Goal: Information Seeking & Learning: Learn about a topic

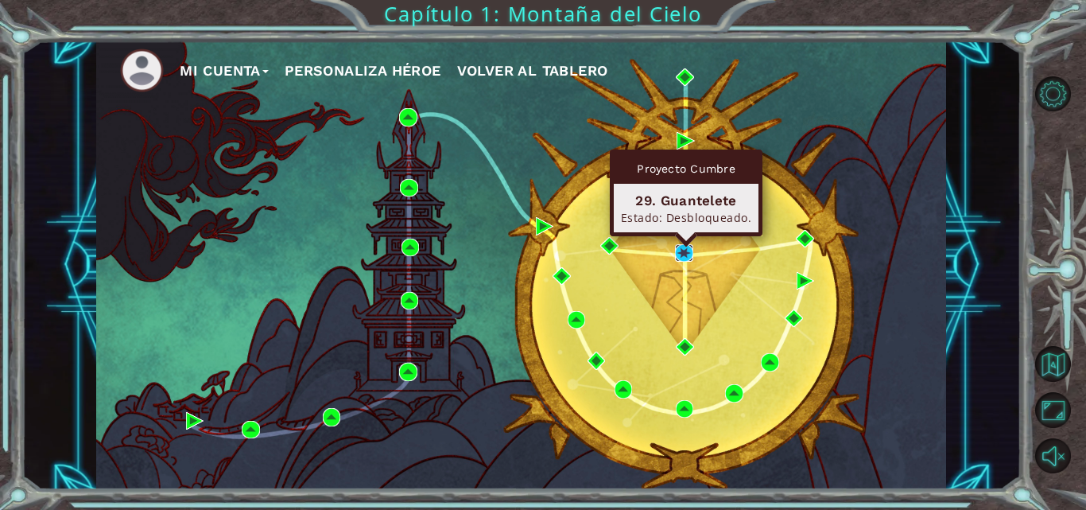
click at [682, 250] on img at bounding box center [683, 252] width 17 height 17
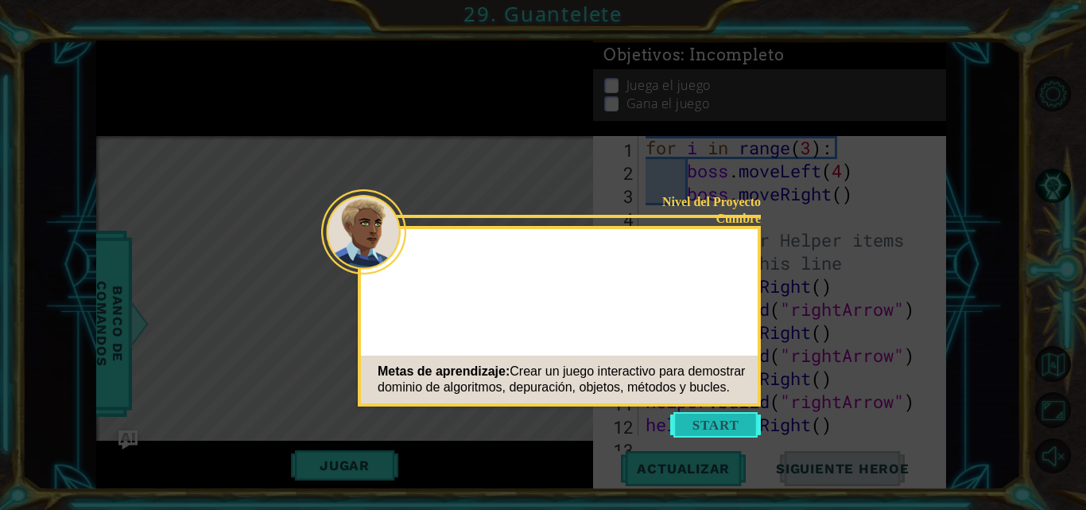
click at [729, 426] on button "Start" at bounding box center [716, 424] width 91 height 25
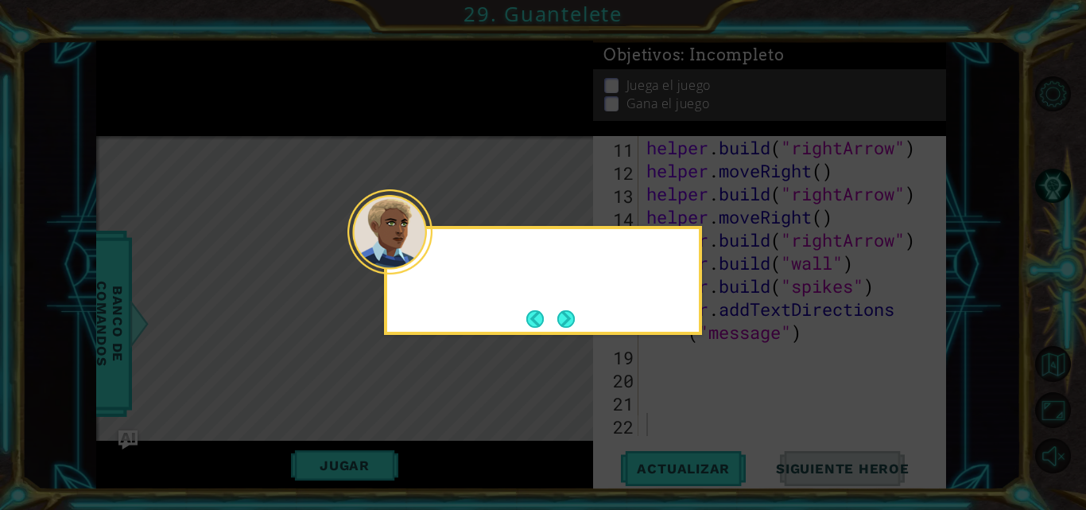
scroll to position [254, 0]
click at [569, 319] on button "Next" at bounding box center [566, 318] width 17 height 17
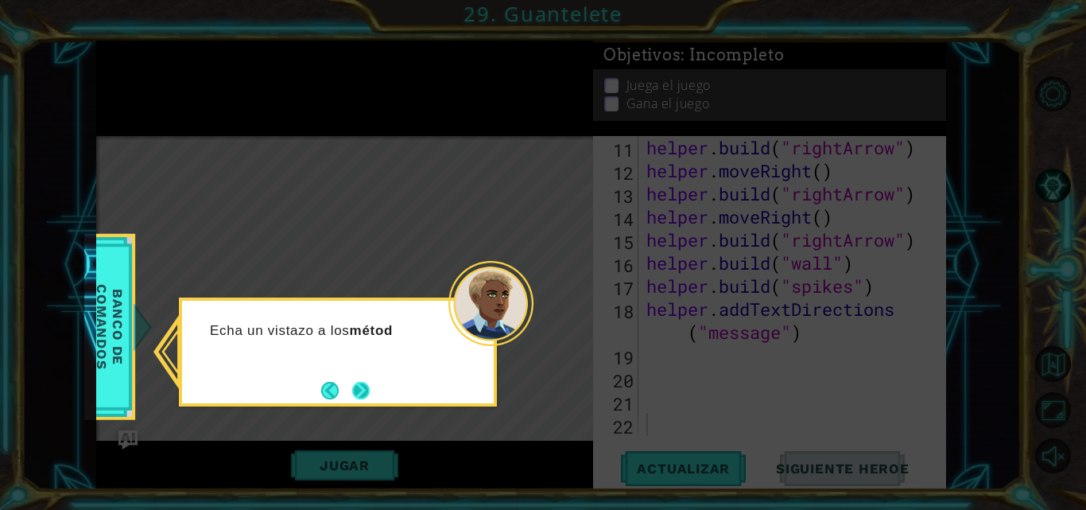
click at [365, 383] on button "Next" at bounding box center [360, 390] width 17 height 17
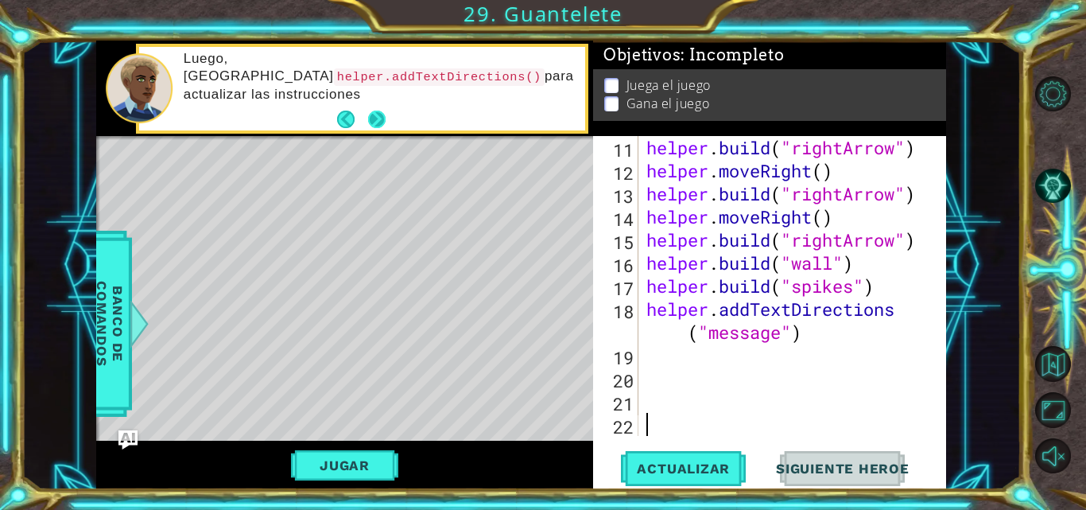
click at [373, 117] on button "Next" at bounding box center [376, 119] width 17 height 17
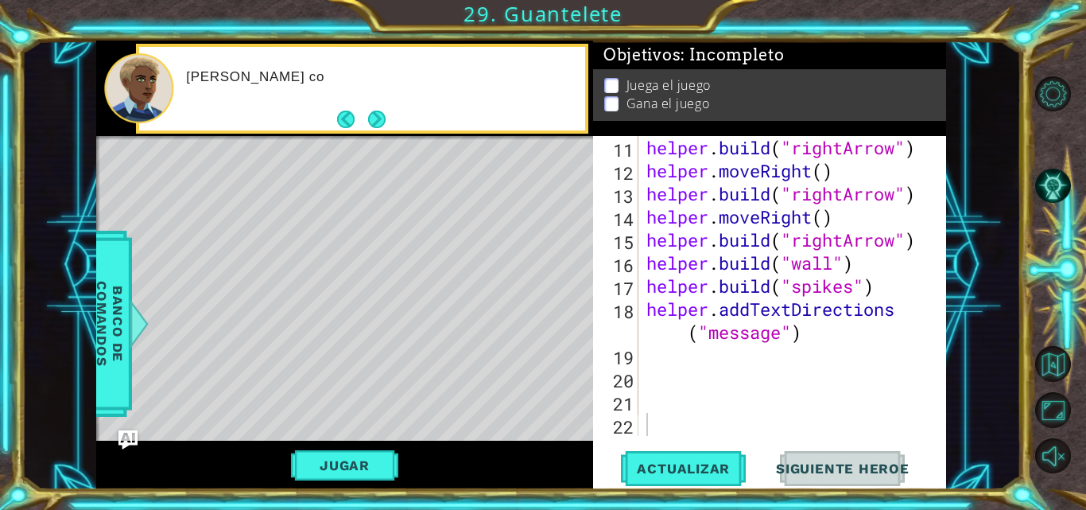
click at [373, 117] on button "Next" at bounding box center [376, 119] width 17 height 17
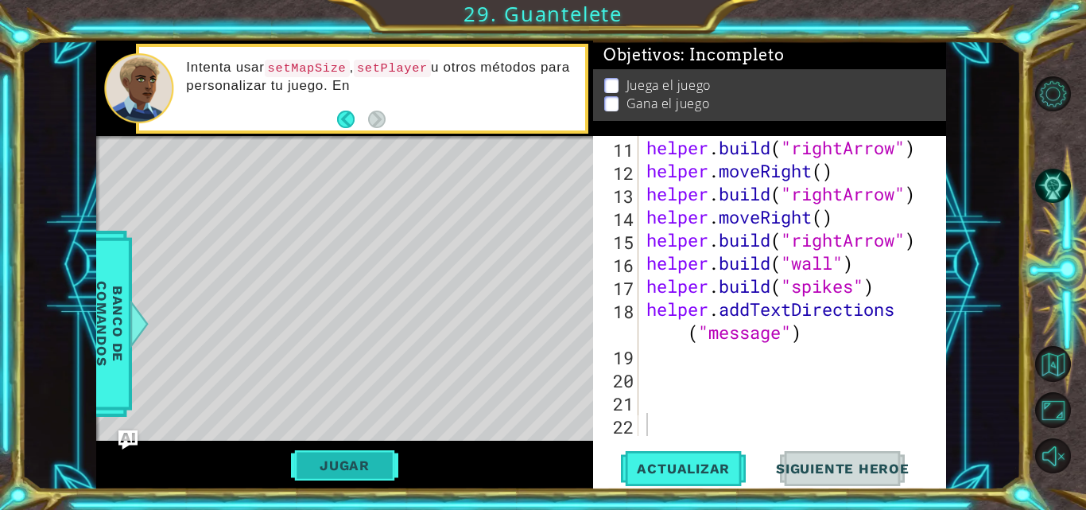
click at [348, 470] on button "Jugar" at bounding box center [344, 465] width 107 height 30
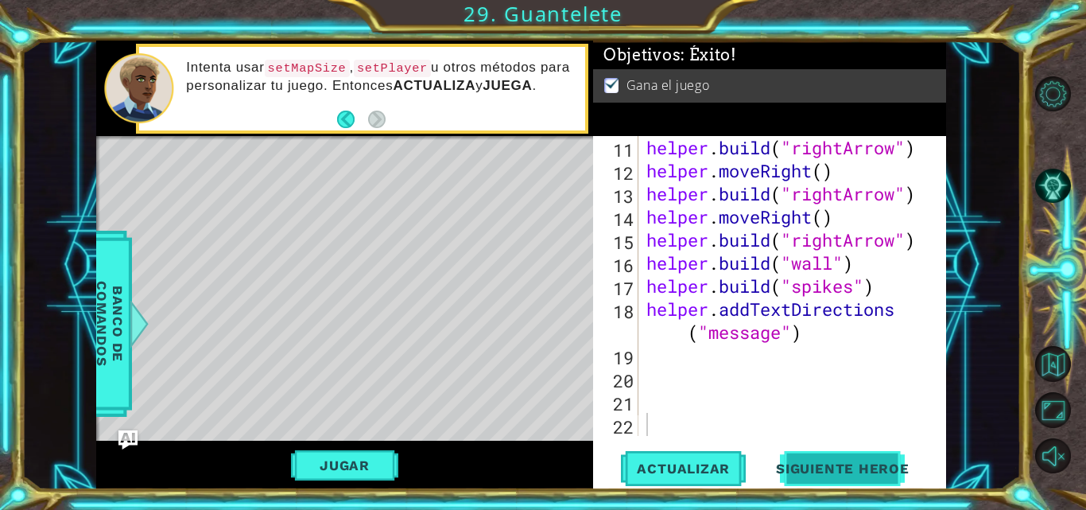
click at [863, 457] on button "Siguiente Heroe" at bounding box center [842, 469] width 165 height 35
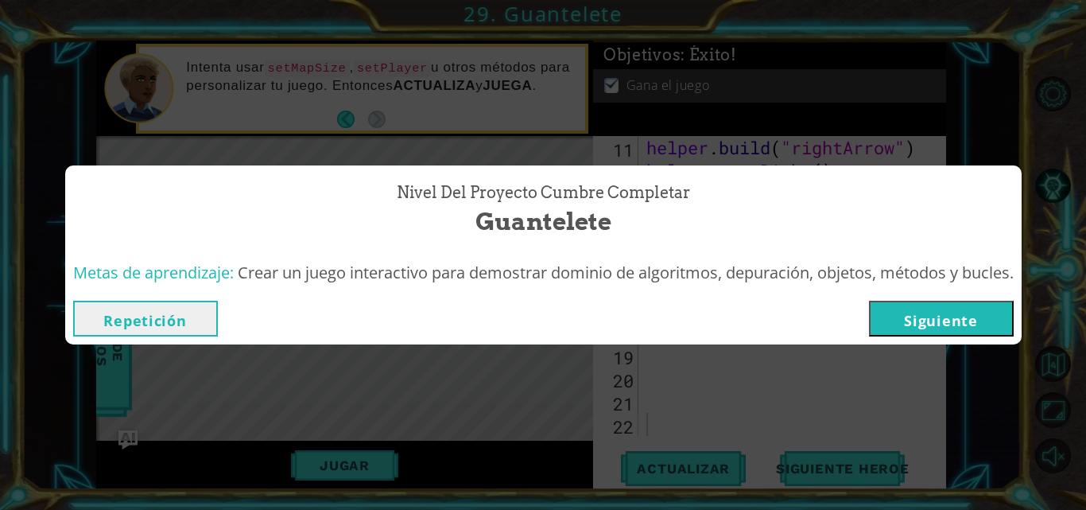
click at [926, 308] on button "Siguiente" at bounding box center [941, 319] width 145 height 36
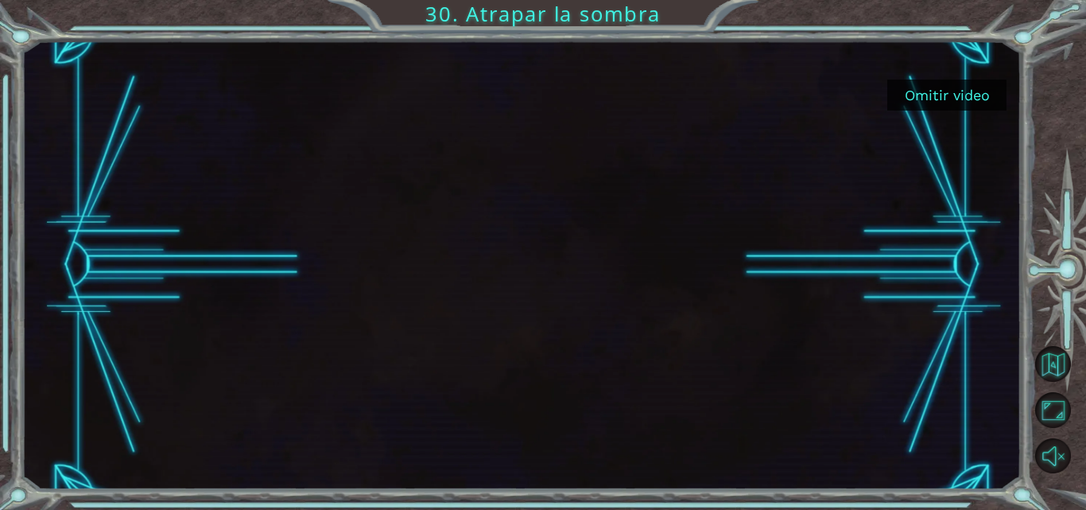
click at [967, 85] on button "Omitir video" at bounding box center [947, 95] width 119 height 31
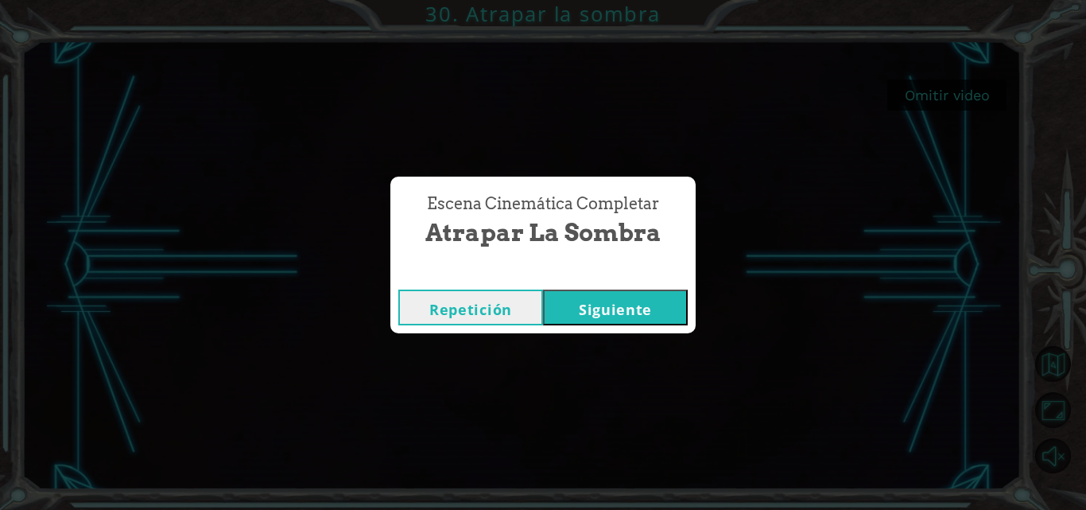
click at [588, 302] on button "Siguiente" at bounding box center [615, 308] width 145 height 36
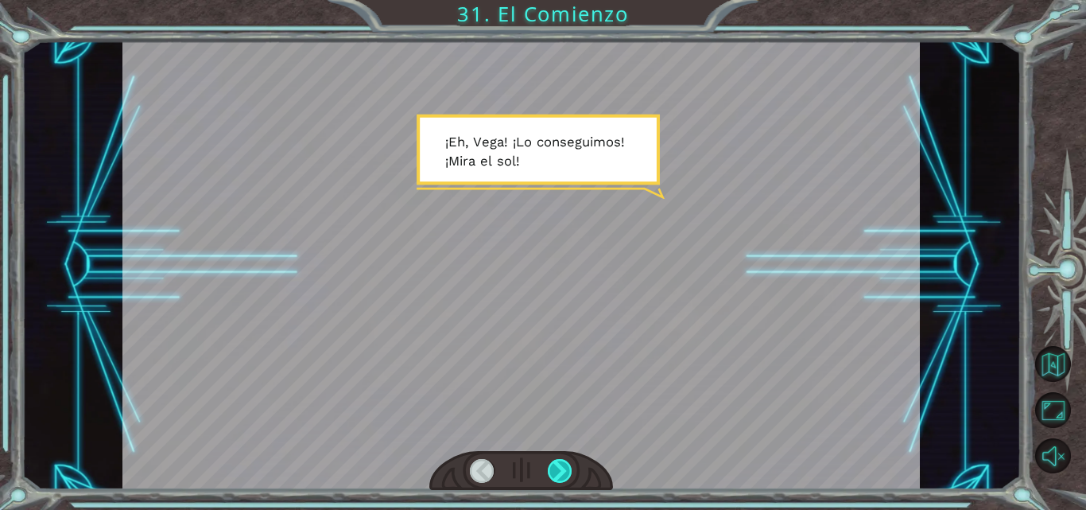
click at [558, 474] on div at bounding box center [560, 471] width 25 height 24
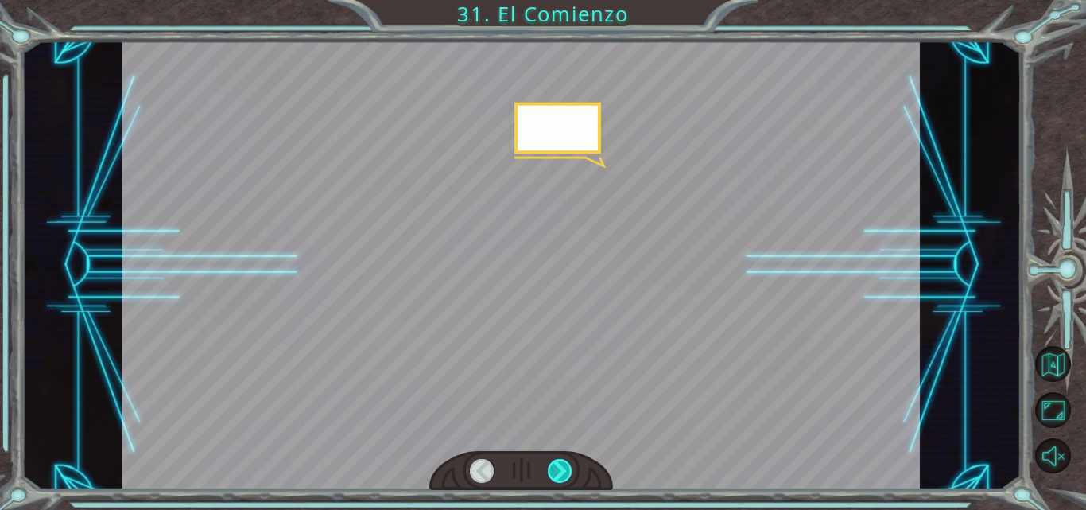
click at [558, 474] on div at bounding box center [560, 471] width 25 height 24
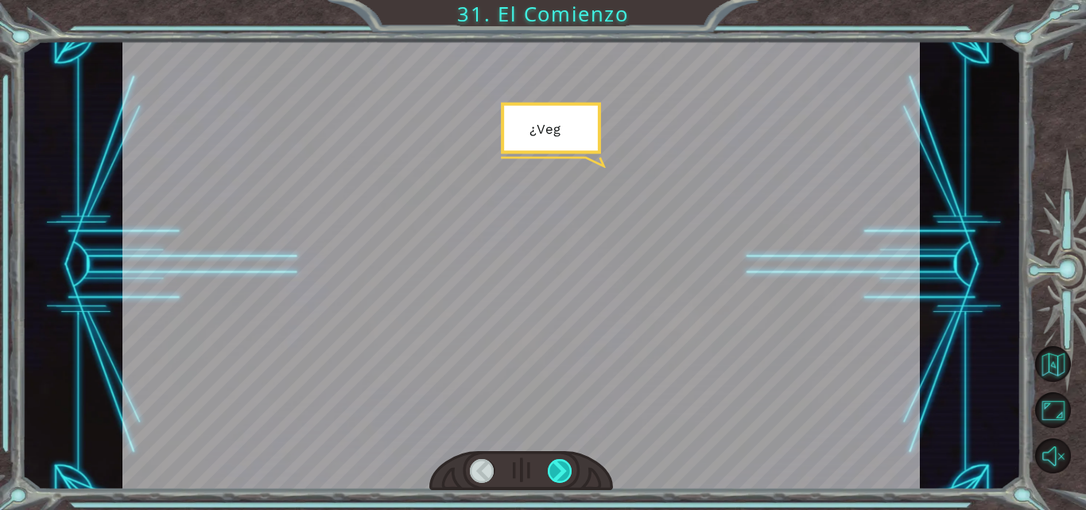
click at [558, 474] on div at bounding box center [560, 471] width 25 height 24
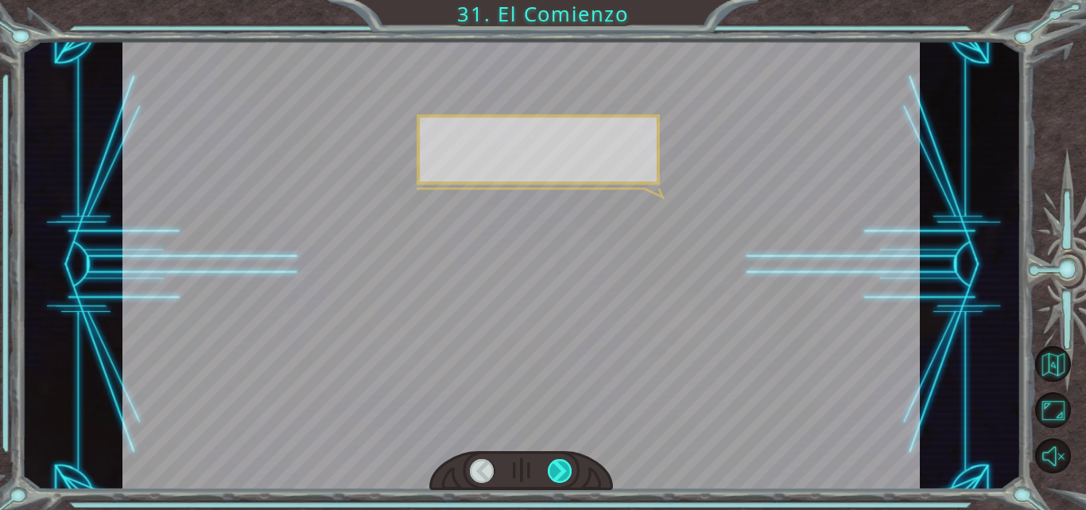
click at [558, 474] on div at bounding box center [560, 471] width 25 height 24
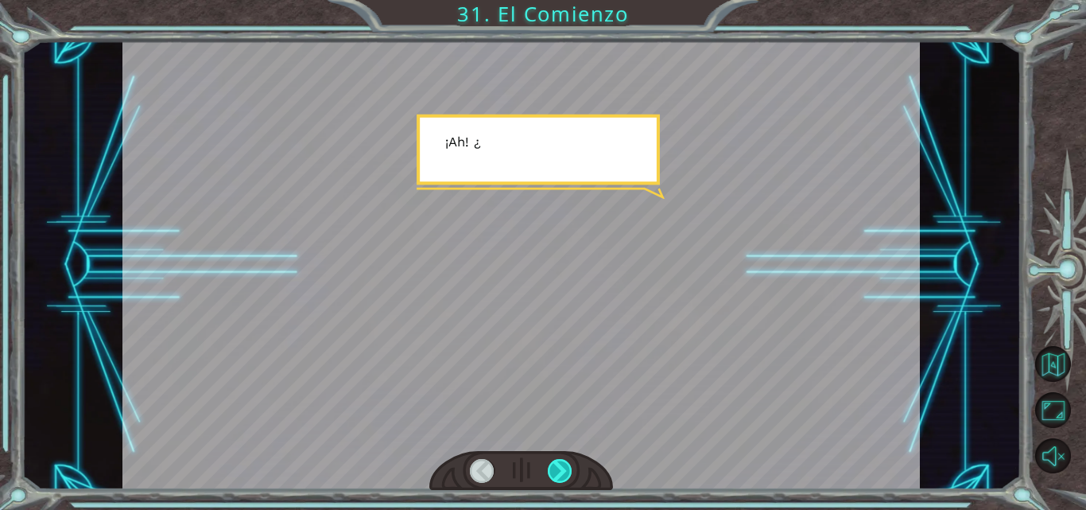
click at [558, 474] on div at bounding box center [560, 471] width 25 height 24
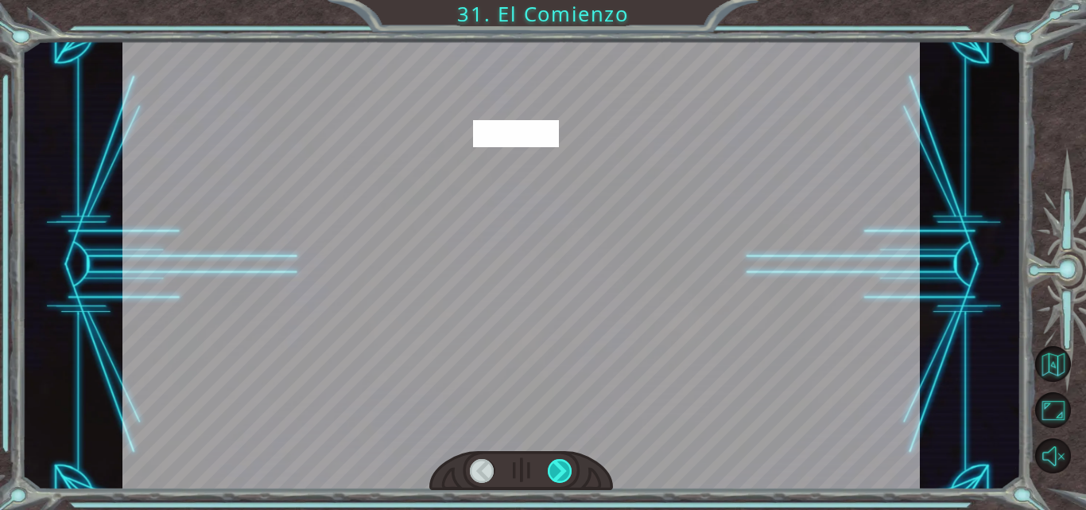
click at [558, 474] on div at bounding box center [560, 471] width 25 height 24
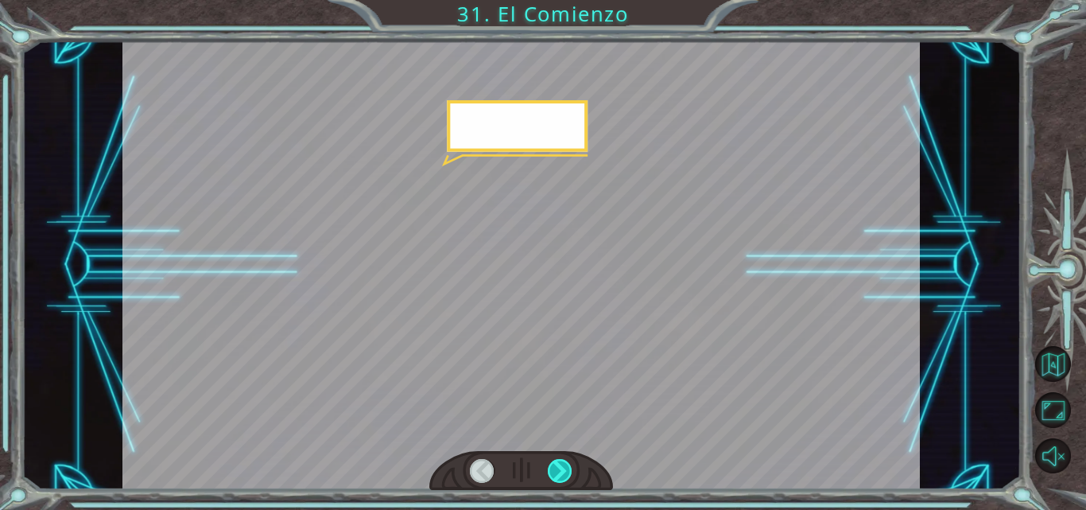
click at [558, 474] on div at bounding box center [560, 471] width 25 height 24
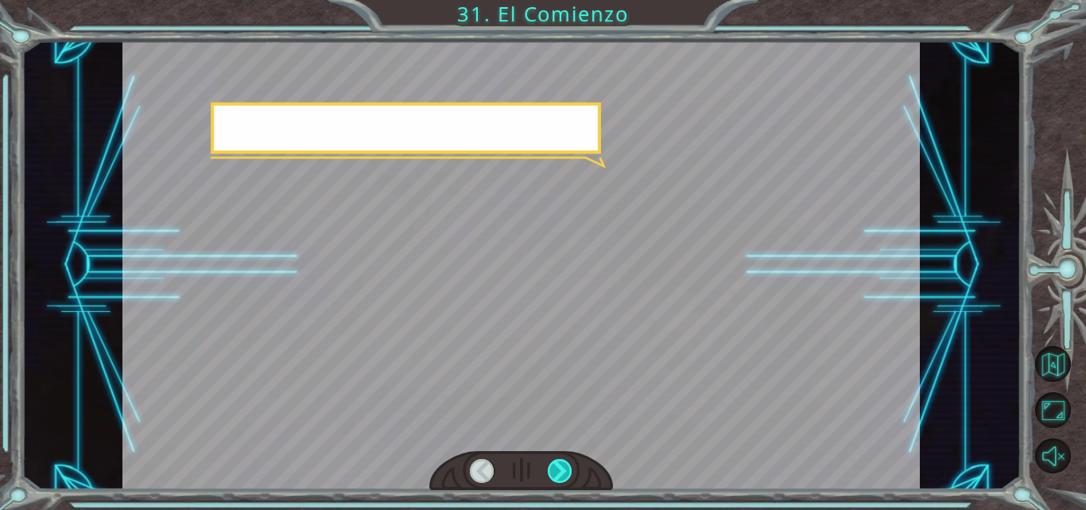
click at [558, 474] on div at bounding box center [560, 471] width 25 height 24
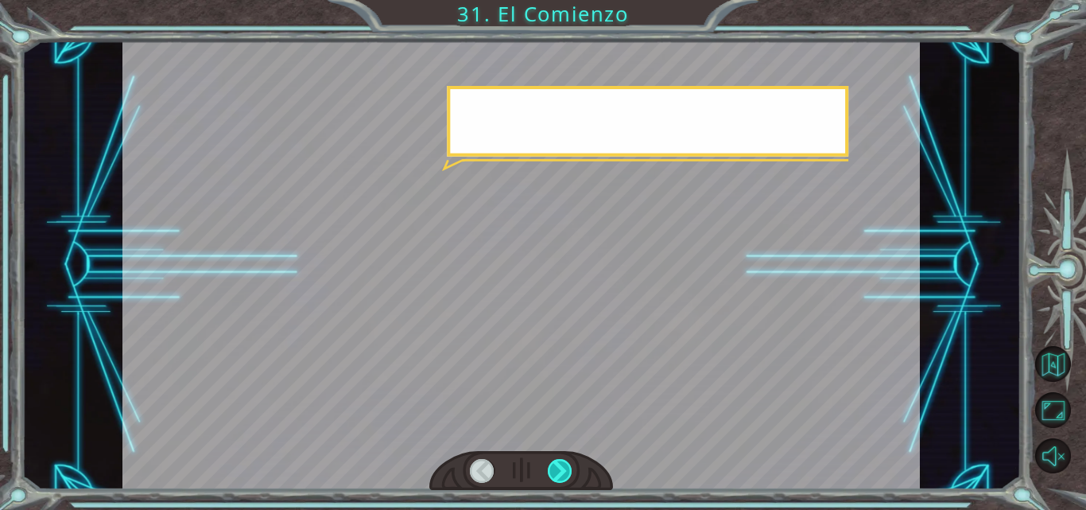
click at [558, 474] on div at bounding box center [560, 471] width 25 height 24
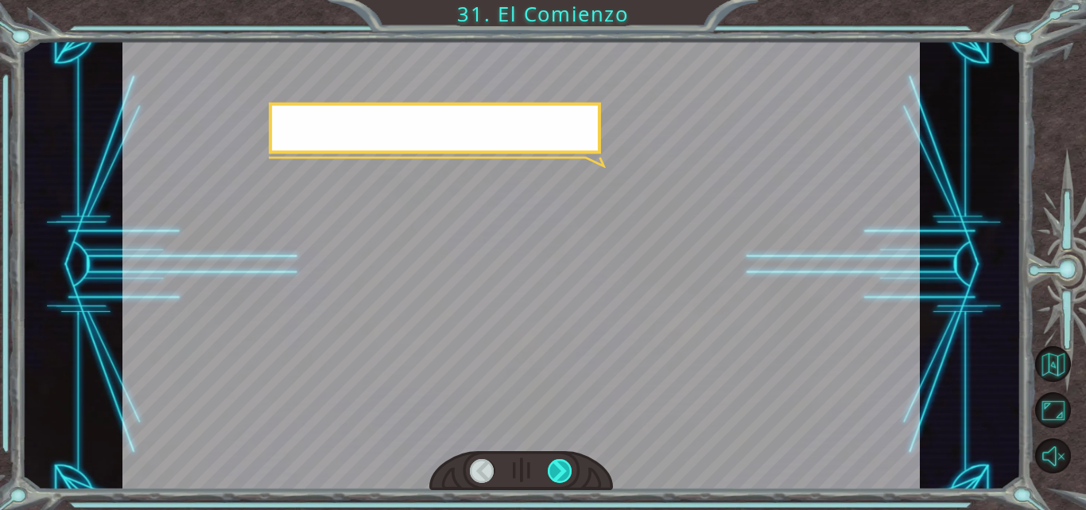
click at [558, 474] on div at bounding box center [560, 471] width 25 height 24
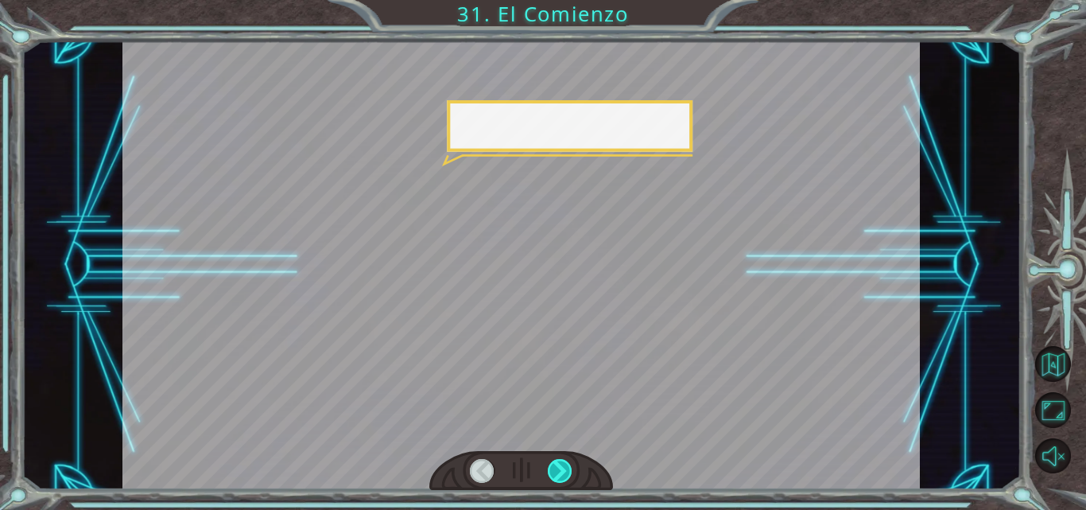
click at [558, 474] on div at bounding box center [560, 471] width 25 height 24
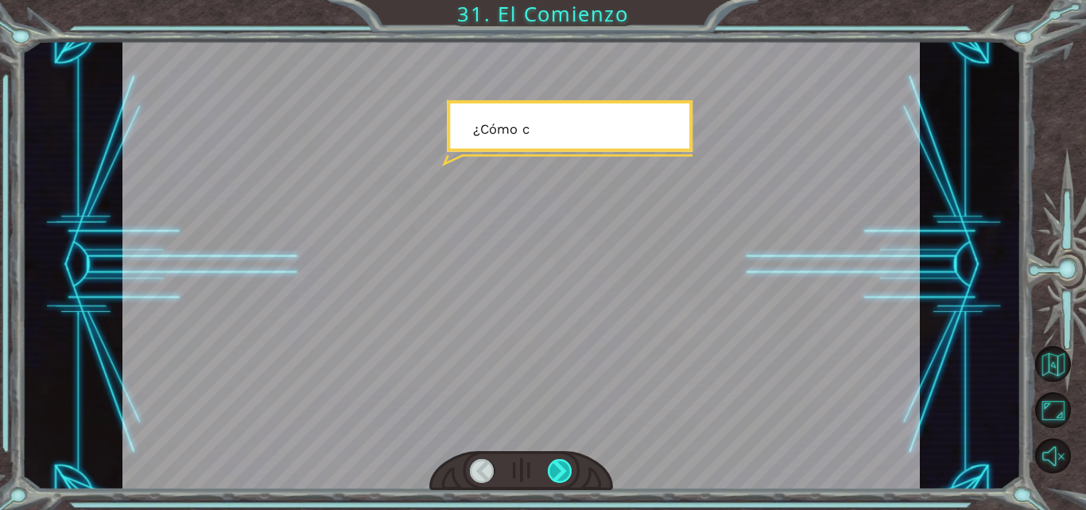
click at [558, 474] on div at bounding box center [560, 471] width 25 height 24
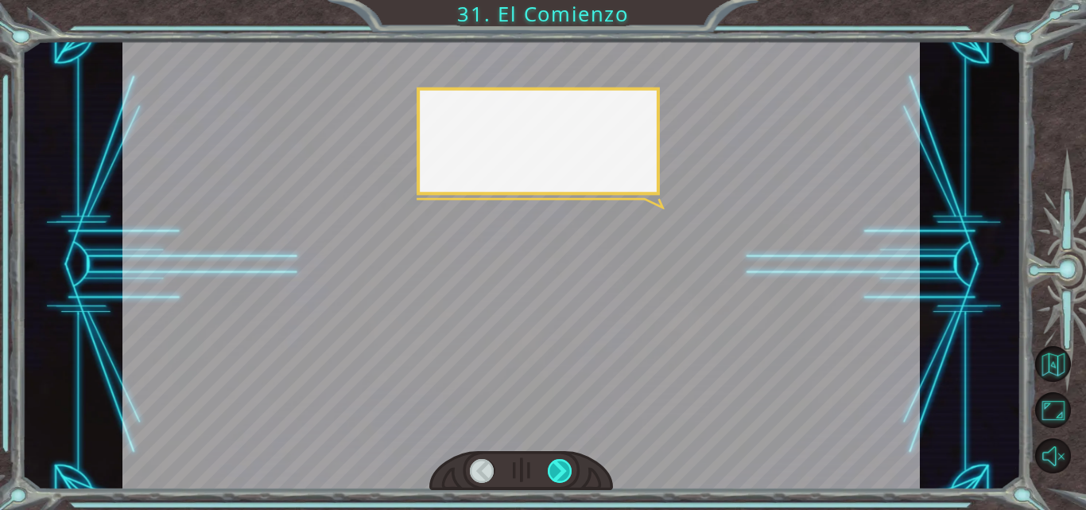
click at [558, 474] on div at bounding box center [560, 471] width 25 height 24
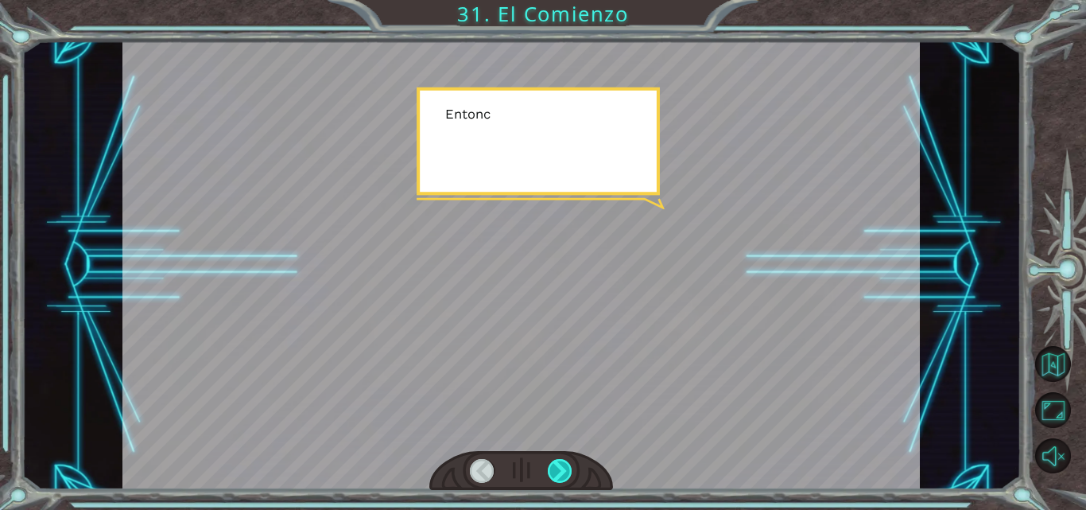
click at [558, 474] on div at bounding box center [560, 471] width 25 height 24
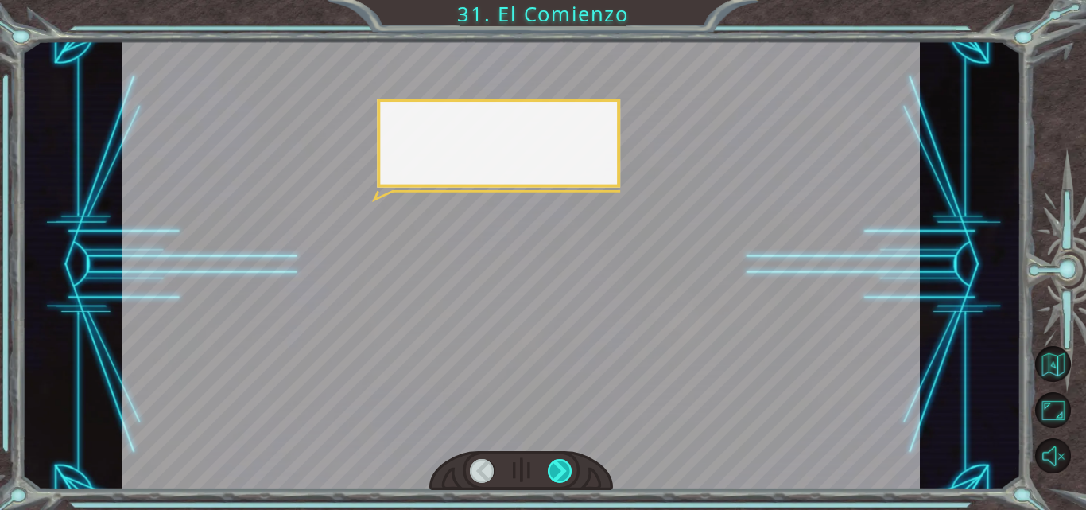
click at [558, 474] on div at bounding box center [560, 471] width 25 height 24
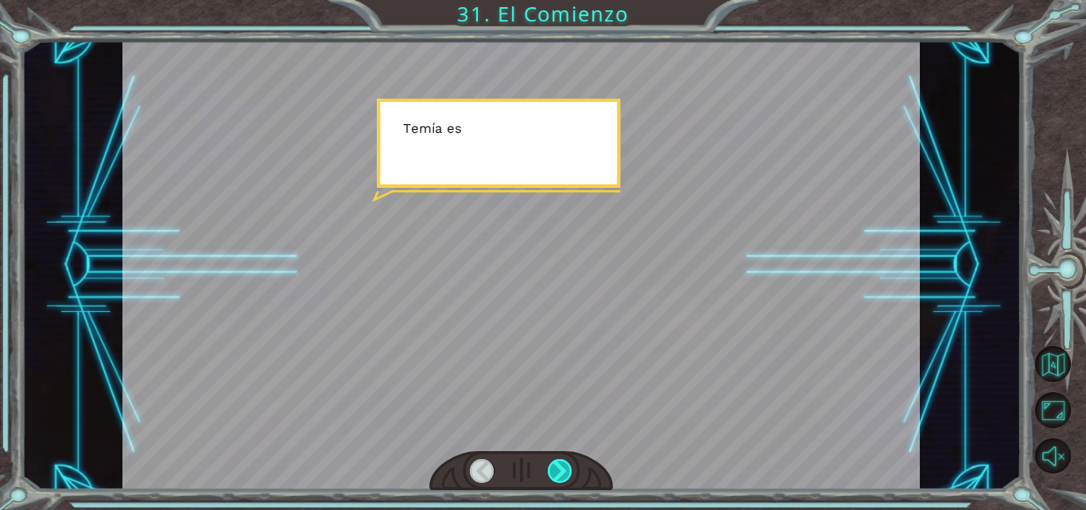
click at [558, 474] on div at bounding box center [560, 471] width 25 height 24
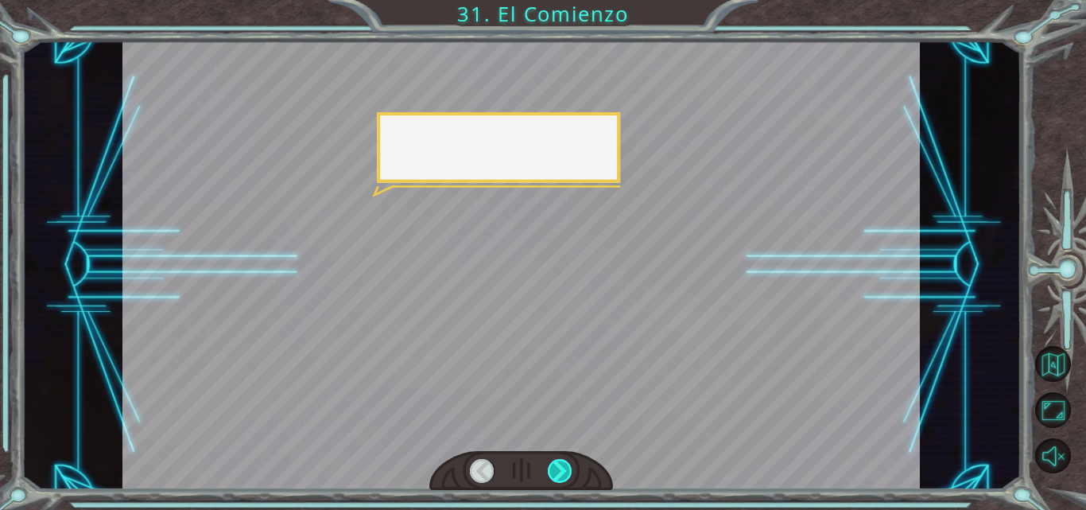
click at [558, 474] on div at bounding box center [560, 471] width 25 height 24
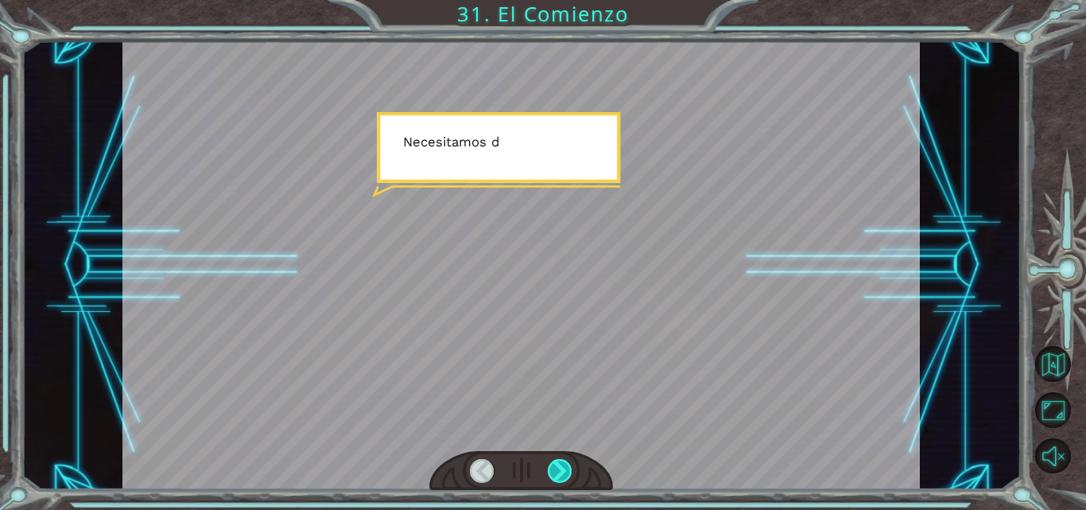
click at [558, 474] on div at bounding box center [560, 471] width 25 height 24
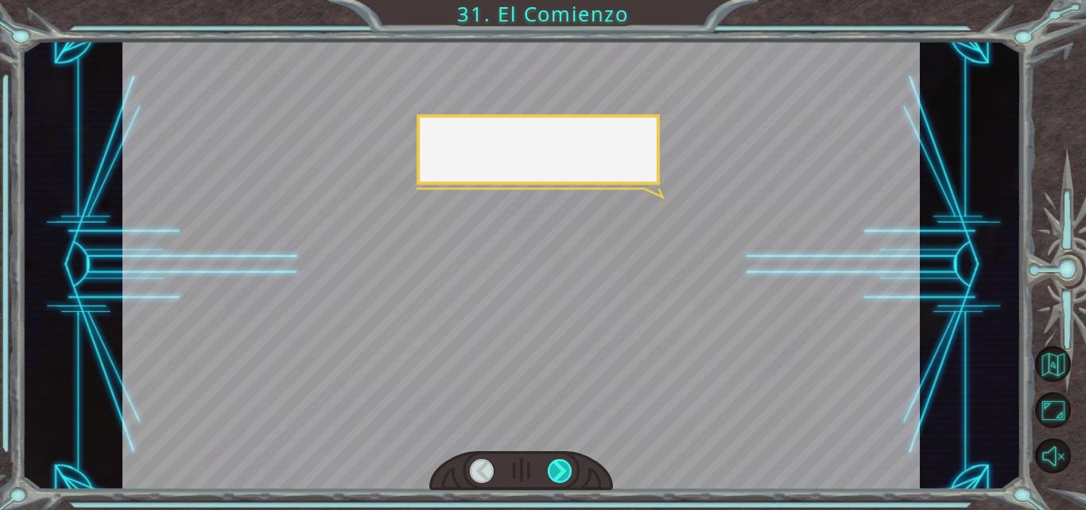
click at [558, 474] on div at bounding box center [560, 471] width 25 height 24
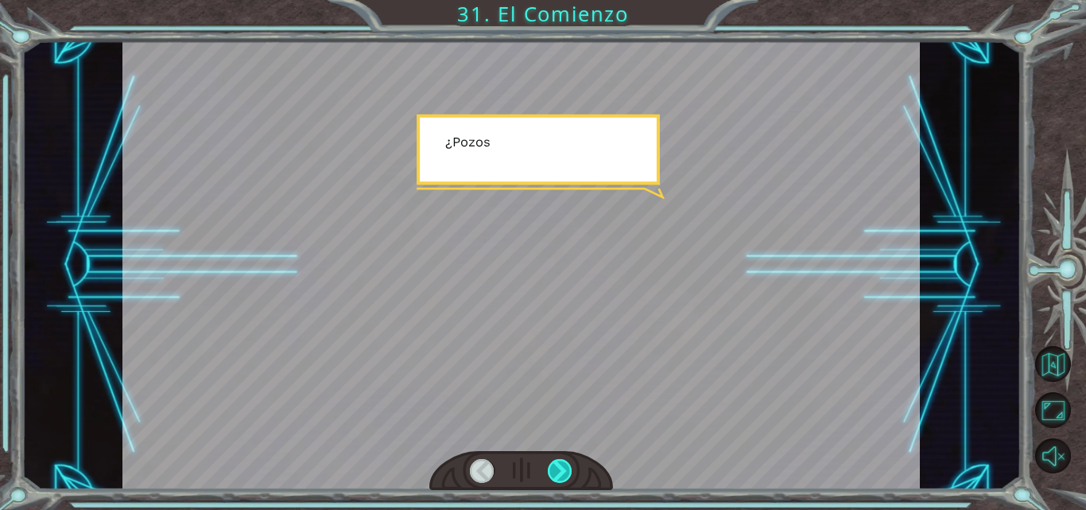
click at [558, 474] on div at bounding box center [560, 471] width 25 height 24
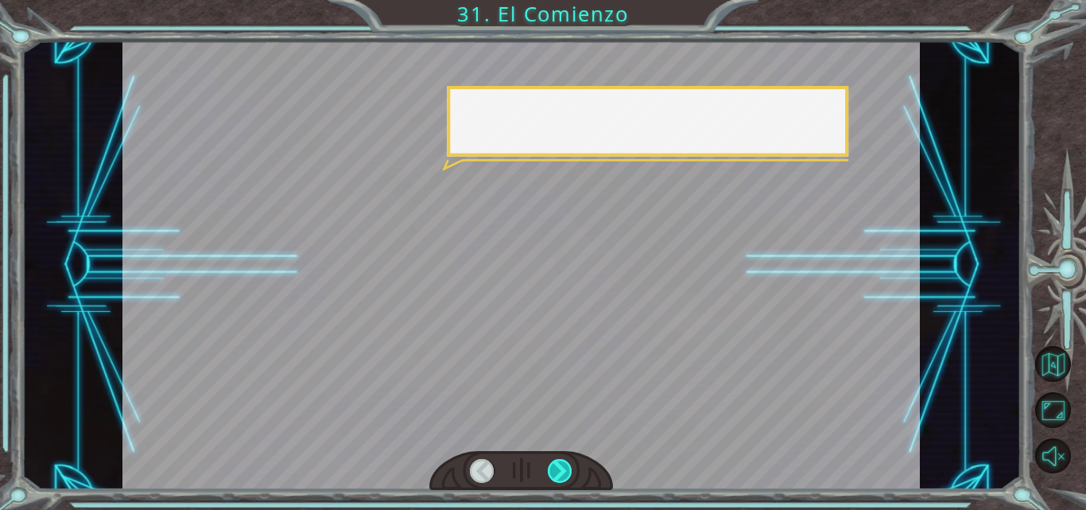
click at [558, 474] on div at bounding box center [560, 471] width 25 height 24
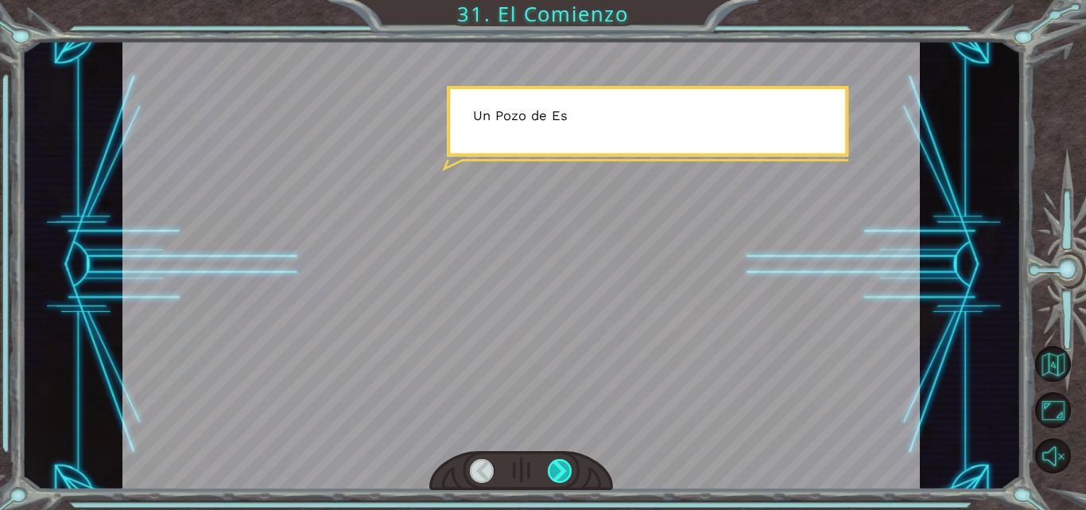
click at [558, 474] on div at bounding box center [560, 471] width 25 height 24
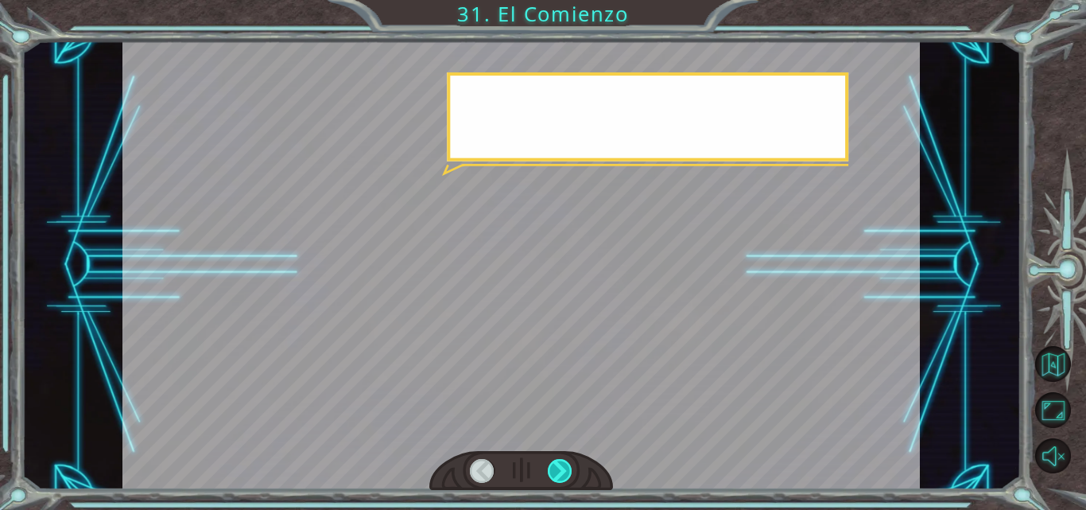
click at [558, 474] on div at bounding box center [560, 471] width 25 height 24
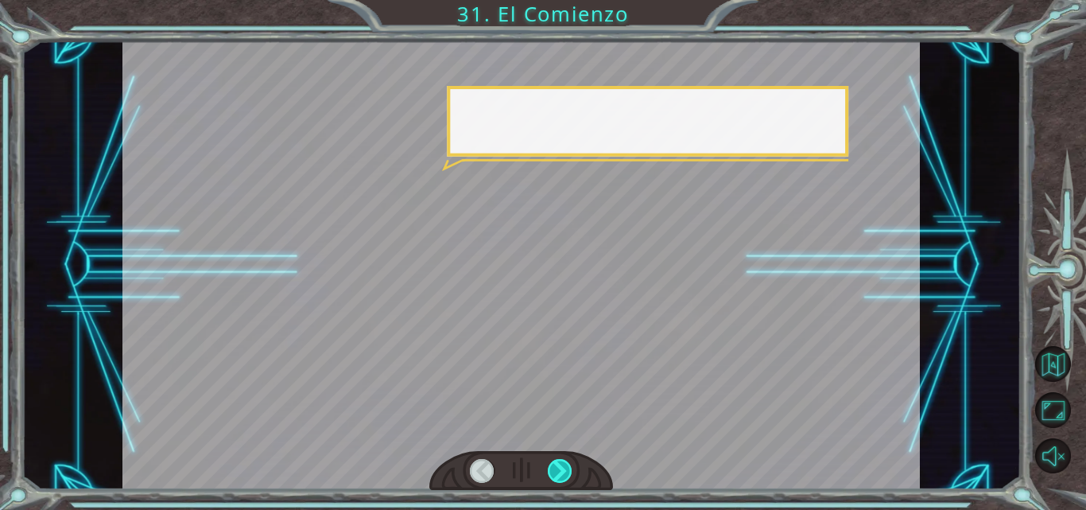
click at [558, 474] on div at bounding box center [560, 471] width 25 height 24
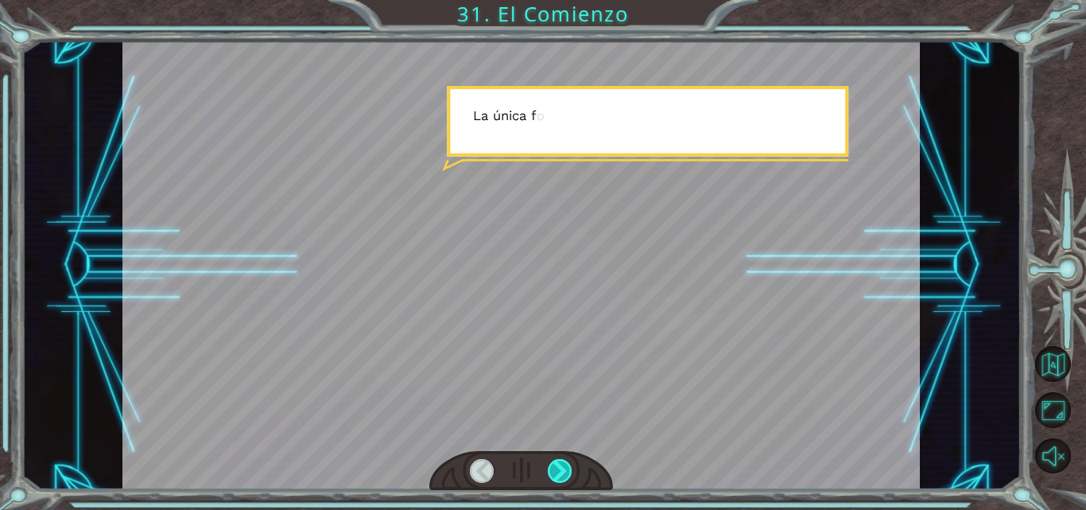
click at [558, 474] on div at bounding box center [560, 471] width 25 height 24
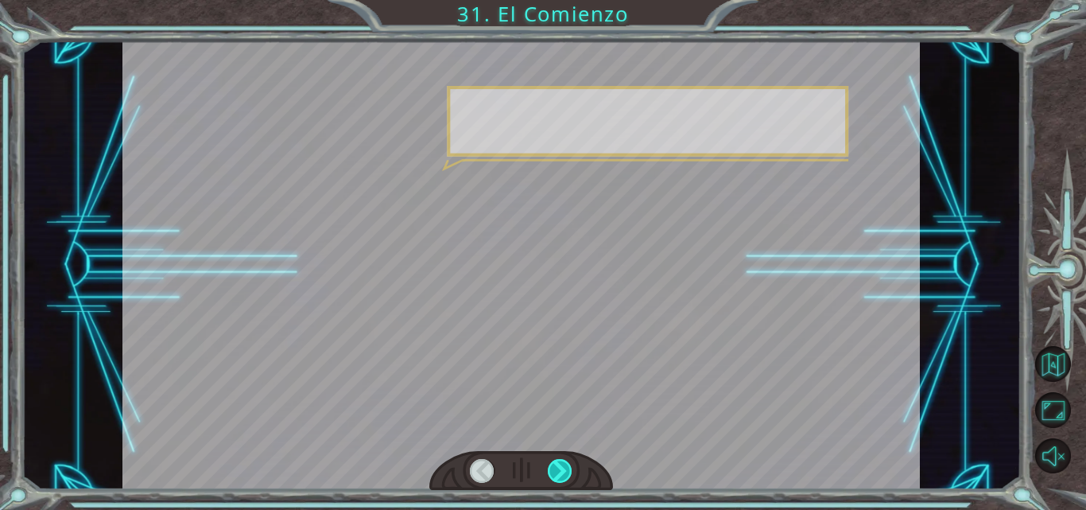
click at [558, 474] on div at bounding box center [560, 471] width 25 height 24
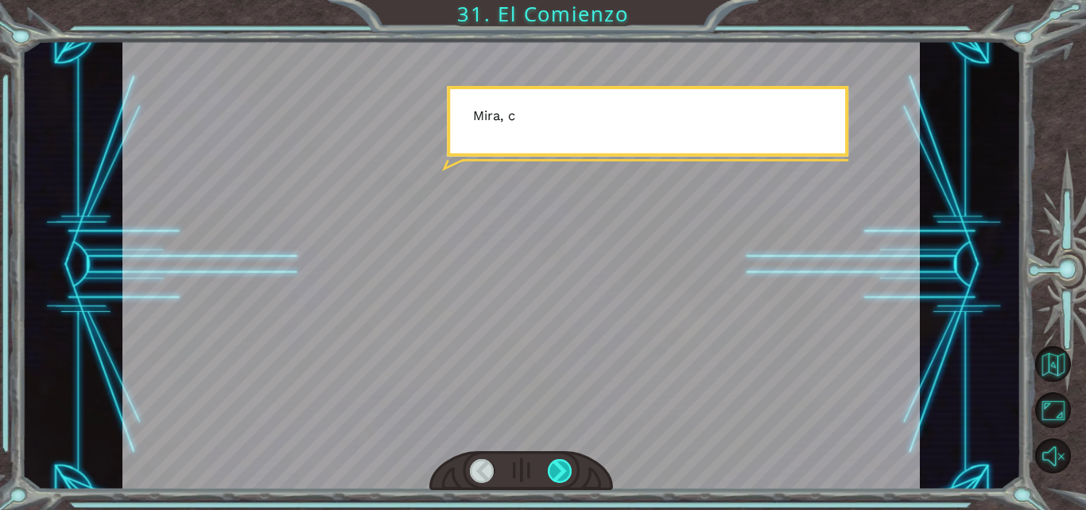
click at [558, 474] on div at bounding box center [560, 471] width 25 height 24
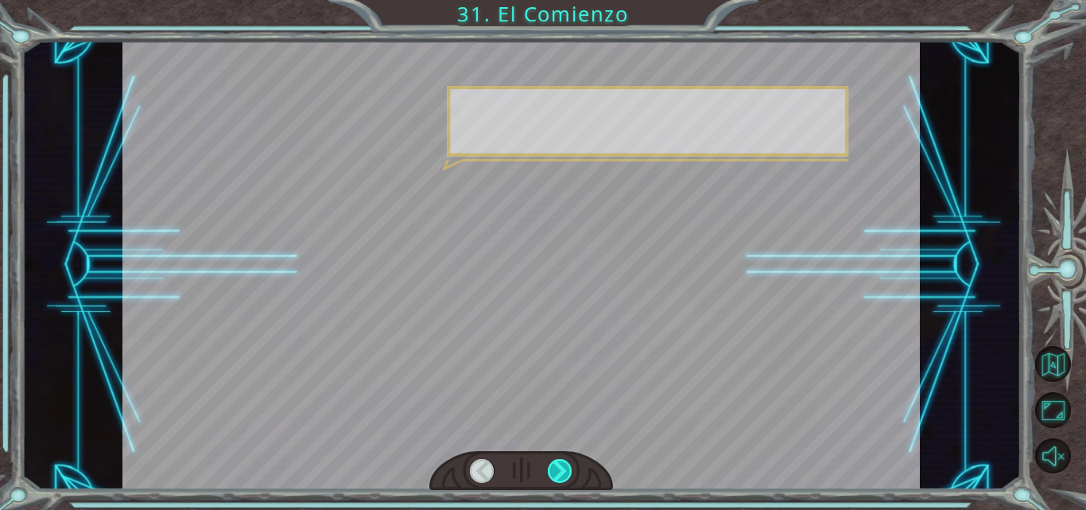
click at [558, 474] on div at bounding box center [560, 471] width 25 height 24
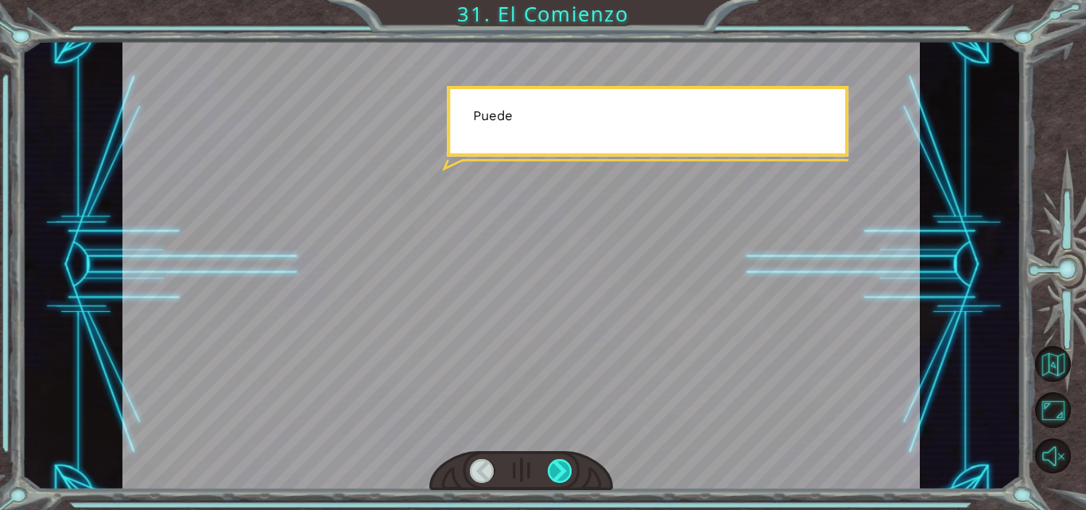
click at [558, 474] on div at bounding box center [560, 471] width 25 height 24
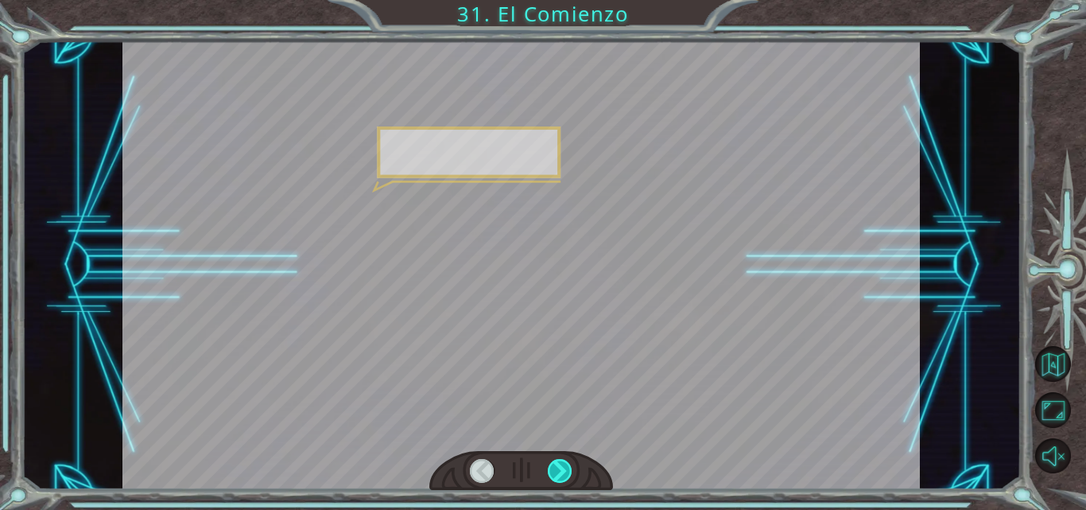
click at [558, 474] on div at bounding box center [560, 471] width 25 height 24
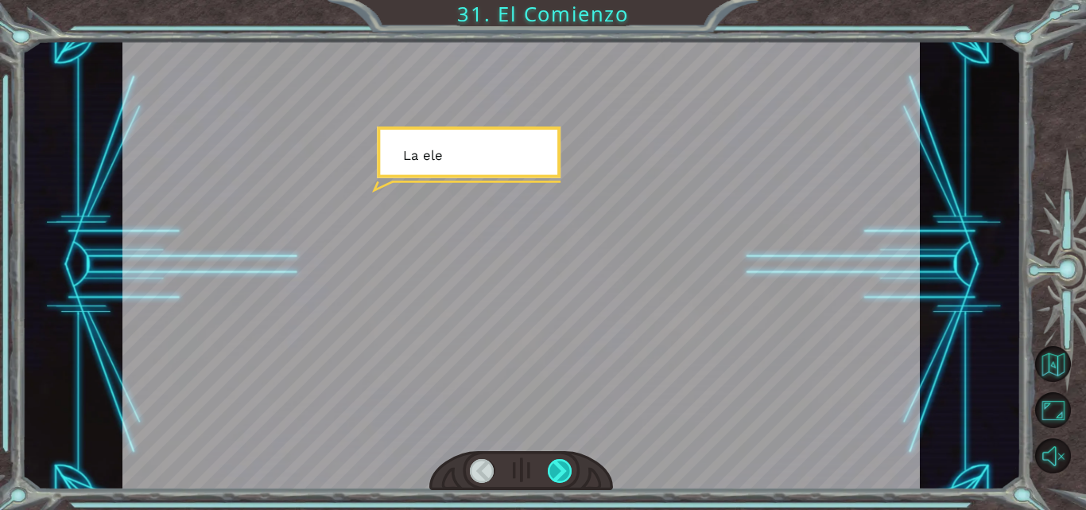
click at [558, 474] on div at bounding box center [560, 471] width 25 height 24
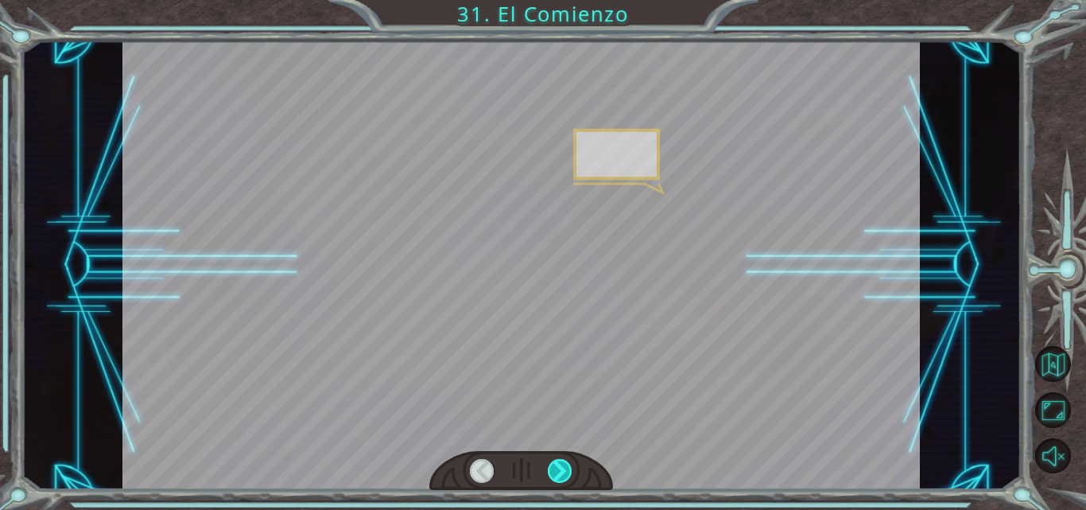
click at [558, 474] on div at bounding box center [560, 471] width 25 height 24
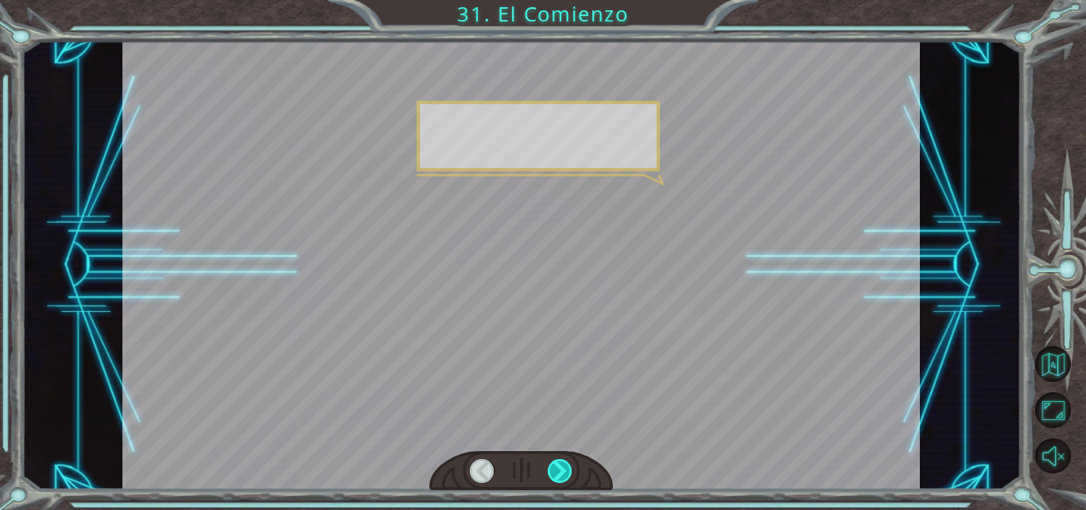
click at [558, 474] on div at bounding box center [560, 471] width 25 height 24
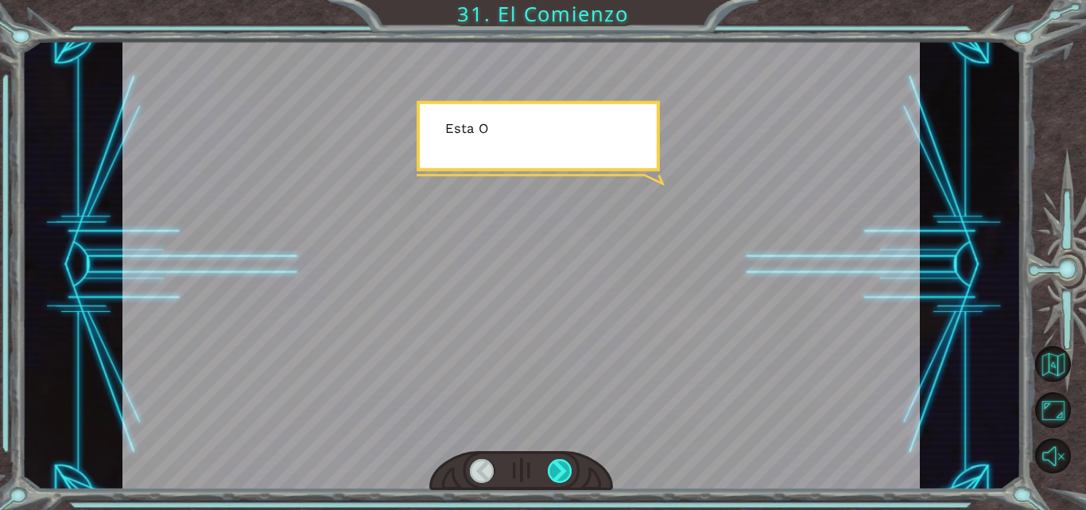
click at [558, 474] on div at bounding box center [560, 471] width 25 height 24
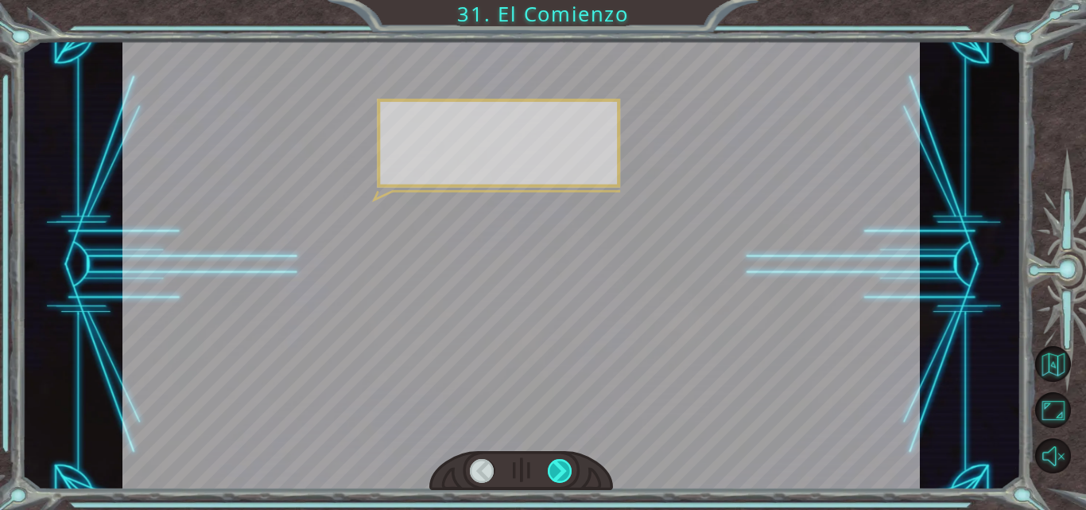
click at [558, 474] on div at bounding box center [560, 471] width 25 height 24
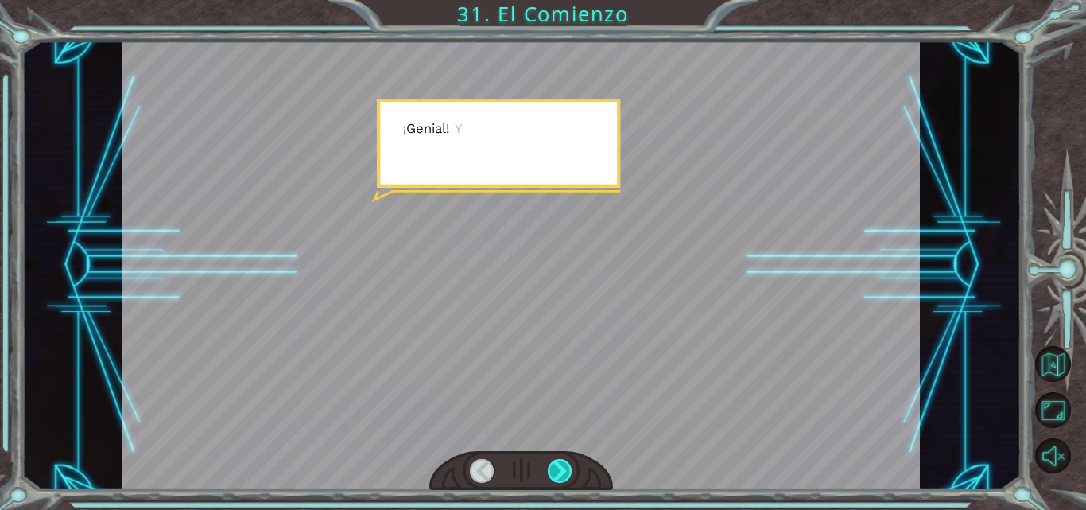
click at [558, 474] on div at bounding box center [560, 471] width 25 height 24
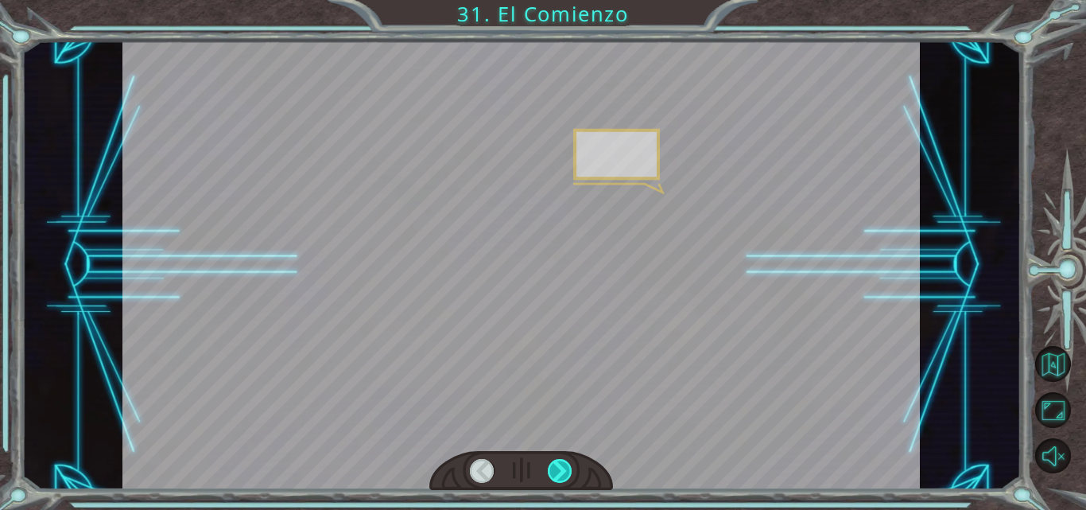
click at [558, 474] on div at bounding box center [560, 471] width 25 height 24
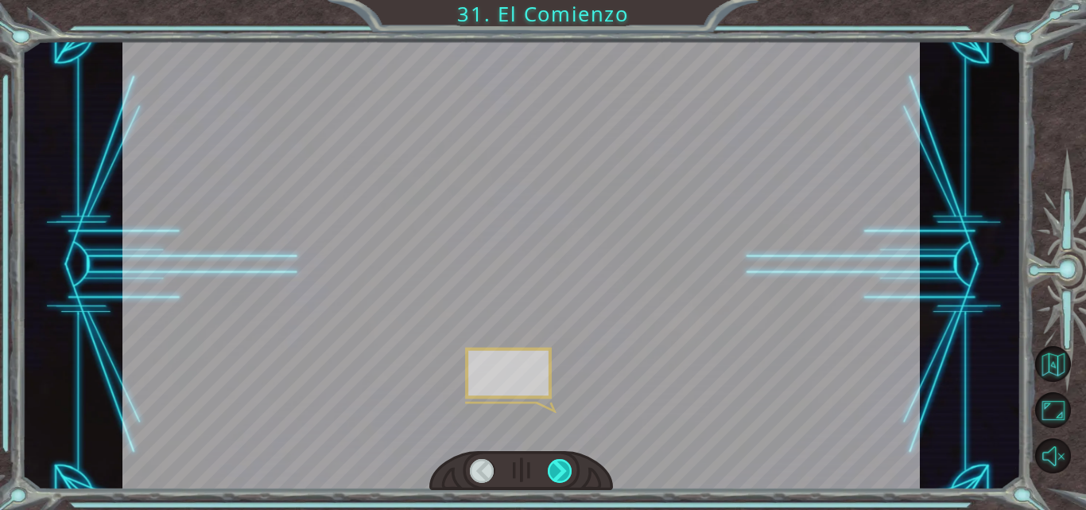
click at [558, 474] on div at bounding box center [560, 471] width 25 height 24
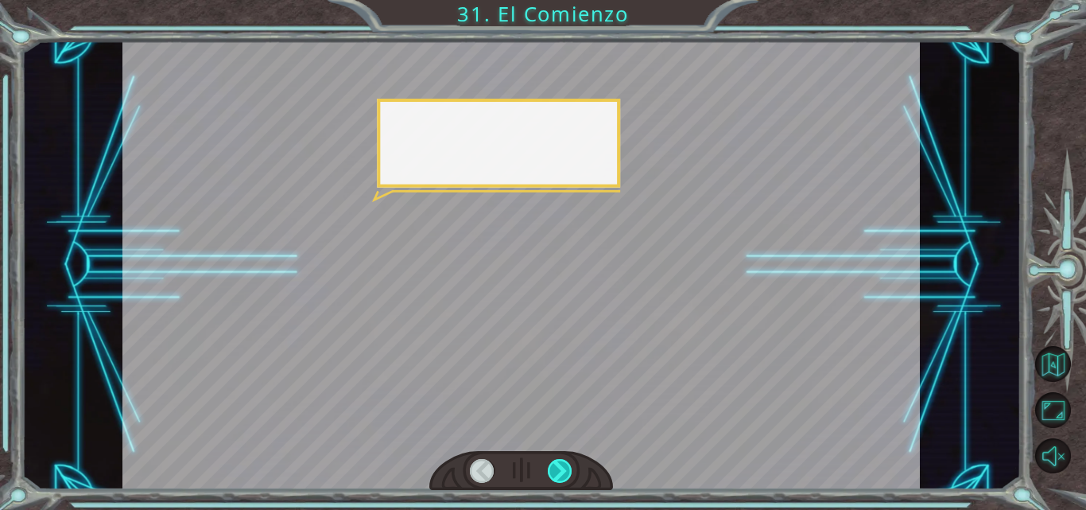
click at [558, 474] on div at bounding box center [560, 471] width 25 height 24
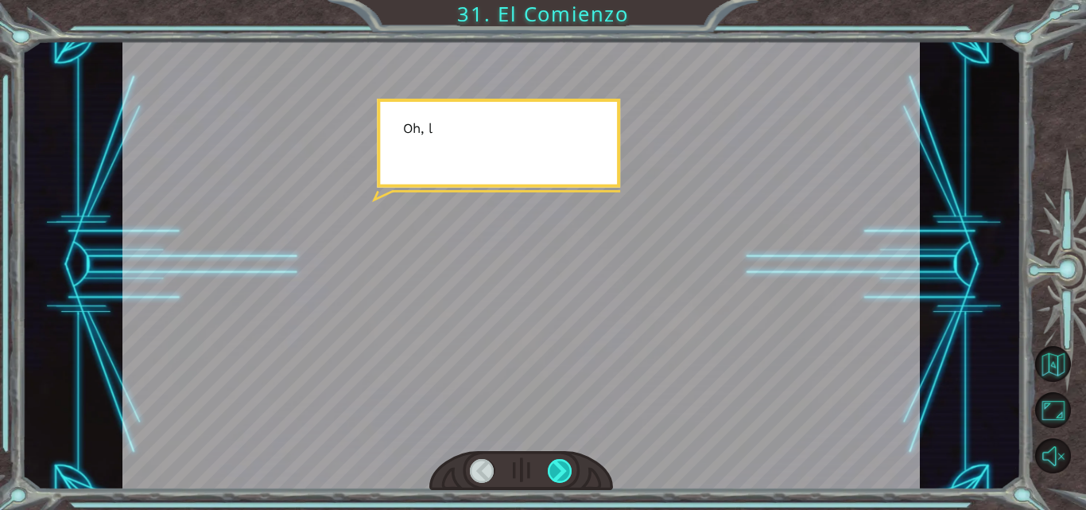
click at [558, 474] on div at bounding box center [560, 471] width 25 height 24
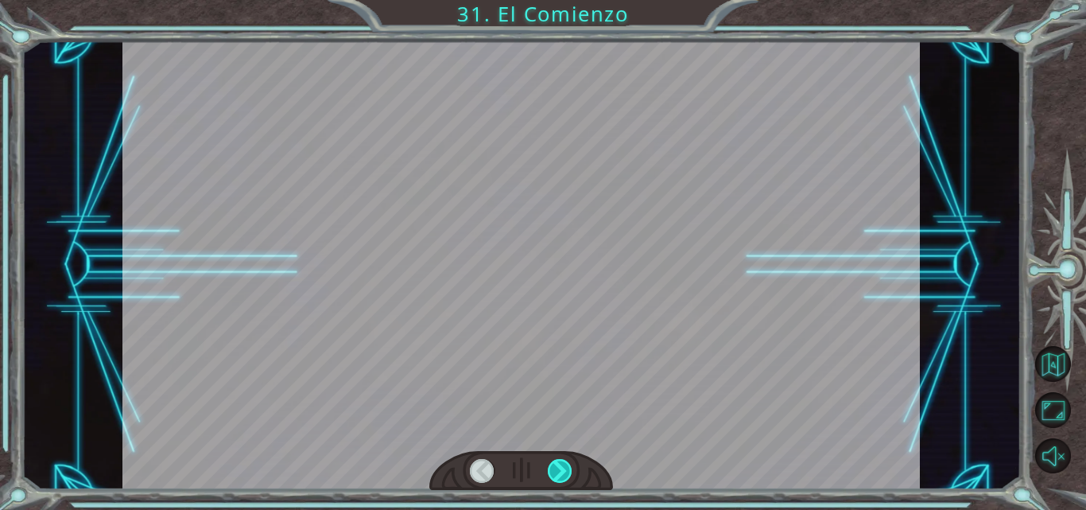
click at [558, 474] on div at bounding box center [560, 471] width 25 height 24
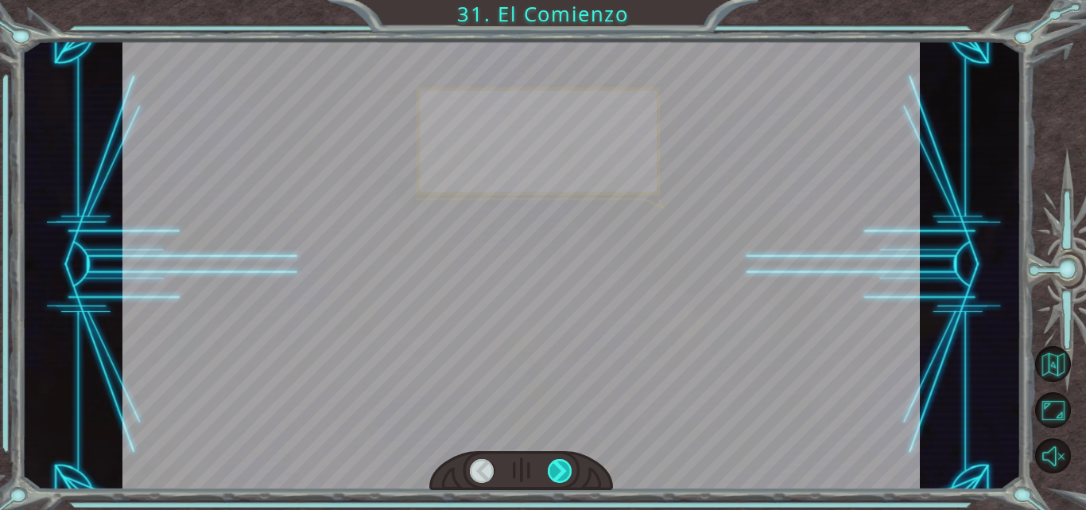
click at [558, 474] on div at bounding box center [560, 471] width 25 height 24
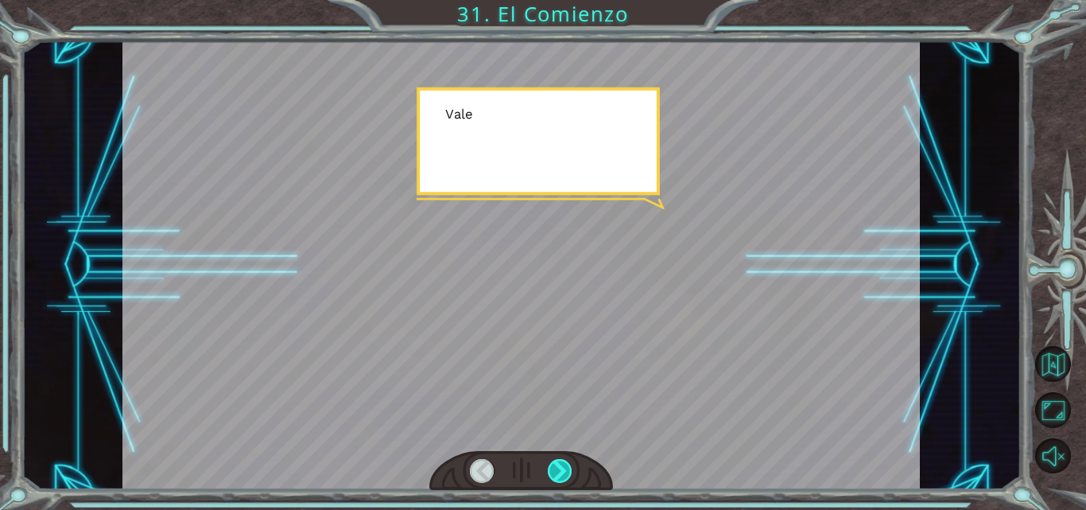
click at [558, 474] on div at bounding box center [560, 471] width 25 height 24
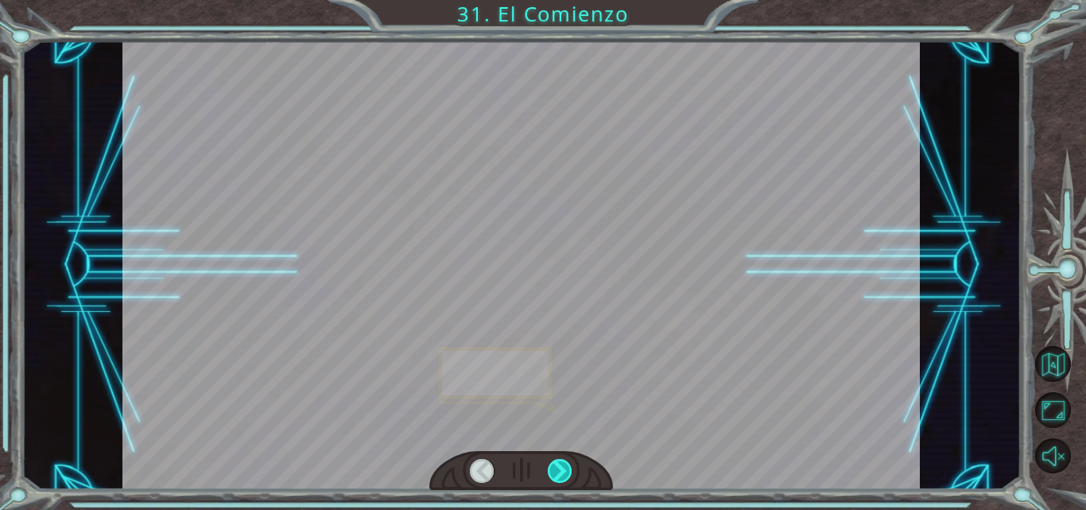
click at [558, 474] on div at bounding box center [560, 471] width 25 height 24
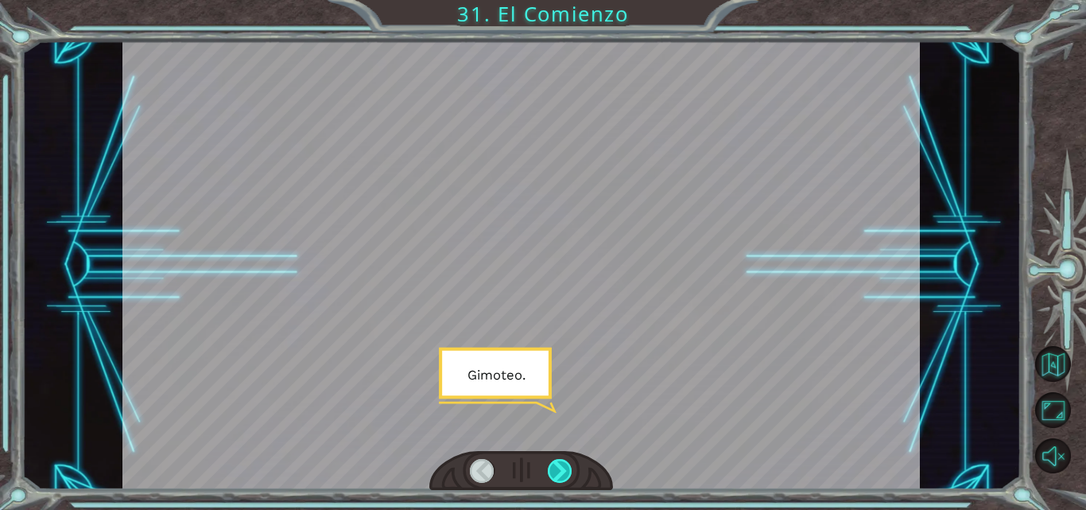
click at [558, 474] on div at bounding box center [560, 471] width 25 height 24
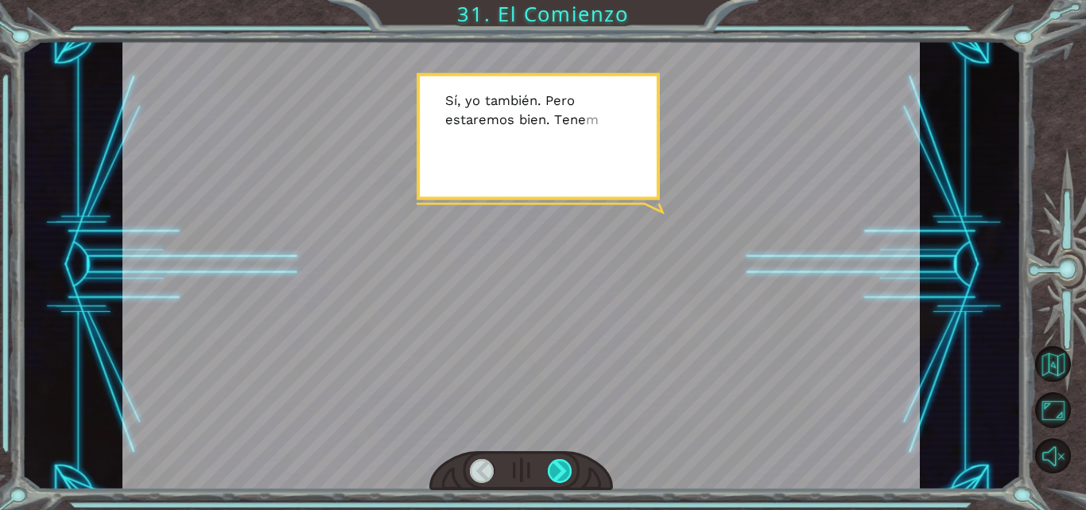
click at [558, 474] on div at bounding box center [560, 471] width 25 height 24
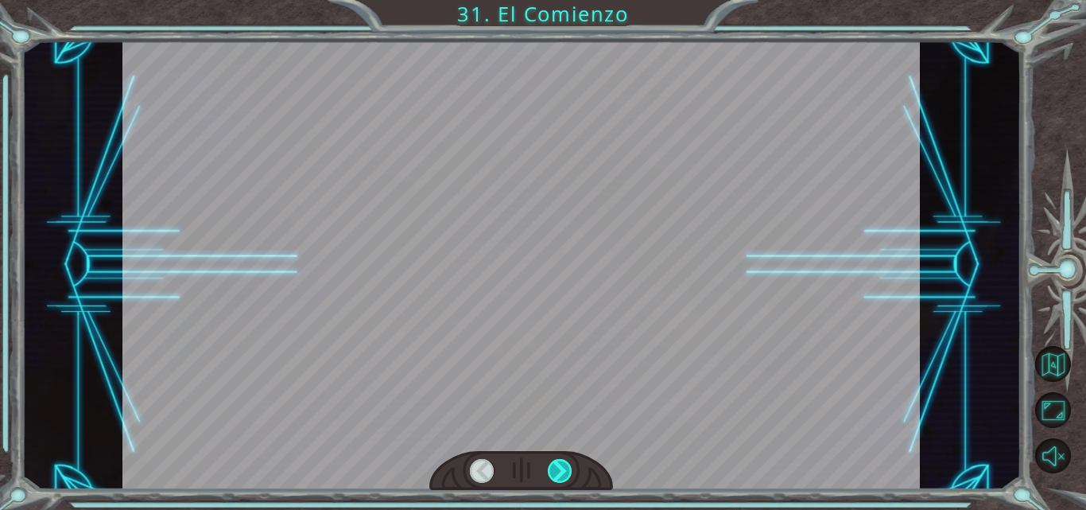
click at [558, 474] on div at bounding box center [560, 471] width 25 height 24
click at [558, 0] on div "Temporary Text ¡ E h , V e g a ! ¡ L o c o n s e g u i m o s ! ¡ M i r a e l s …" at bounding box center [543, 0] width 1086 height 0
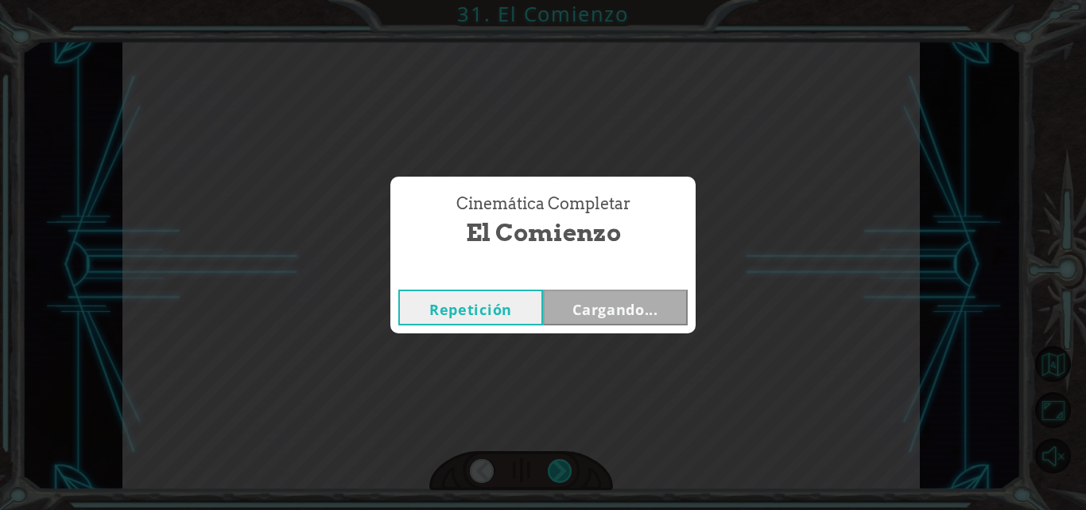
click at [558, 474] on div "Cinemática Completar El Comienzo Repetición Cargando..." at bounding box center [543, 255] width 1086 height 510
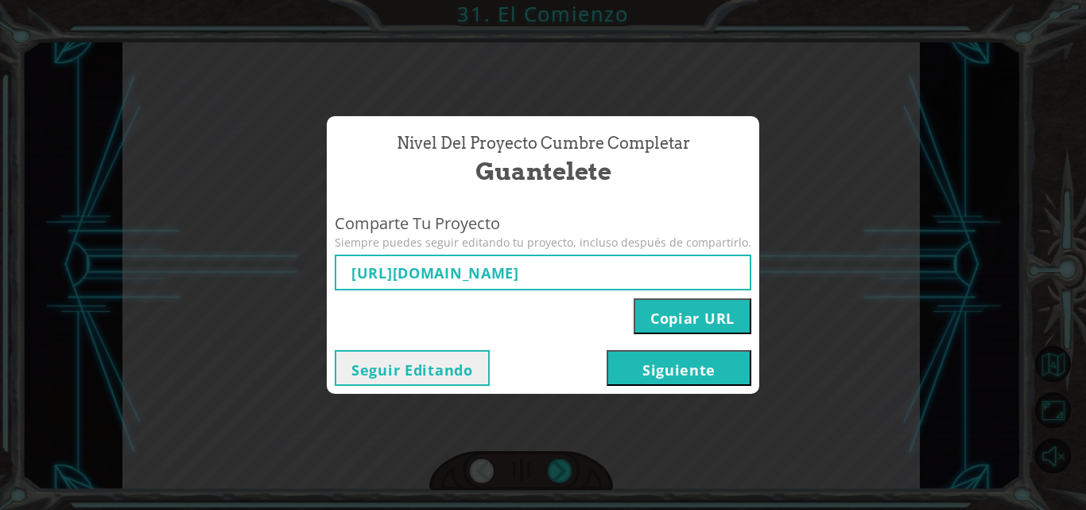
type input "[URL][DOMAIN_NAME]"
click at [627, 379] on button "Siguiente" at bounding box center [679, 368] width 145 height 36
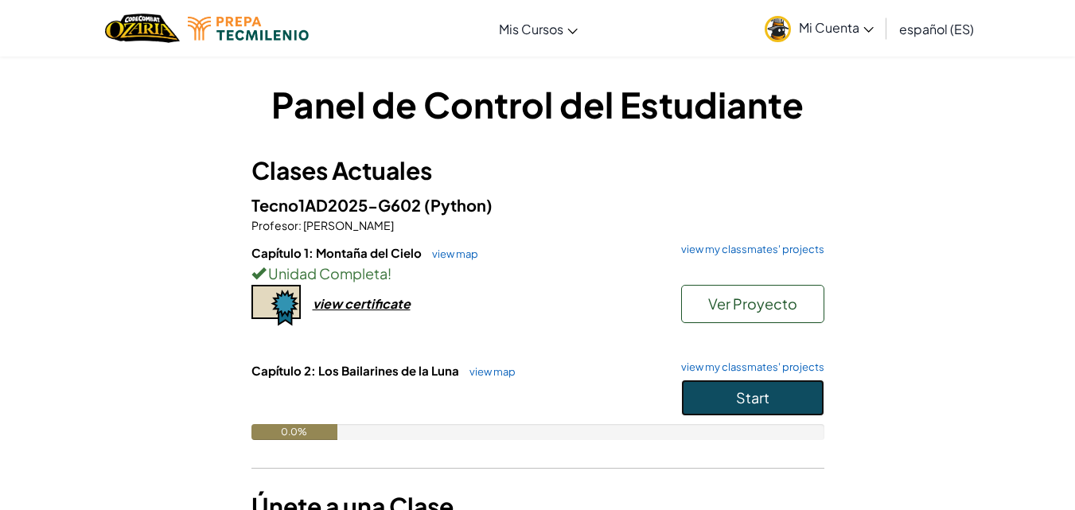
click at [729, 392] on button "Start" at bounding box center [752, 397] width 143 height 37
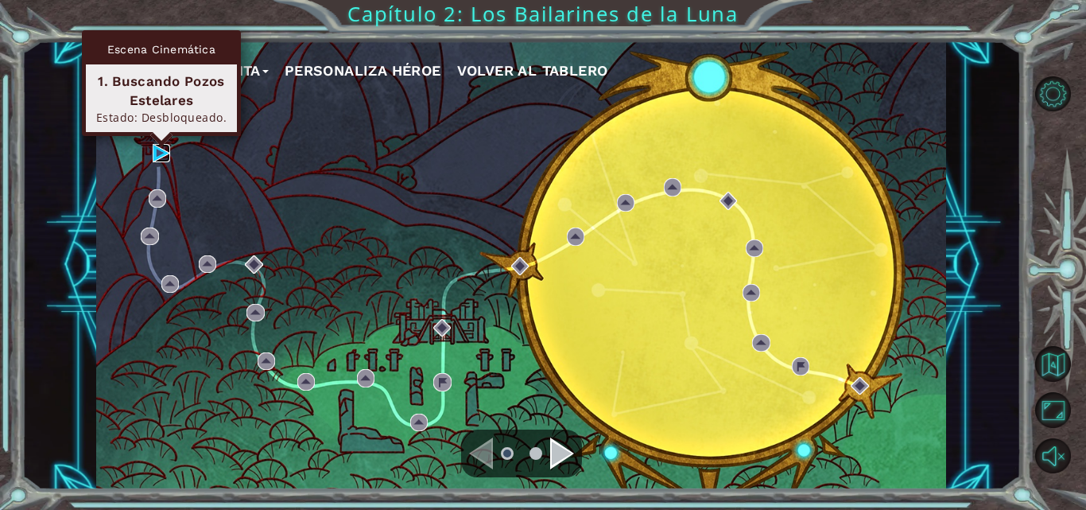
click at [159, 158] on img at bounding box center [161, 152] width 17 height 17
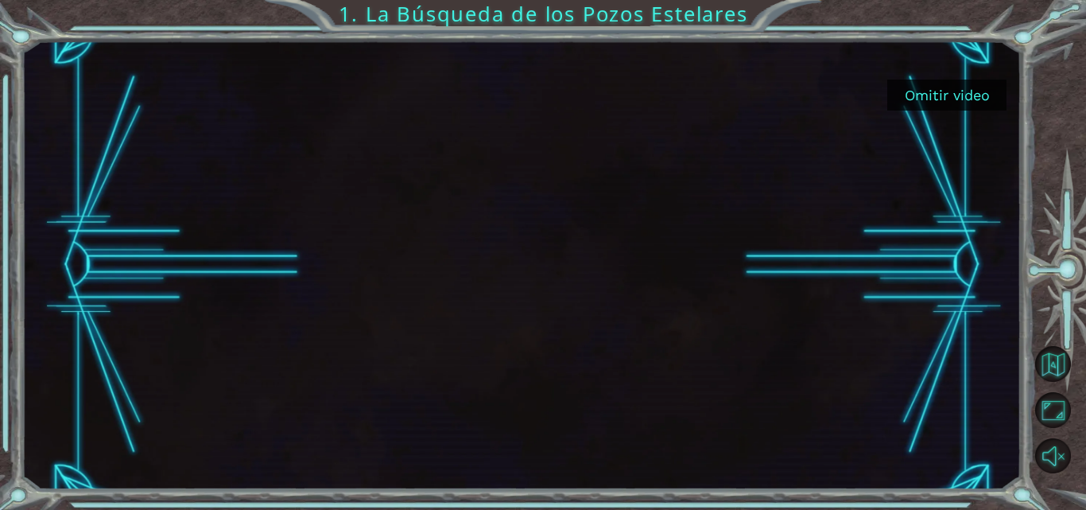
click at [900, 96] on button "Omitir video" at bounding box center [947, 95] width 119 height 31
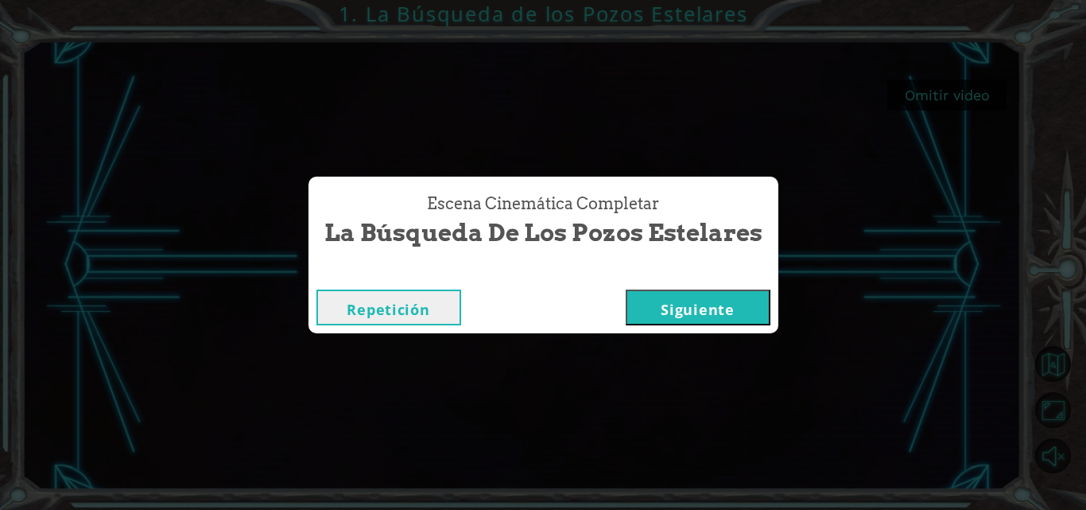
click at [694, 300] on button "Siguiente" at bounding box center [698, 308] width 145 height 36
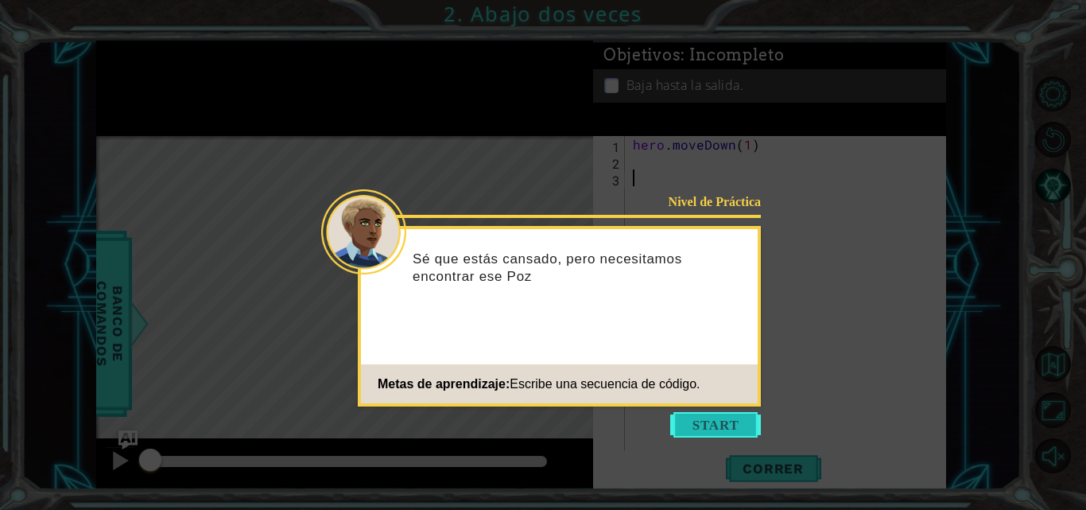
click at [712, 423] on button "Start" at bounding box center [716, 424] width 91 height 25
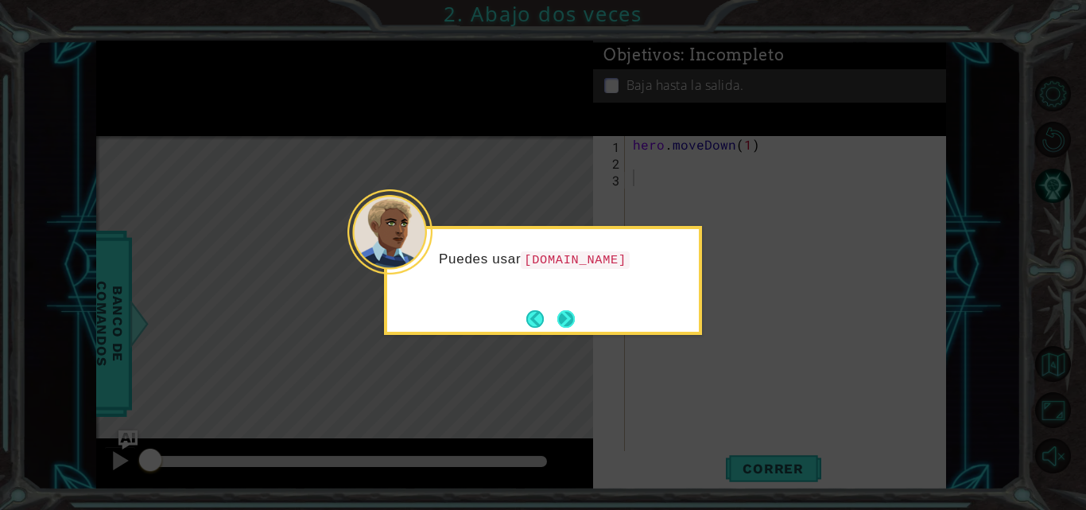
click at [559, 321] on button "Next" at bounding box center [566, 318] width 17 height 17
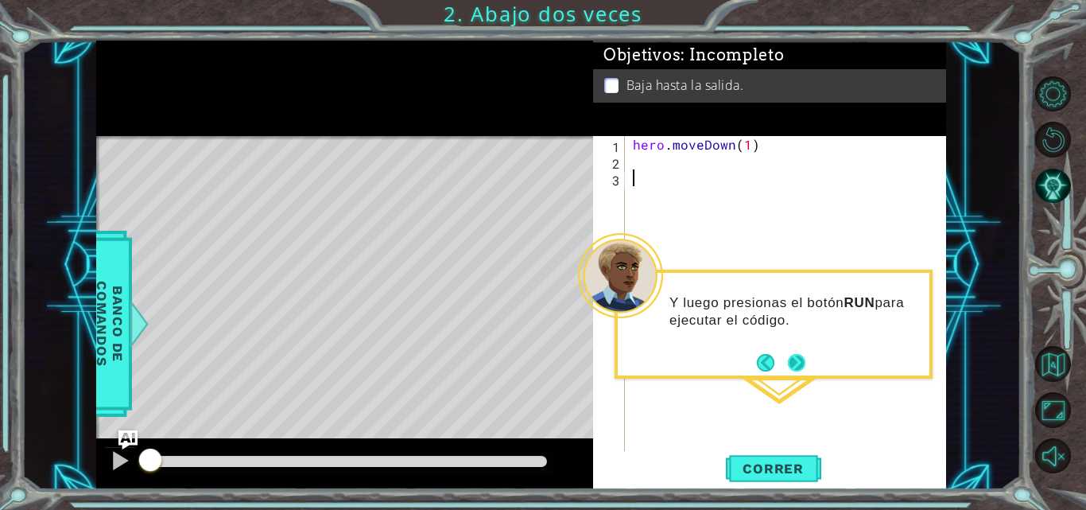
click at [797, 362] on button "Next" at bounding box center [796, 362] width 17 height 17
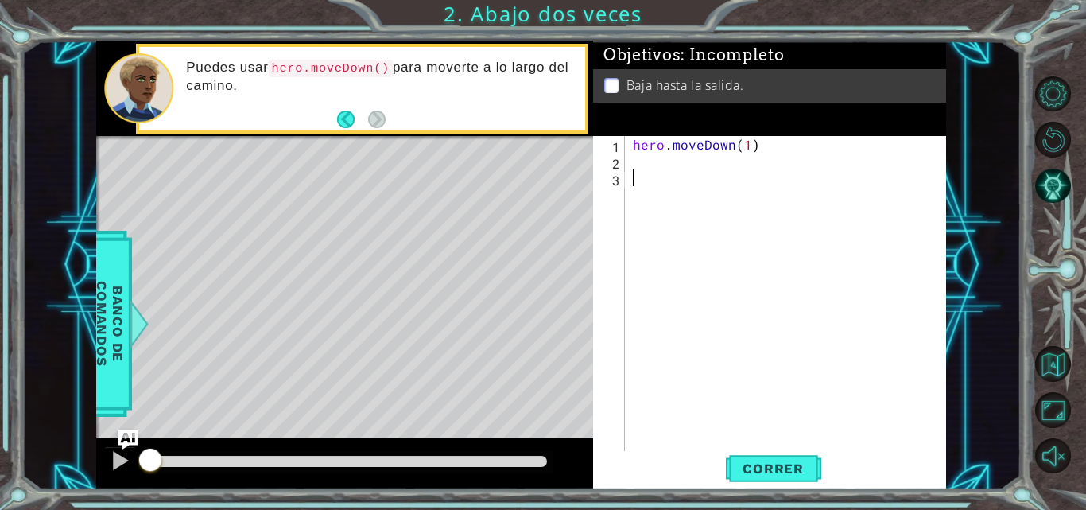
click at [653, 161] on div "hero . moveDown ( 1 )" at bounding box center [790, 311] width 321 height 351
click at [682, 181] on div "[DOMAIN_NAME] veDown Presiona intro" at bounding box center [772, 199] width 301 height 57
type textarea "hero.moveDown(1)"
click at [678, 182] on div "hero . moveDown ( 1 ) hero . moveDown ( 1 )" at bounding box center [790, 311] width 321 height 351
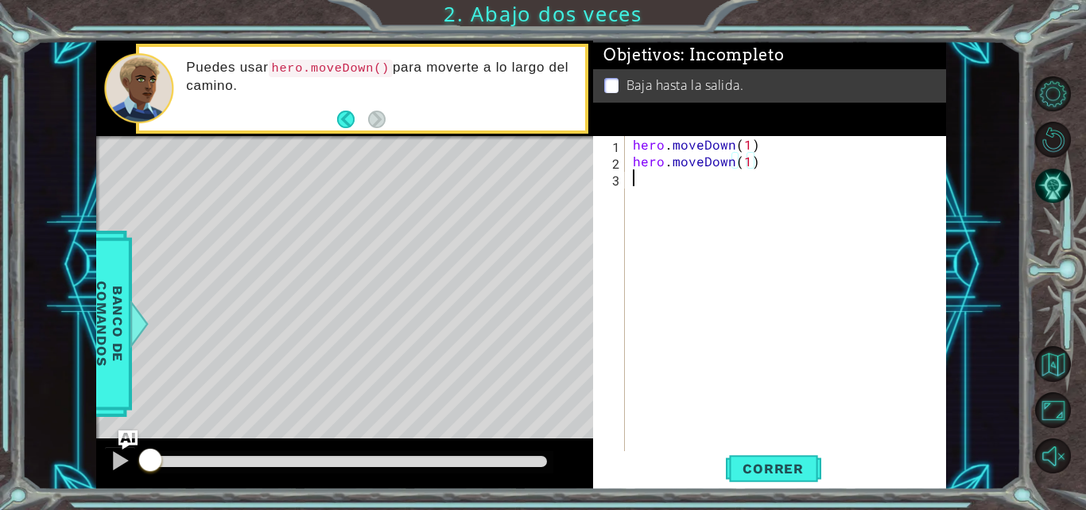
scroll to position [0, 0]
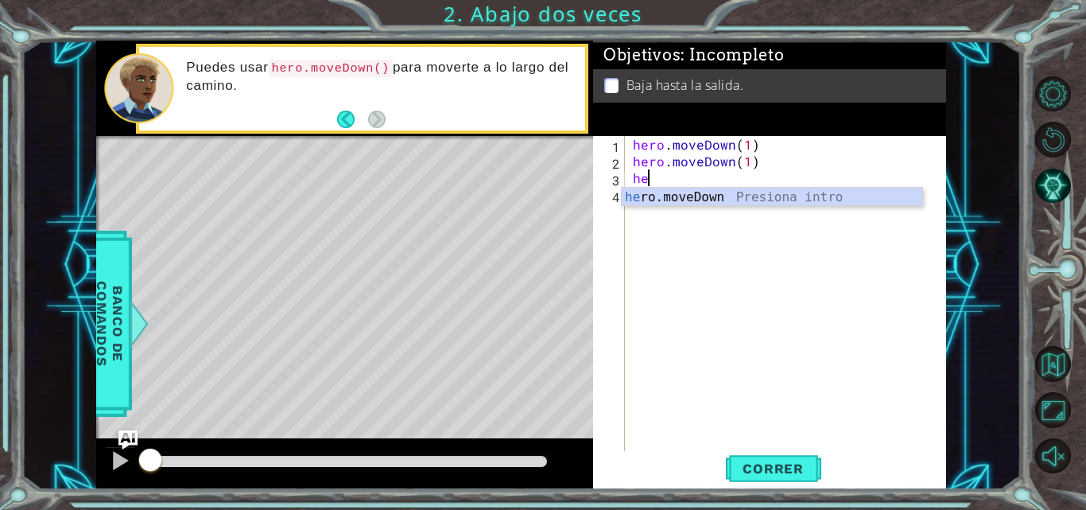
type textarea "her"
click at [768, 272] on div "hero . moveDown ( 1 ) hero . moveDown ( 1 ) her" at bounding box center [790, 311] width 321 height 351
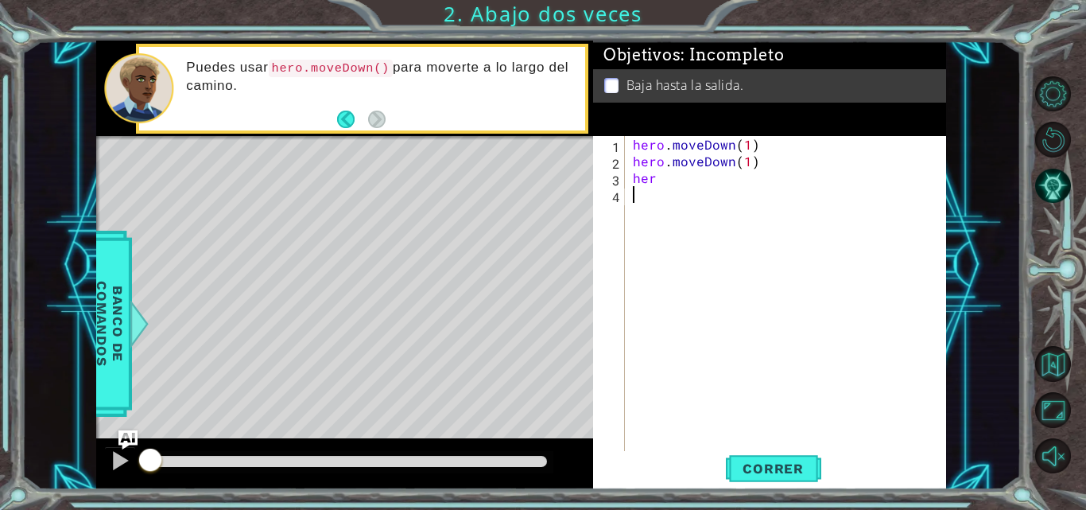
scroll to position [0, 0]
click at [768, 272] on div "hero . moveDown ( 1 ) hero . moveDown ( 1 ) her" at bounding box center [790, 311] width 321 height 351
click at [746, 162] on div "hero . moveDown ( 1 ) hero . moveDown ( 1 ) her" at bounding box center [790, 311] width 321 height 351
type textarea "hero.moveDown(2)"
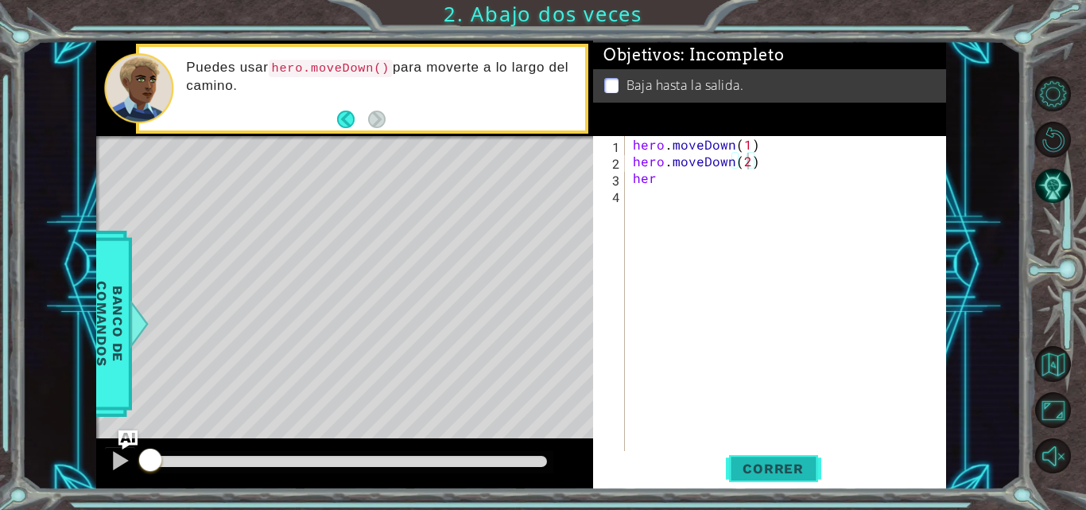
click at [772, 476] on span "Correr" at bounding box center [773, 469] width 93 height 16
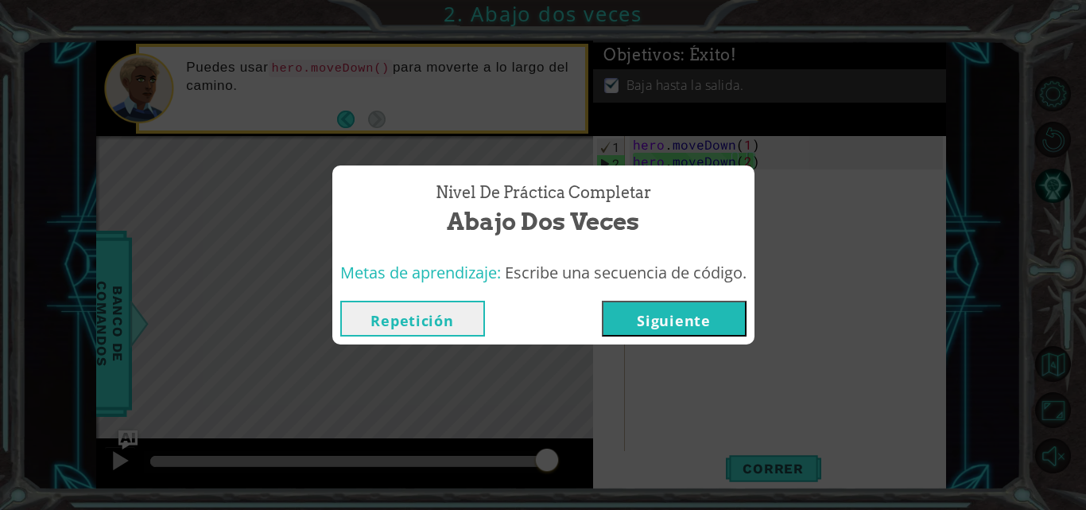
click at [733, 331] on button "Siguiente" at bounding box center [674, 319] width 145 height 36
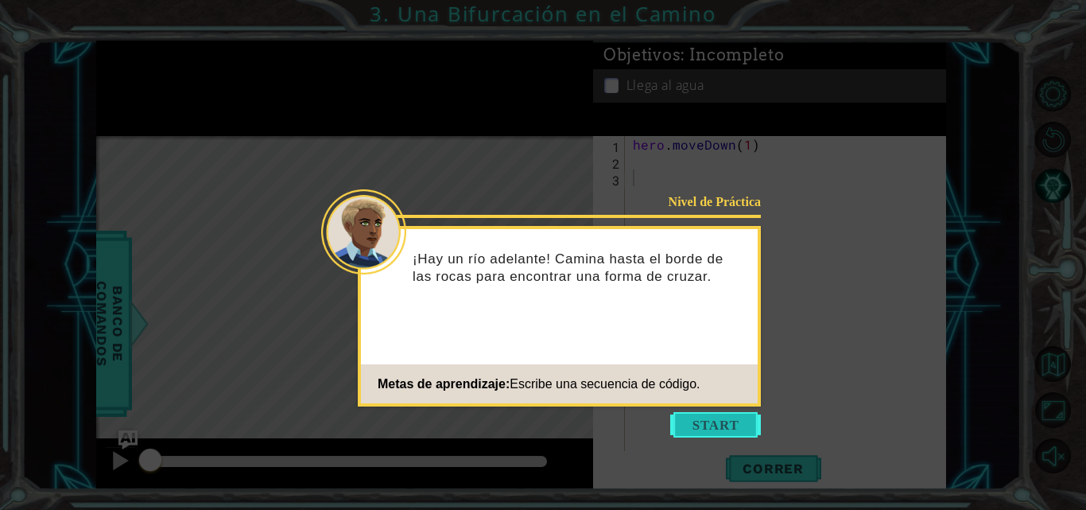
click at [720, 422] on button "Start" at bounding box center [716, 424] width 91 height 25
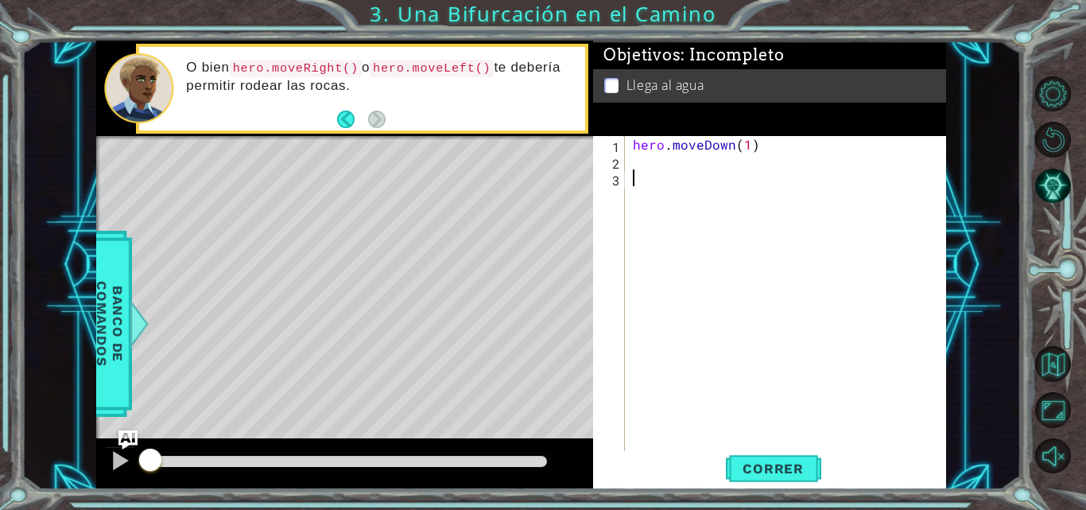
click at [643, 166] on div "hero . moveDown ( 1 )" at bounding box center [790, 311] width 321 height 351
click at [760, 474] on span "Correr" at bounding box center [773, 469] width 93 height 16
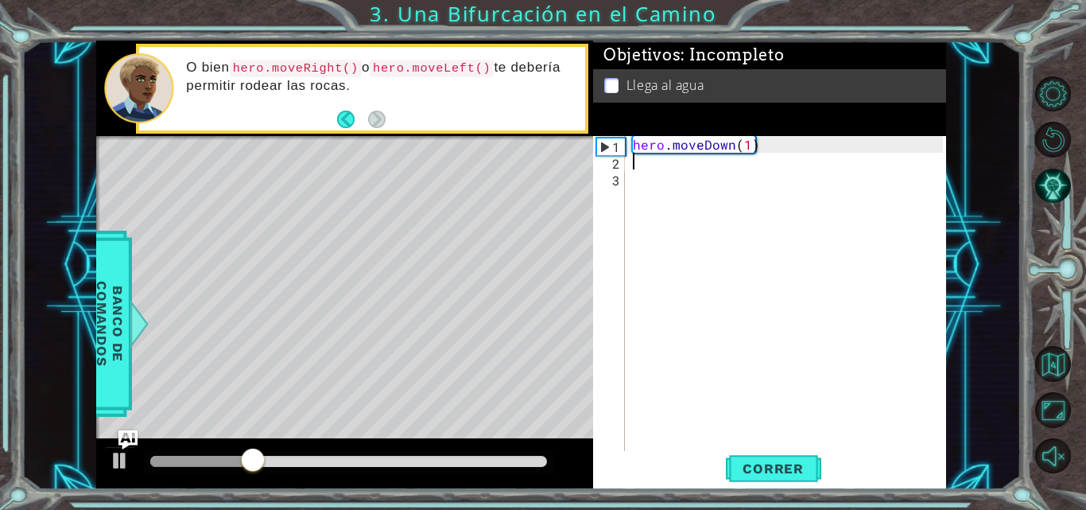
click at [700, 164] on div "hero . moveDown ( 1 )" at bounding box center [790, 311] width 321 height 351
click at [125, 446] on img "Ask AI" at bounding box center [128, 440] width 21 height 21
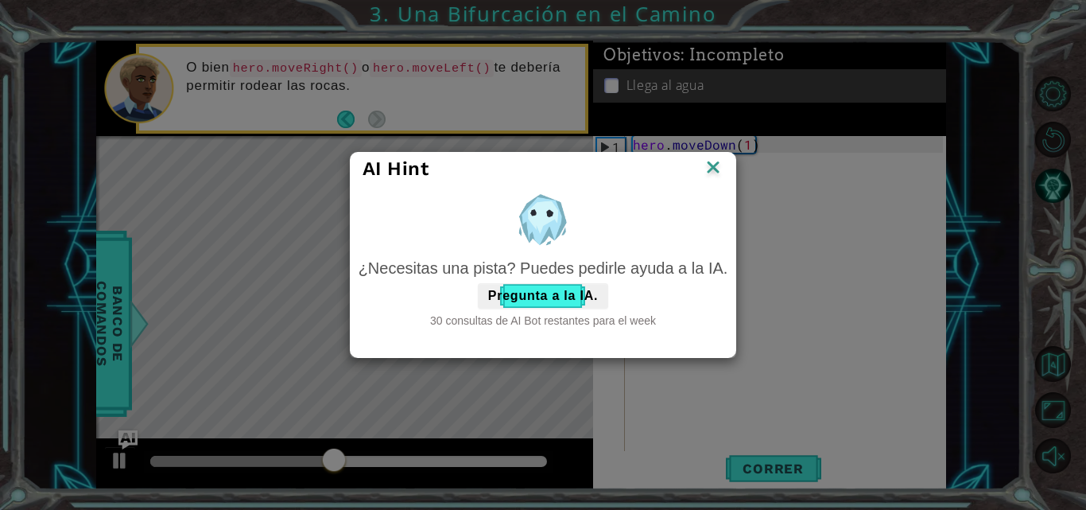
click at [235, 408] on div "AI Hint ¿Necesitas una pista? Puedes pedirle ayuda a la IA. Pregunta a la IA. 3…" at bounding box center [543, 255] width 1086 height 510
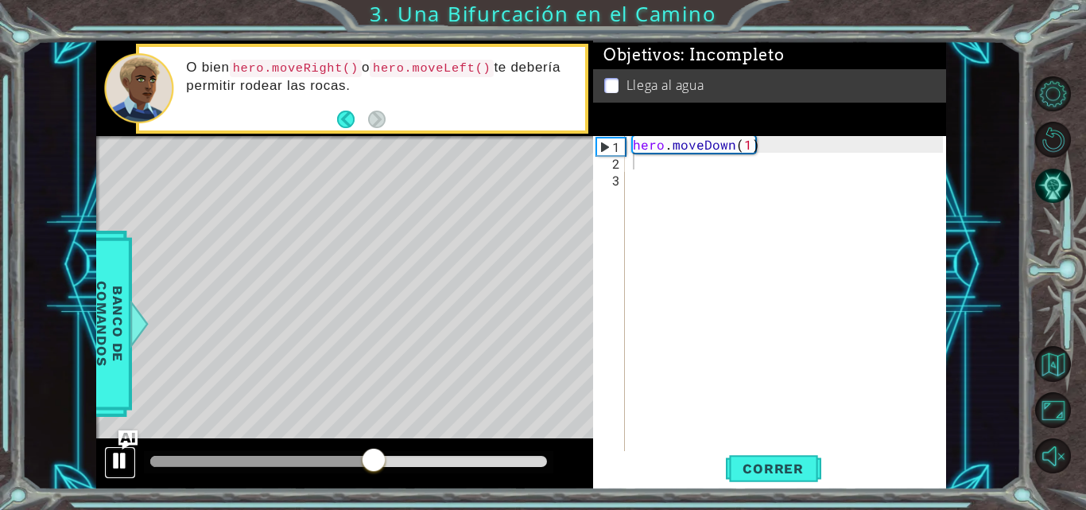
click at [114, 459] on div at bounding box center [120, 460] width 21 height 21
click at [678, 157] on div "hero . moveDown ( 1 )" at bounding box center [790, 311] width 321 height 351
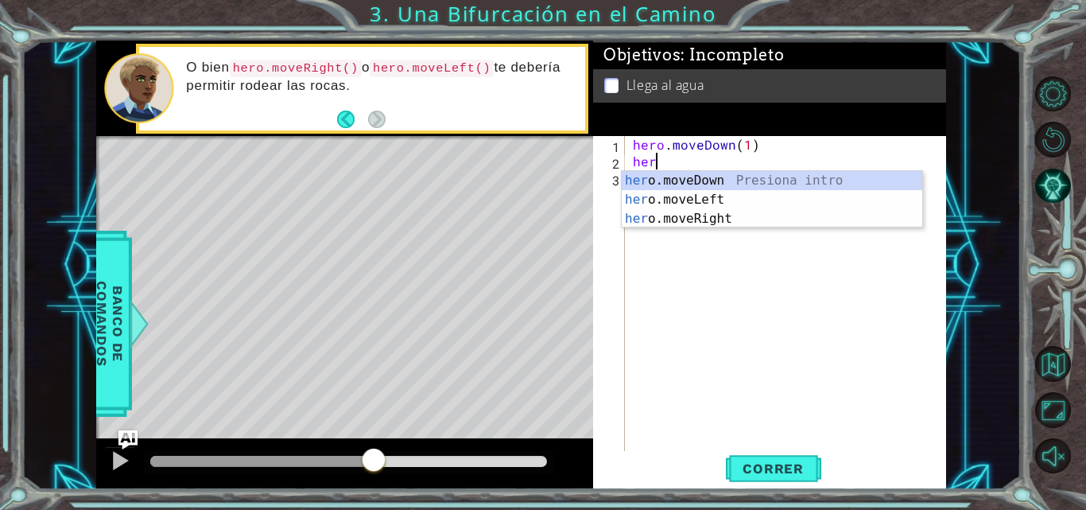
scroll to position [0, 1]
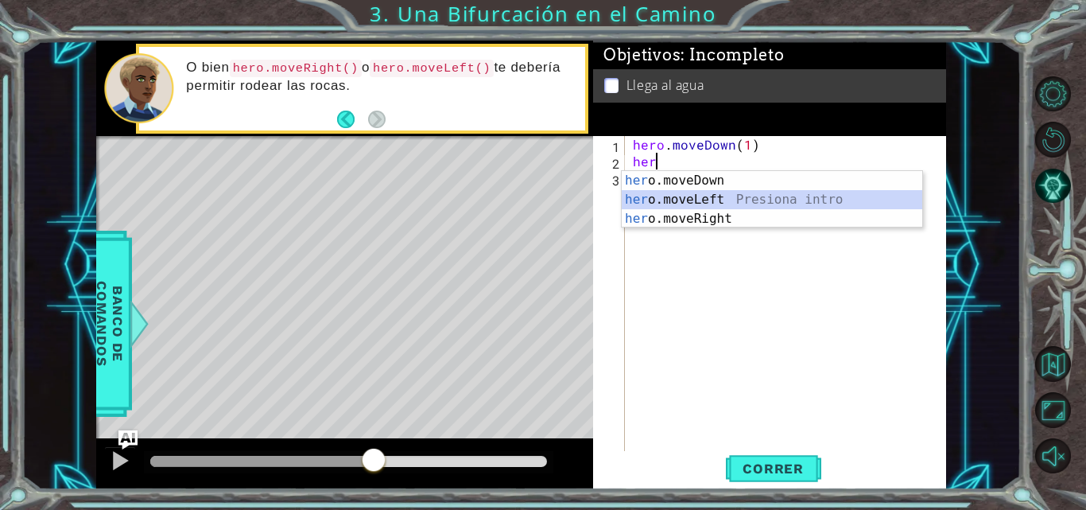
click at [701, 203] on div "her o.moveDown Presiona intro her o.moveLeft Presiona intro her o.moveRight Pre…" at bounding box center [772, 218] width 301 height 95
type textarea "hero.moveLeft(1)"
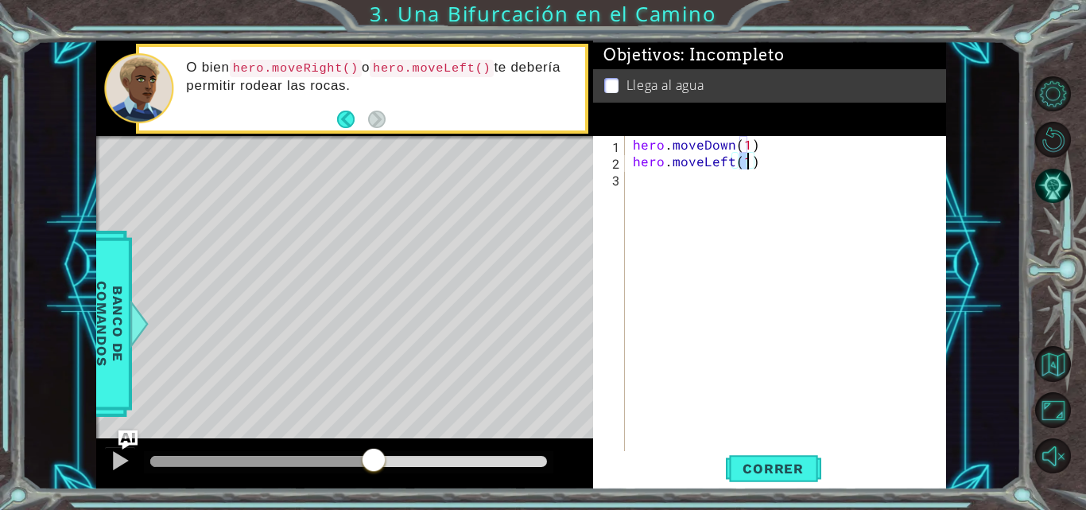
click at [696, 185] on div "hero . moveDown ( 1 ) hero . moveLeft ( 1 )" at bounding box center [790, 311] width 321 height 351
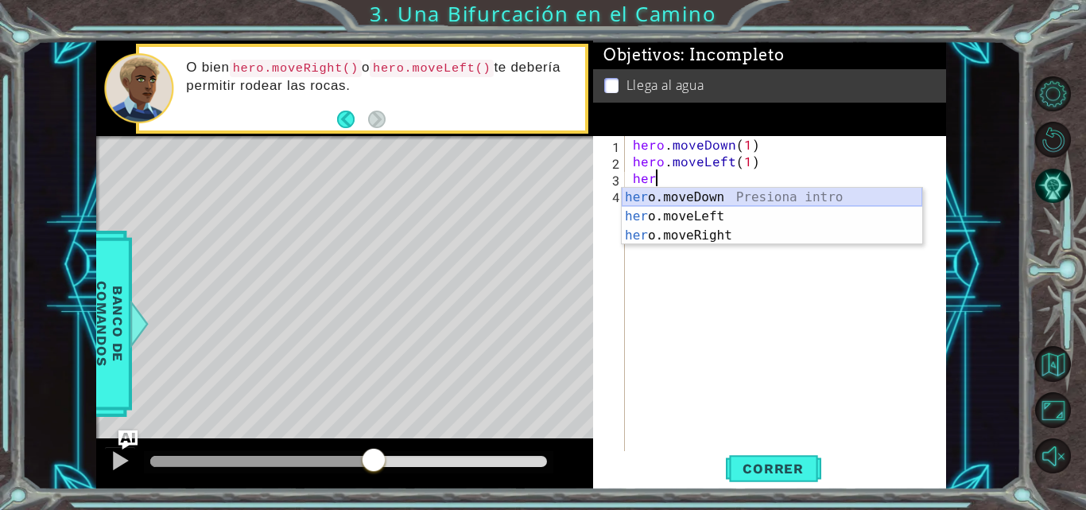
click at [749, 196] on div "her o.moveDown Presiona intro her o.moveLeft Presiona intro her o.moveRight Pre…" at bounding box center [772, 235] width 301 height 95
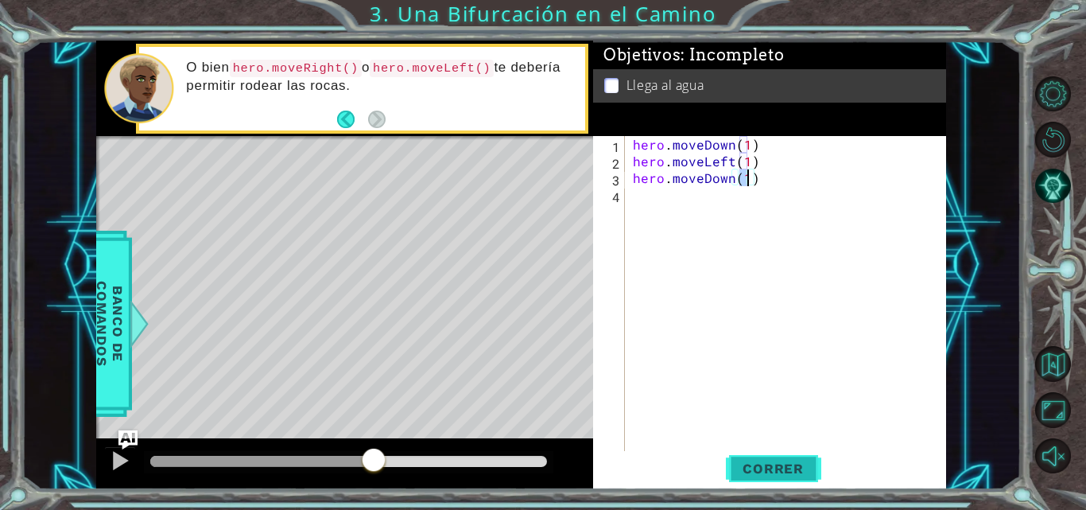
type textarea "hero.moveDown(1)"
click at [777, 473] on span "Correr" at bounding box center [773, 469] width 93 height 16
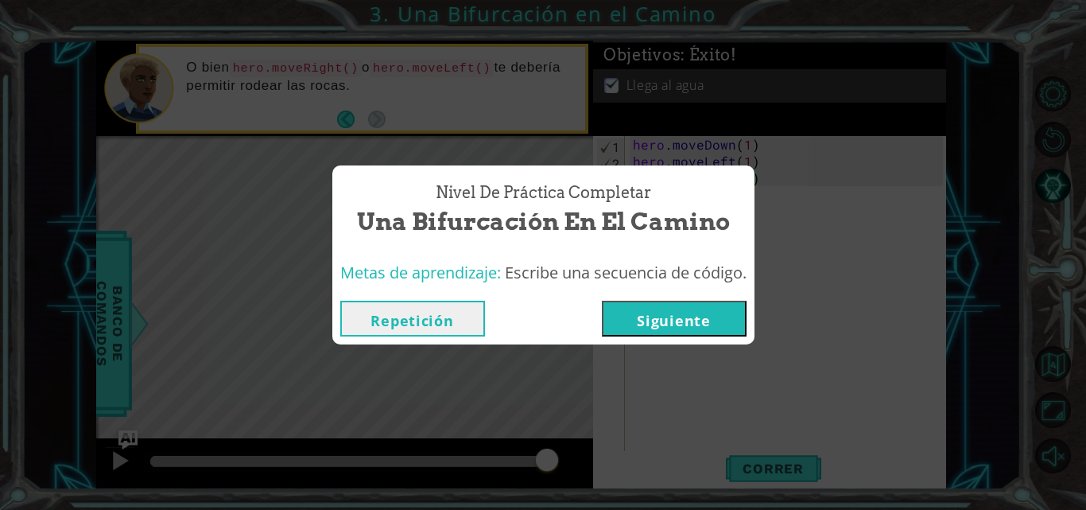
click at [686, 323] on button "Siguiente" at bounding box center [674, 319] width 145 height 36
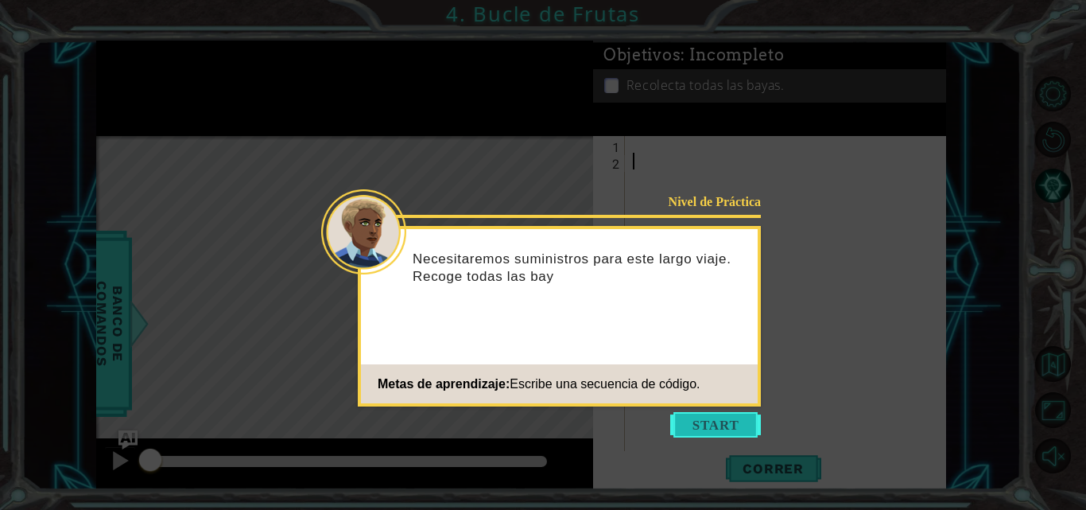
click at [713, 416] on button "Start" at bounding box center [716, 424] width 91 height 25
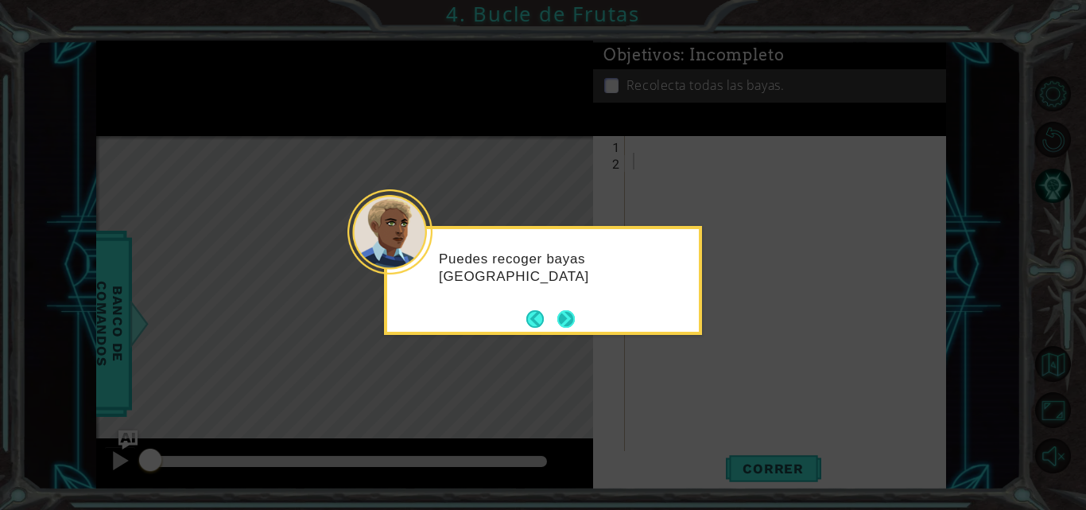
click at [568, 322] on button "Next" at bounding box center [566, 318] width 17 height 17
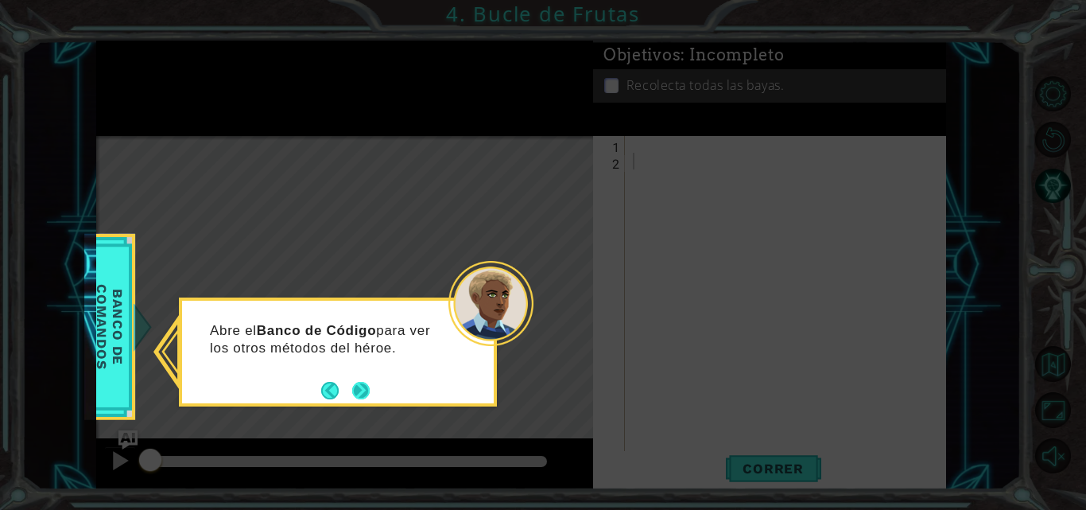
click at [365, 382] on button "Next" at bounding box center [360, 390] width 17 height 17
click at [359, 385] on button "Next" at bounding box center [360, 390] width 17 height 17
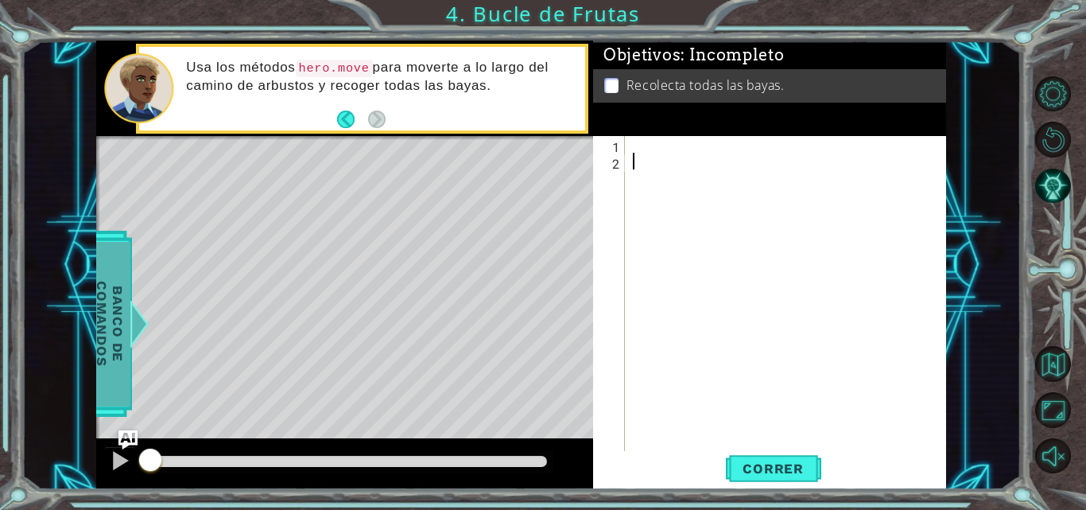
click at [100, 329] on span "Banco de comandos" at bounding box center [109, 323] width 41 height 165
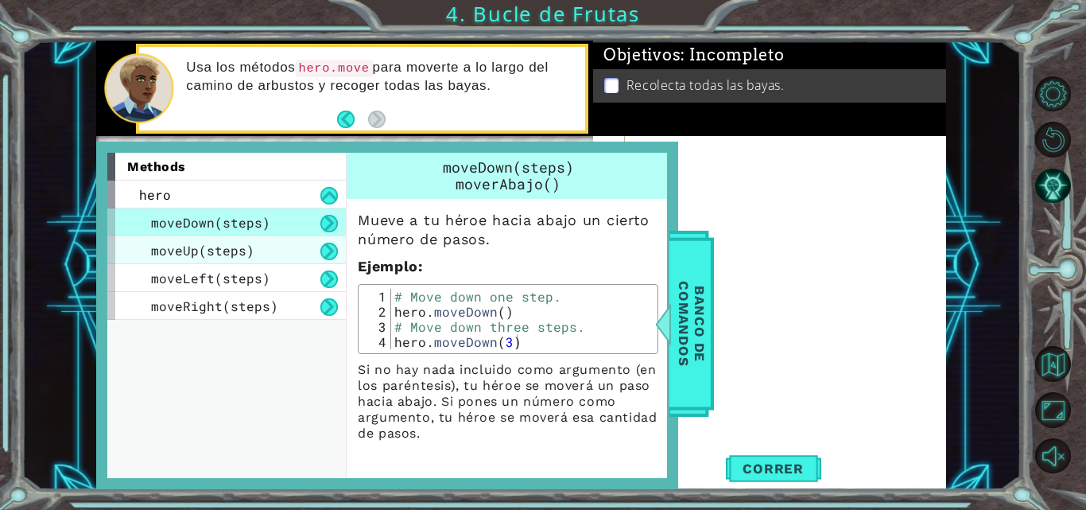
click at [317, 253] on div "moveUp(steps)" at bounding box center [226, 250] width 239 height 28
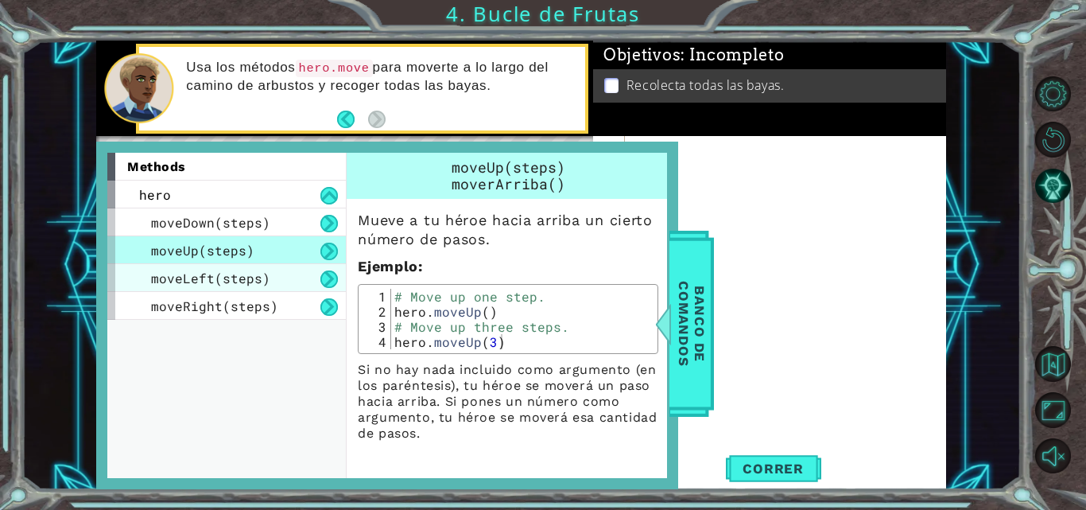
click at [317, 270] on div "moveLeft(steps)" at bounding box center [226, 278] width 239 height 28
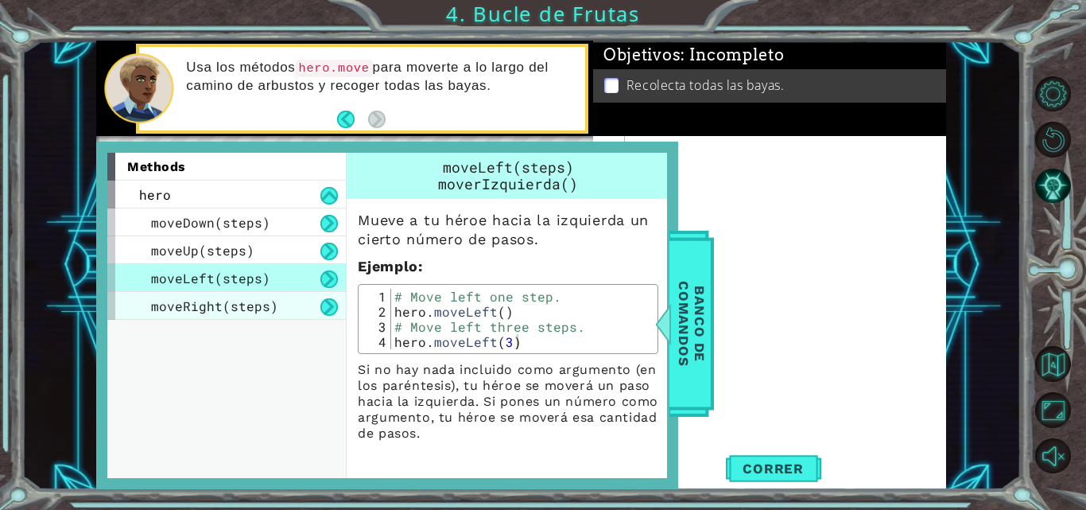
click at [318, 302] on div "moveRight(steps)" at bounding box center [226, 306] width 239 height 28
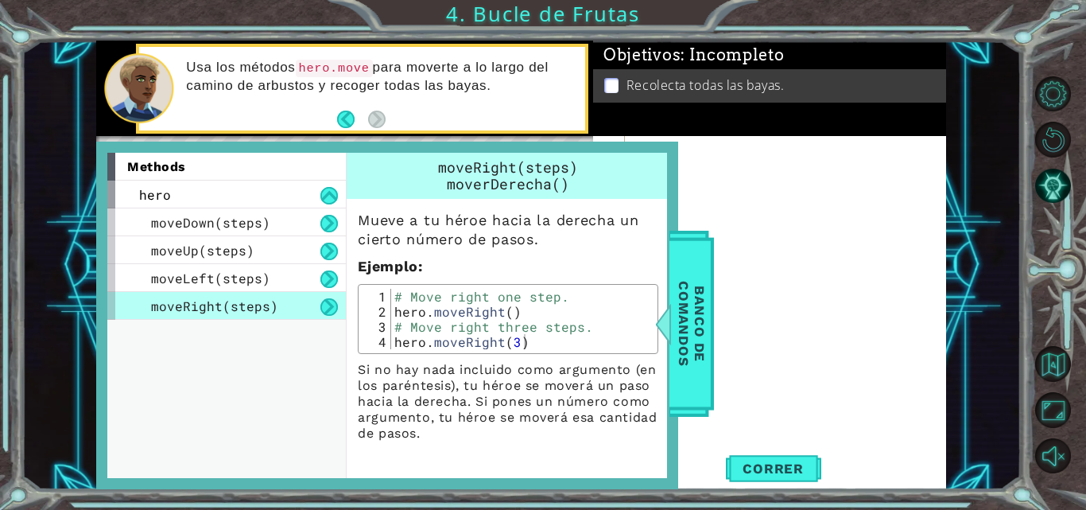
click at [711, 162] on div at bounding box center [790, 311] width 321 height 351
click at [711, 299] on span "Banco de comandos" at bounding box center [691, 323] width 41 height 165
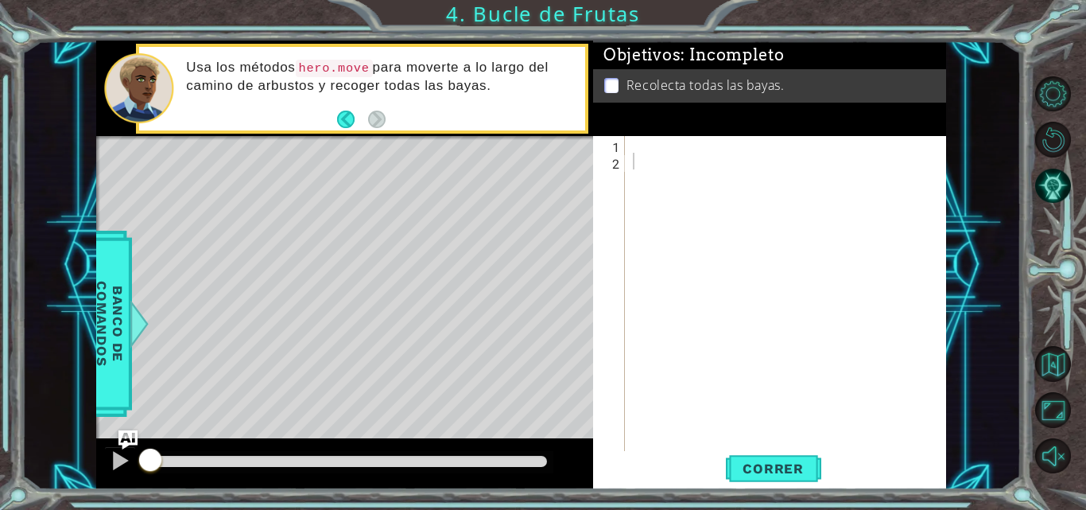
click at [670, 141] on div at bounding box center [790, 311] width 321 height 351
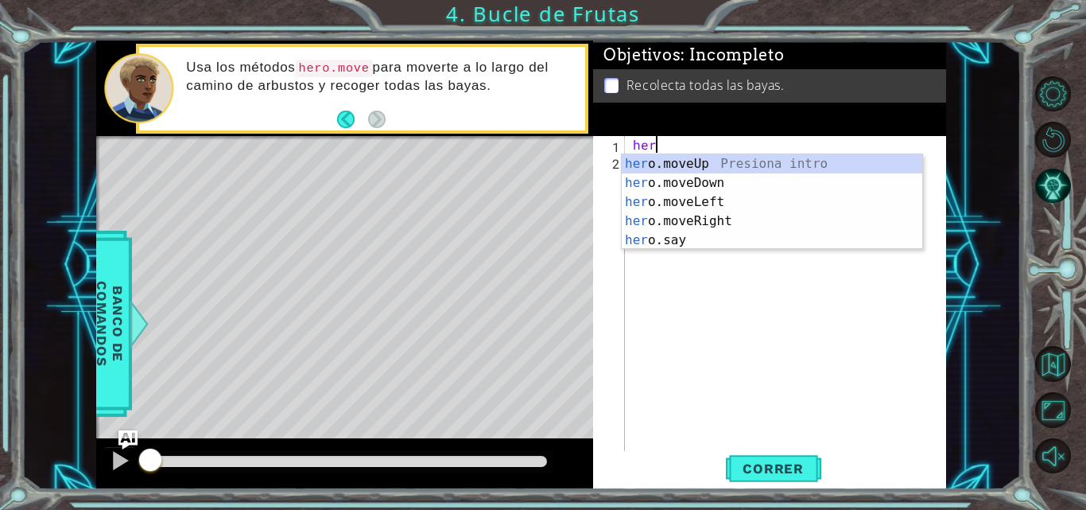
scroll to position [0, 1]
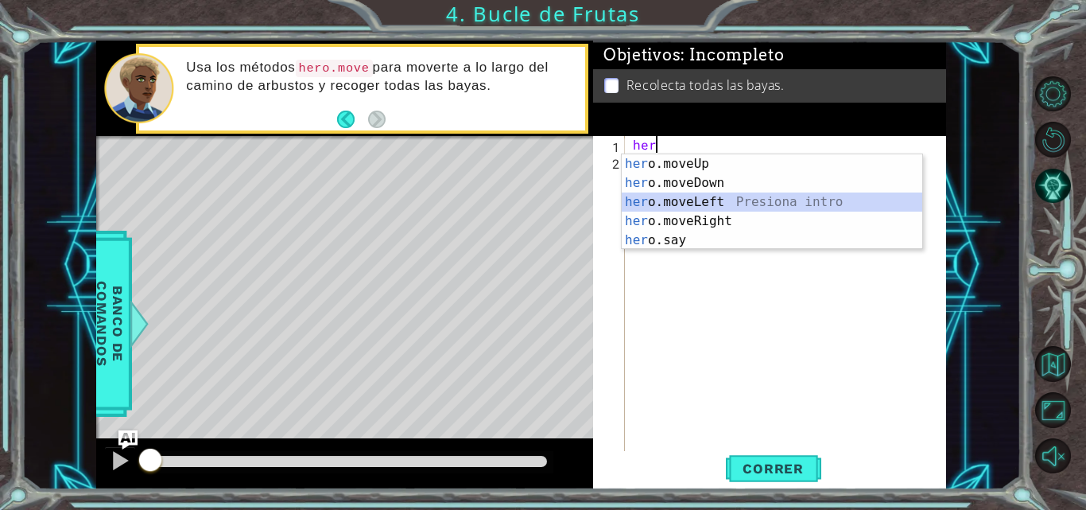
click at [674, 200] on div "her o.moveUp Presiona intro her o.moveDown Presiona intro her o.moveLeft Presio…" at bounding box center [772, 221] width 301 height 134
type textarea "hero.moveLeft(1)"
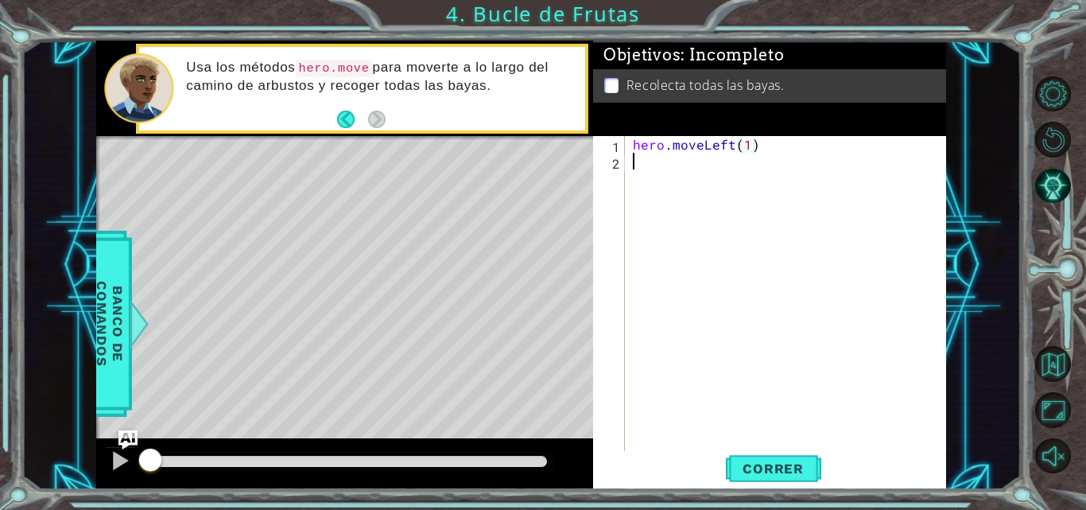
click at [679, 169] on div "hero . moveLeft ( 1 )" at bounding box center [790, 311] width 321 height 351
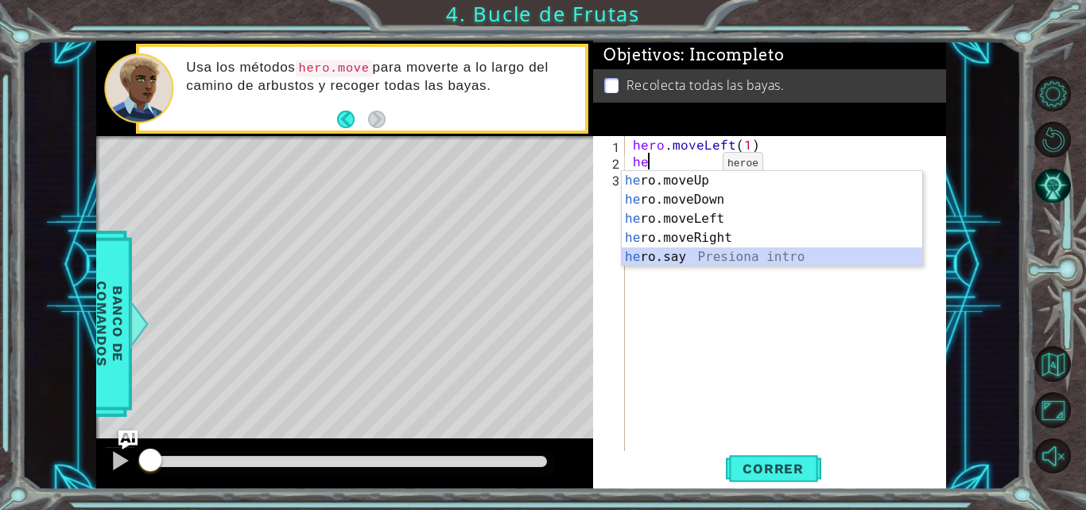
click at [686, 260] on div "he ro.moveUp Presiona intro he ro.moveDown Presiona intro he ro.moveLeft Presio…" at bounding box center [772, 238] width 301 height 134
type textarea "hero.say("message")"
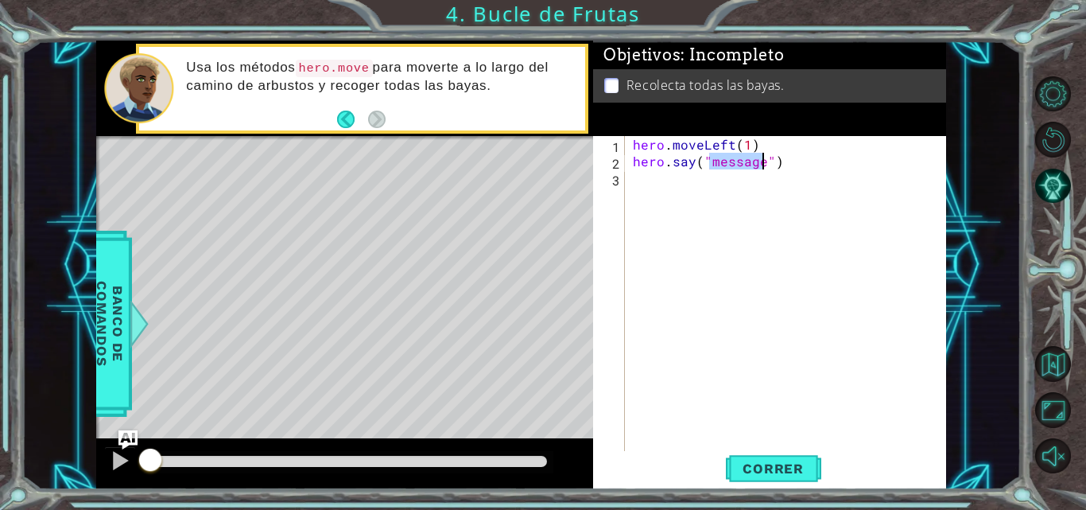
click at [753, 184] on div "hero . moveLeft ( 1 ) hero . say ( "message" )" at bounding box center [790, 311] width 321 height 351
click at [768, 475] on span "Correr" at bounding box center [773, 469] width 93 height 16
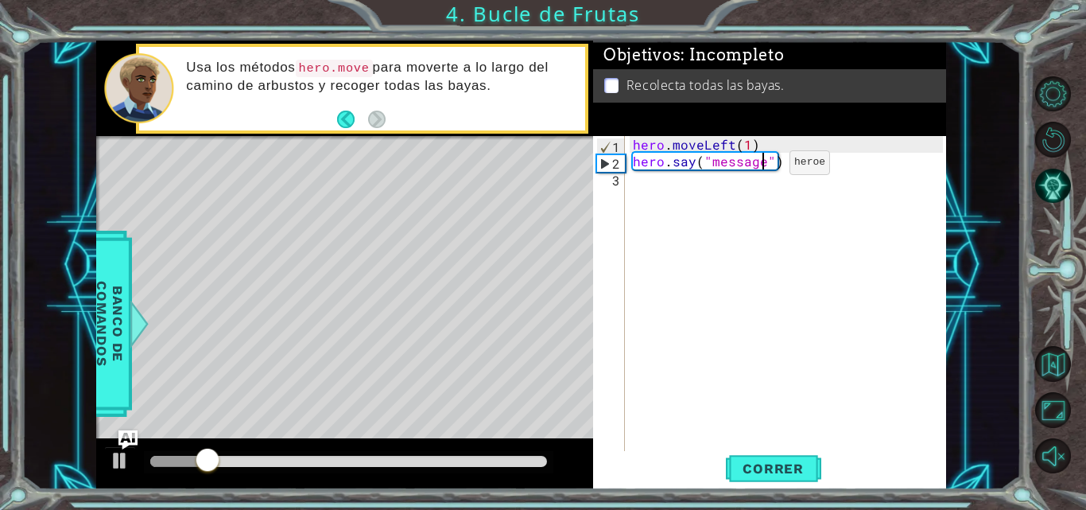
click at [763, 166] on div "hero . moveLeft ( 1 ) hero . say ( "message" )" at bounding box center [790, 311] width 321 height 351
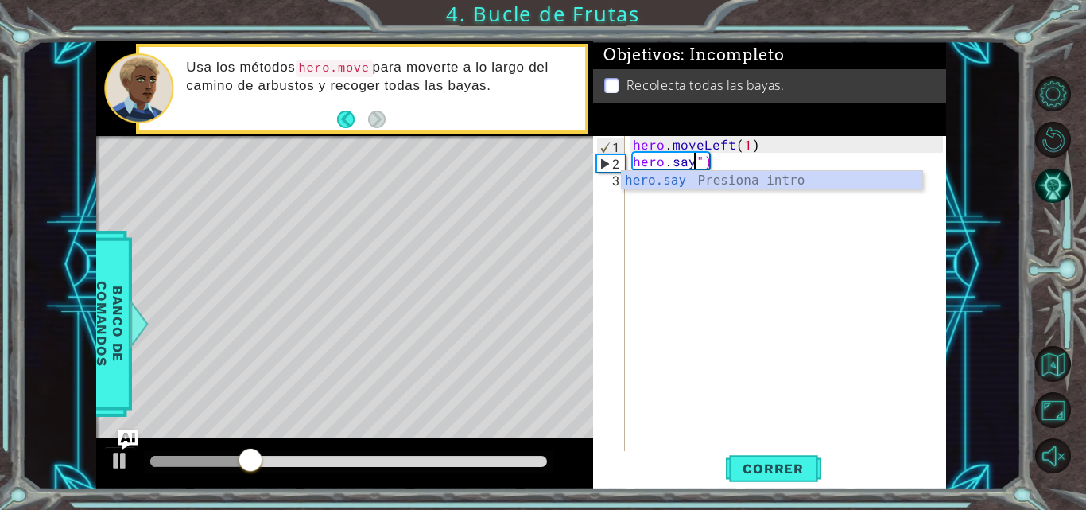
click at [755, 158] on div "hero . moveLeft ( 1 ) hero . say ")" at bounding box center [790, 311] width 321 height 351
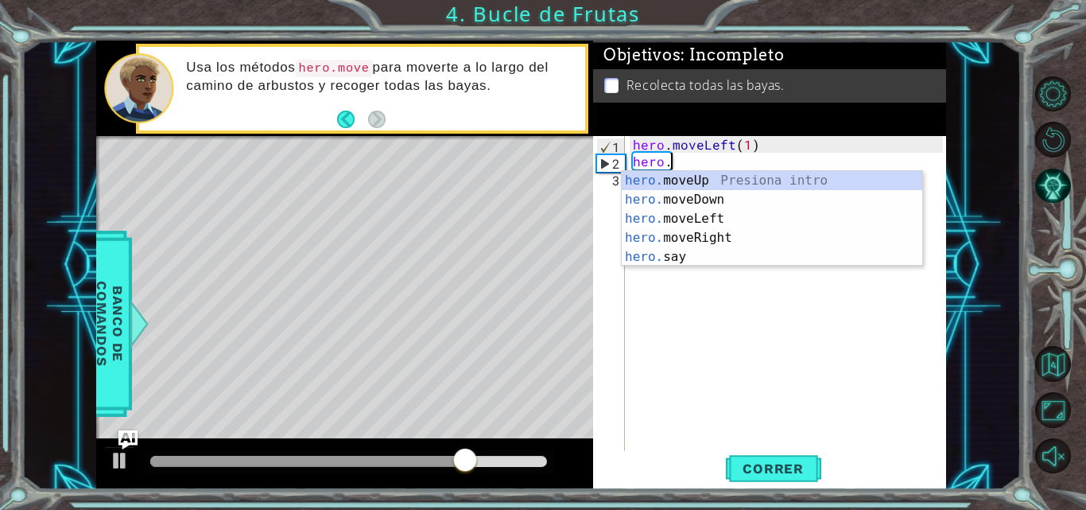
click at [679, 167] on div "hero . moveLeft ( 1 ) hero ." at bounding box center [790, 311] width 321 height 351
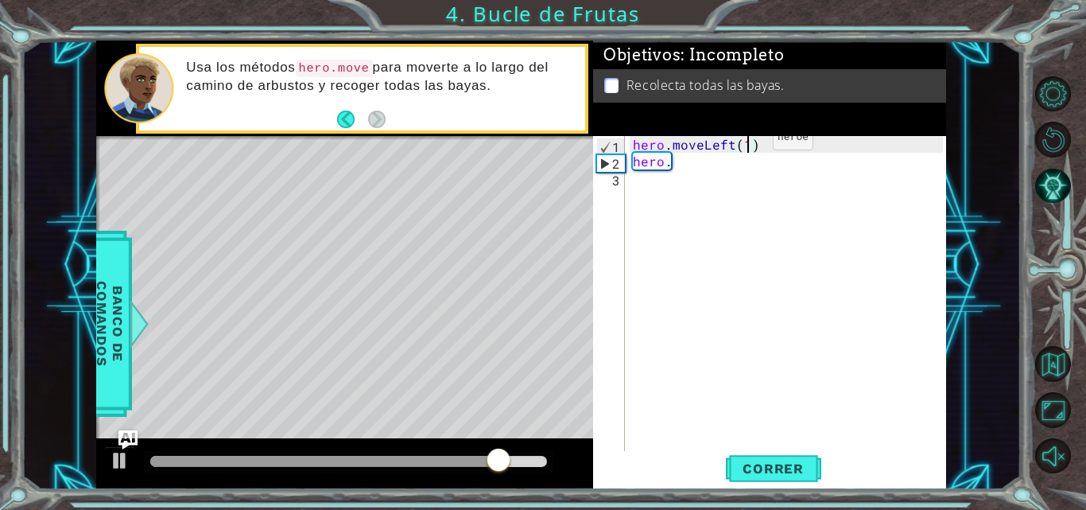
click at [746, 142] on div "hero . moveLeft ( 1 ) hero ." at bounding box center [790, 311] width 321 height 351
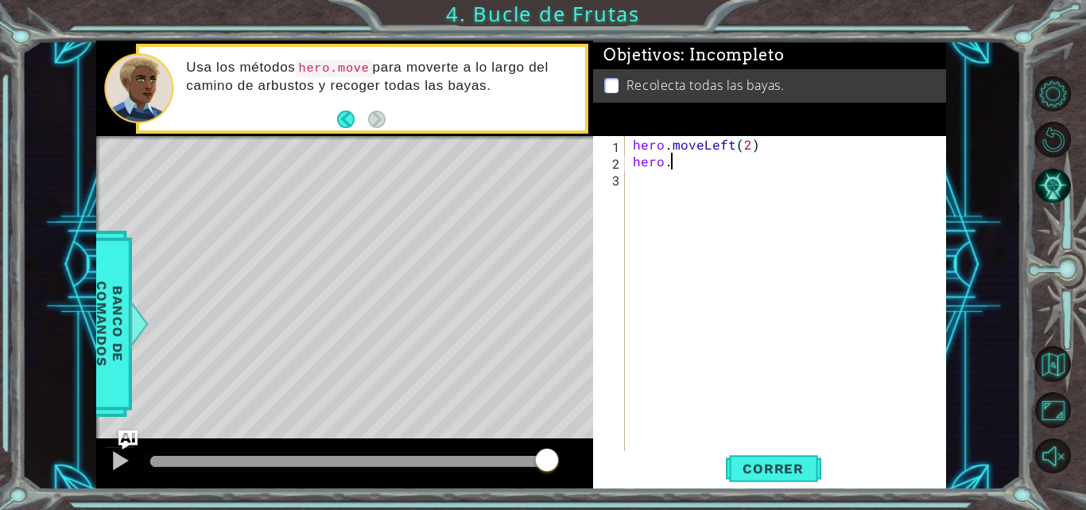
click at [735, 169] on div "hero . moveLeft ( 2 ) hero ." at bounding box center [790, 311] width 321 height 351
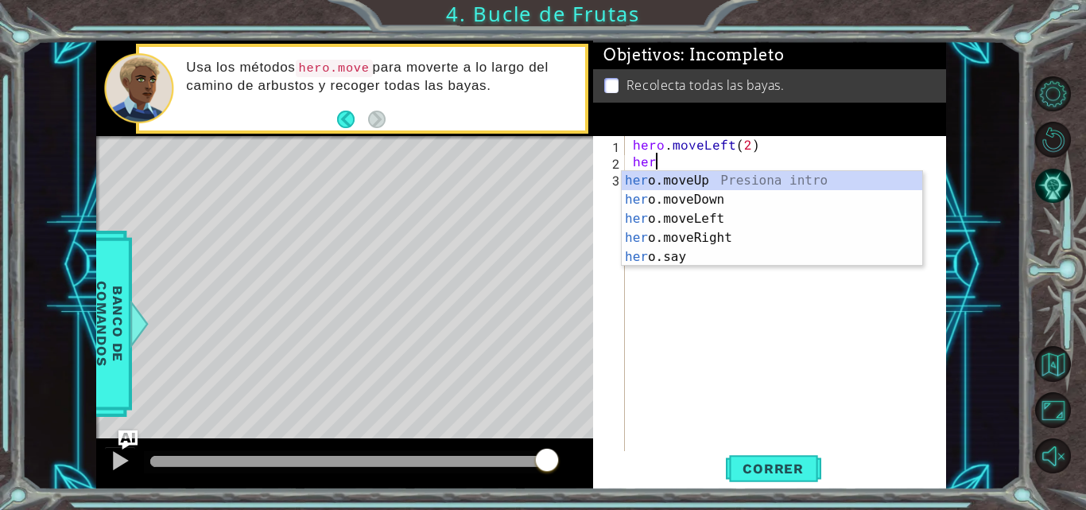
scroll to position [0, 0]
type textarea "h"
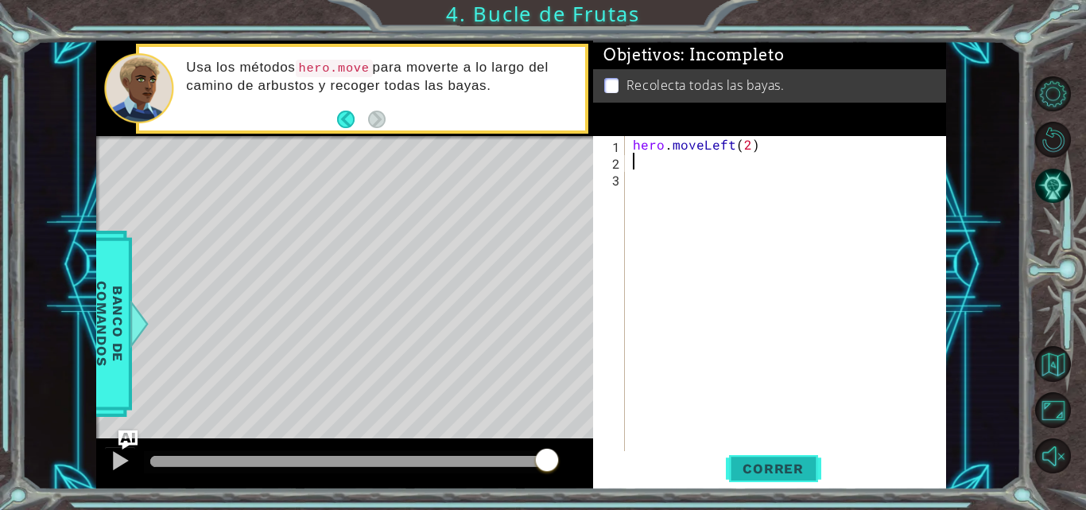
click at [792, 468] on span "Correr" at bounding box center [773, 469] width 93 height 16
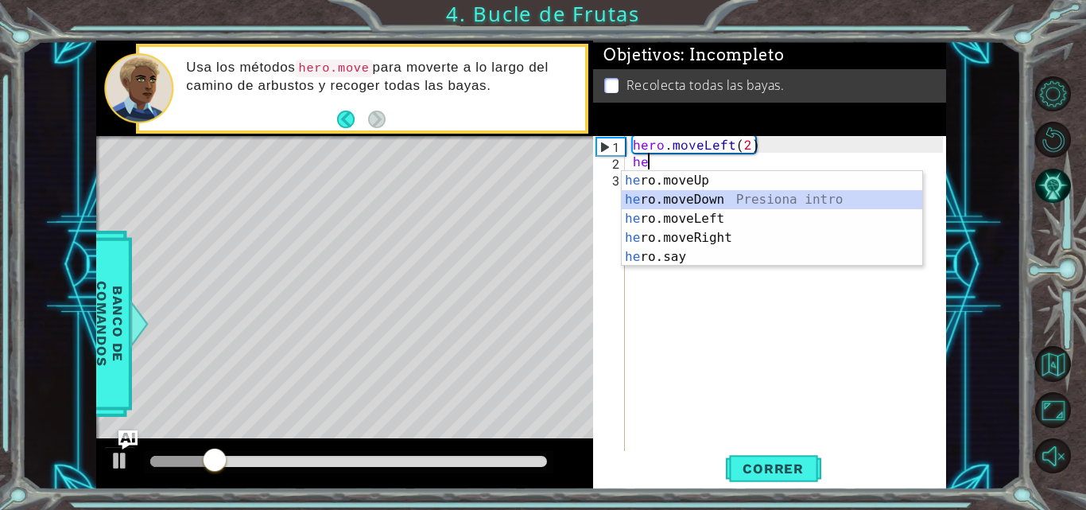
click at [765, 199] on div "he ro.moveUp Presiona intro he ro.moveDown Presiona intro he ro.moveLeft Presio…" at bounding box center [772, 238] width 301 height 134
type textarea "hero.moveDown(1)"
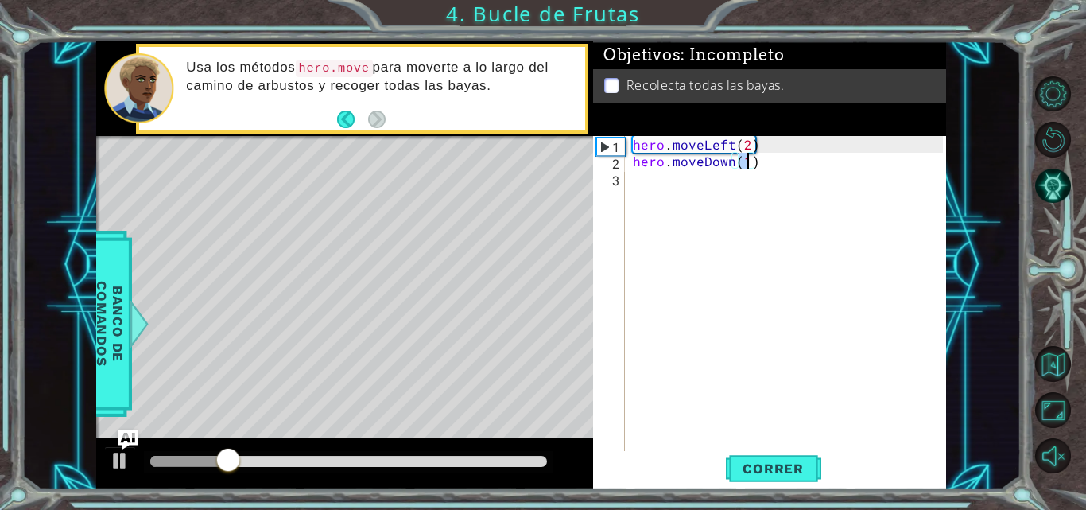
click at [755, 200] on div "hero . moveLeft ( 2 ) hero . moveDown ( 1 )" at bounding box center [790, 311] width 321 height 351
click at [745, 162] on div "hero . moveLeft ( 2 ) hero . moveDown ( 1 )" at bounding box center [790, 311] width 321 height 351
type textarea "hero.moveDown(2)"
click at [775, 472] on span "Correr" at bounding box center [773, 469] width 93 height 16
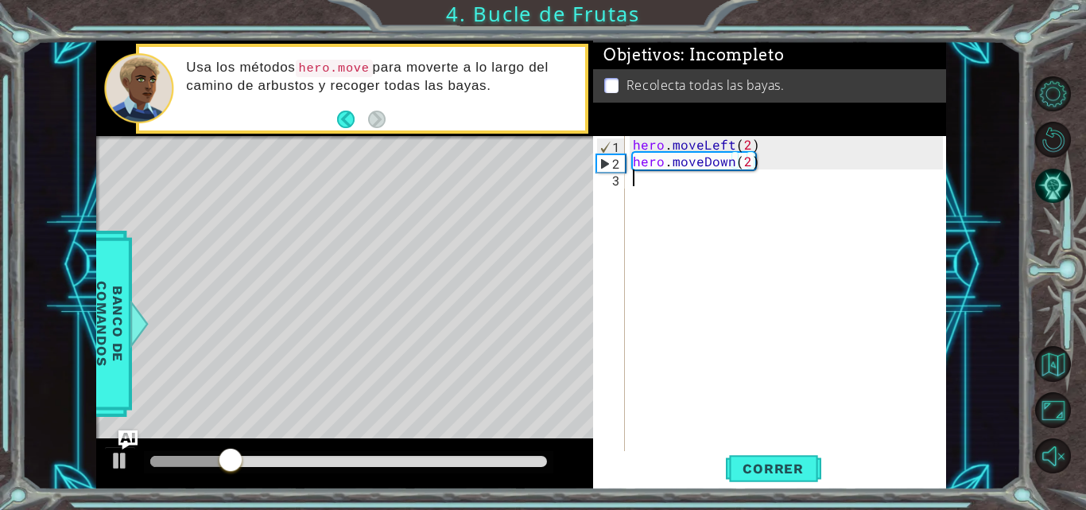
click at [780, 195] on div "hero . moveLeft ( 2 ) hero . moveDown ( 2 )" at bounding box center [790, 311] width 321 height 351
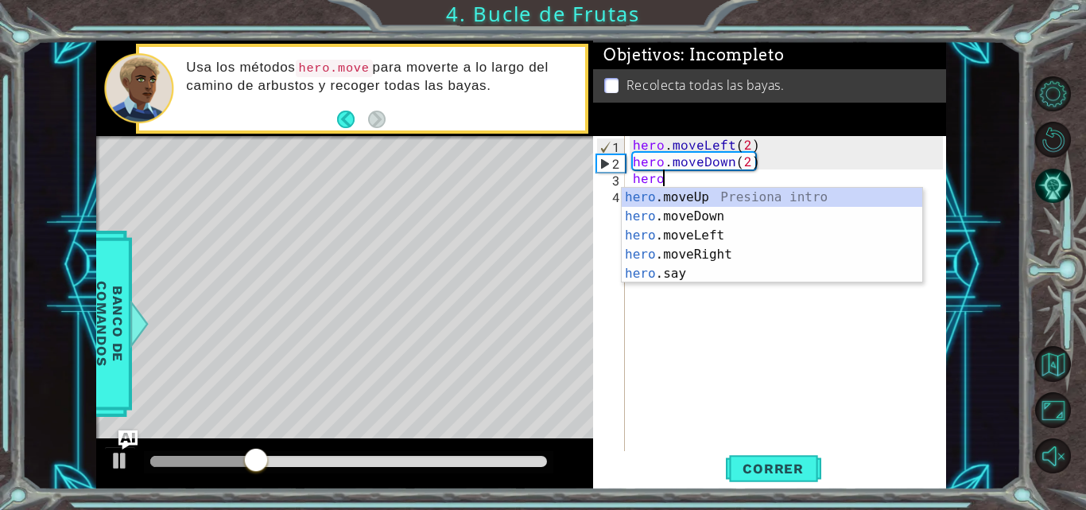
scroll to position [0, 2]
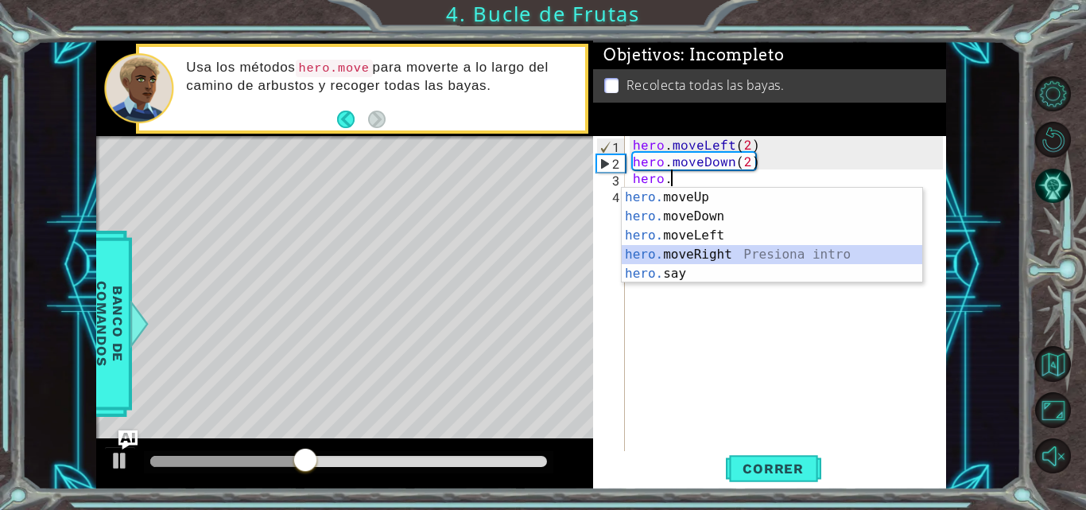
click at [709, 246] on div "hero. moveUp Presiona intro hero. moveDown Presiona intro hero. moveLeft Presio…" at bounding box center [772, 255] width 301 height 134
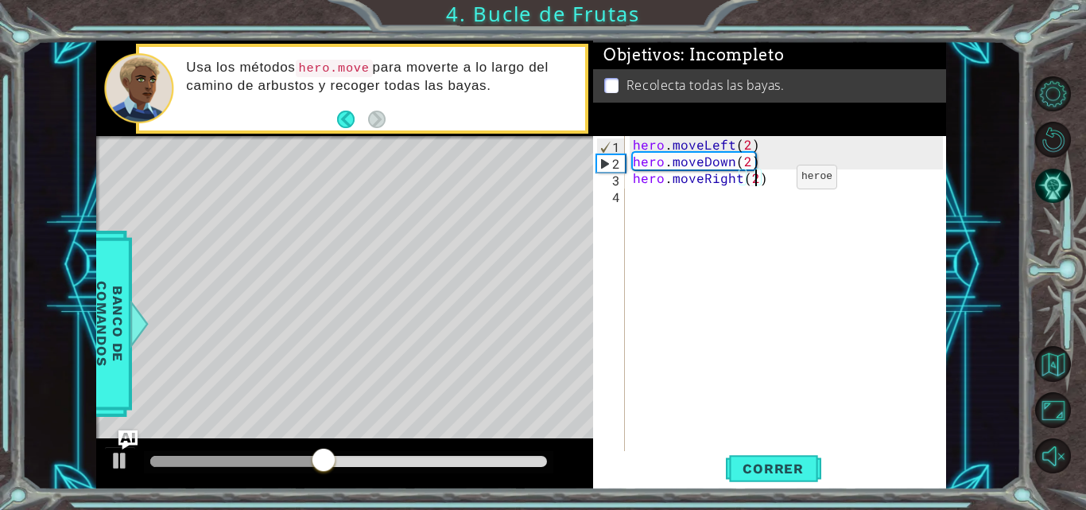
scroll to position [0, 7]
type textarea "hero.moveRight(2)"
click at [756, 461] on span "Correr" at bounding box center [773, 469] width 93 height 16
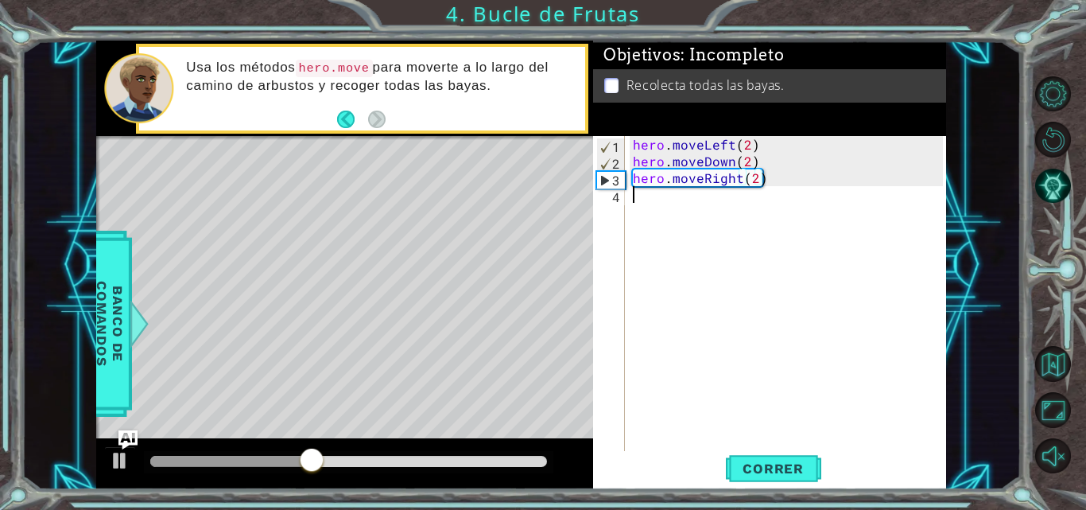
click at [740, 202] on div "hero . moveLeft ( 2 ) hero . moveDown ( 2 ) hero . moveRight ( 2 )" at bounding box center [790, 311] width 321 height 351
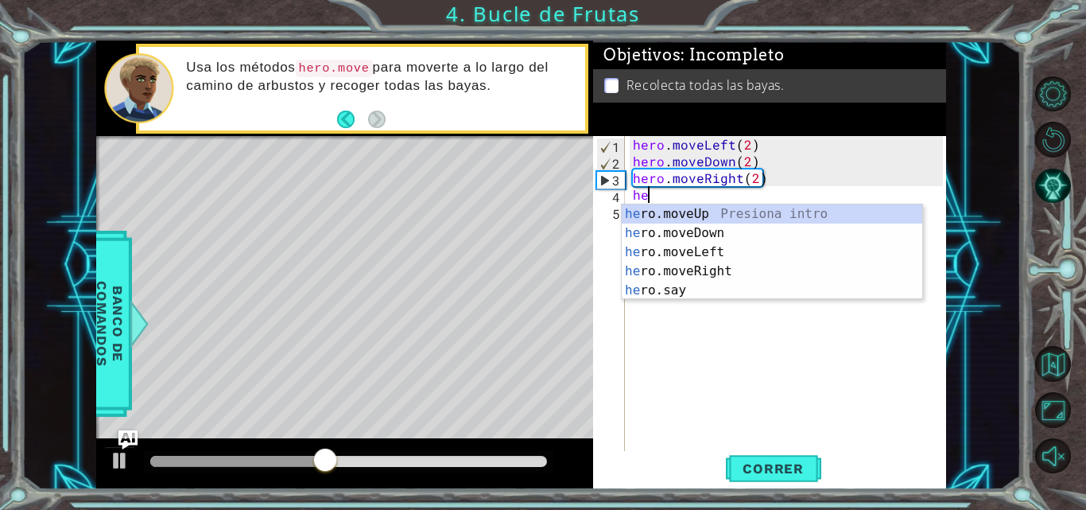
scroll to position [0, 1]
click at [748, 213] on div "hero .moveUp Presiona intro hero .moveDown Presiona intro hero .moveLeft Presio…" at bounding box center [772, 271] width 301 height 134
type textarea "hero.moveUp(1)"
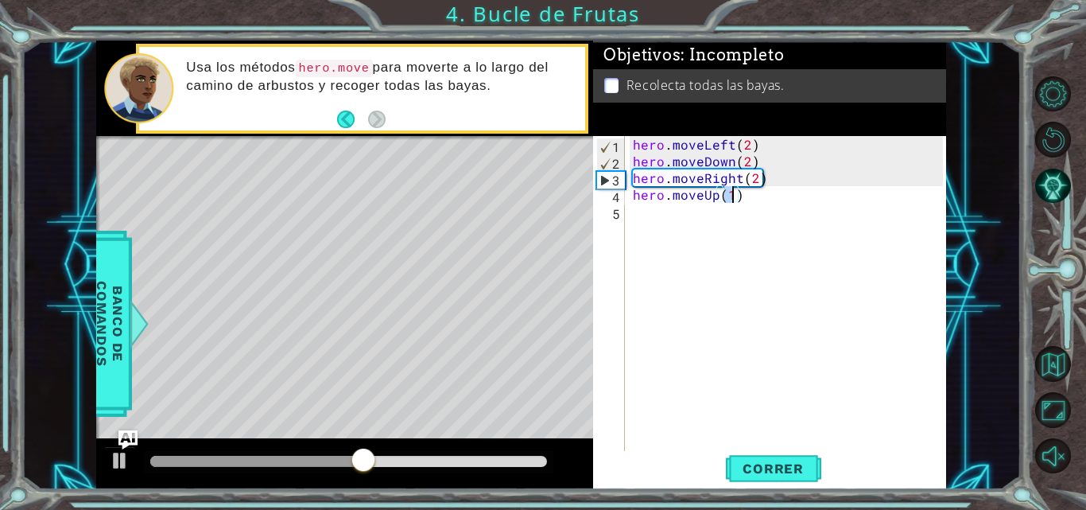
click at [753, 232] on div "hero . moveLeft ( 2 ) hero . moveDown ( 2 ) hero . moveRight ( 2 ) hero . moveU…" at bounding box center [790, 311] width 321 height 351
click at [731, 192] on div "hero . moveLeft ( 2 ) hero . moveDown ( 2 ) hero . moveRight ( 2 ) hero . moveU…" at bounding box center [790, 311] width 321 height 351
type textarea "hero.moveUp(2)"
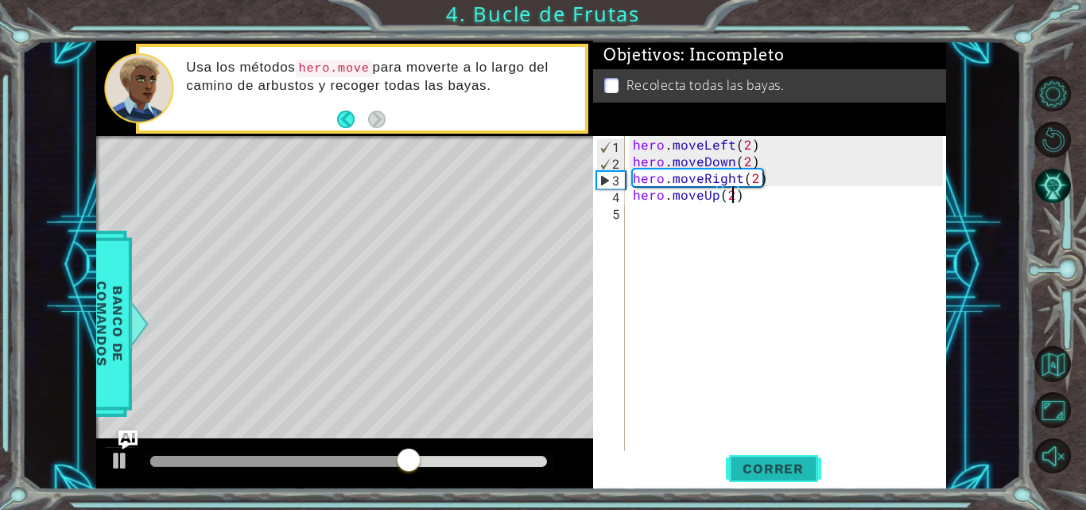
click at [766, 479] on button "Correr" at bounding box center [773, 468] width 95 height 35
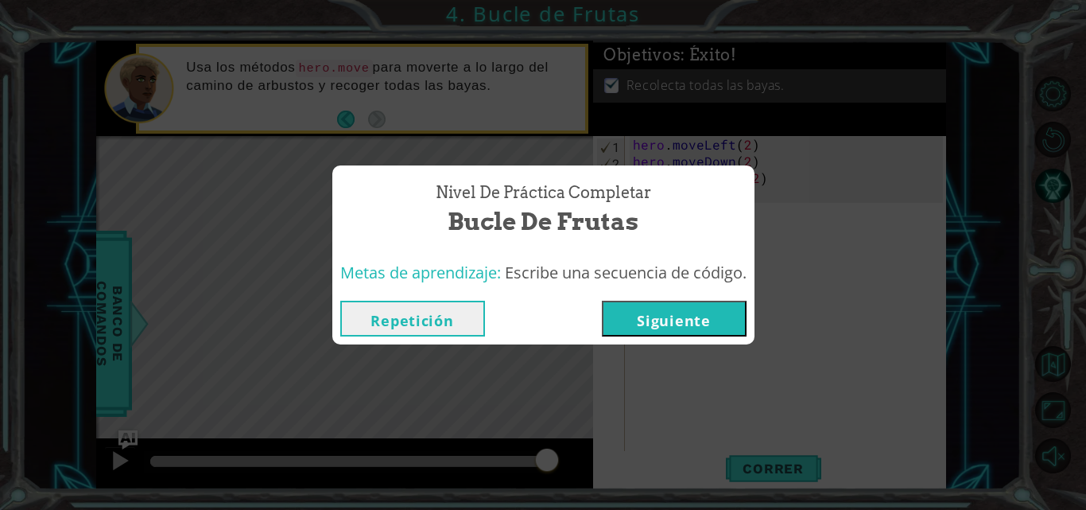
click at [702, 318] on button "Siguiente" at bounding box center [674, 319] width 145 height 36
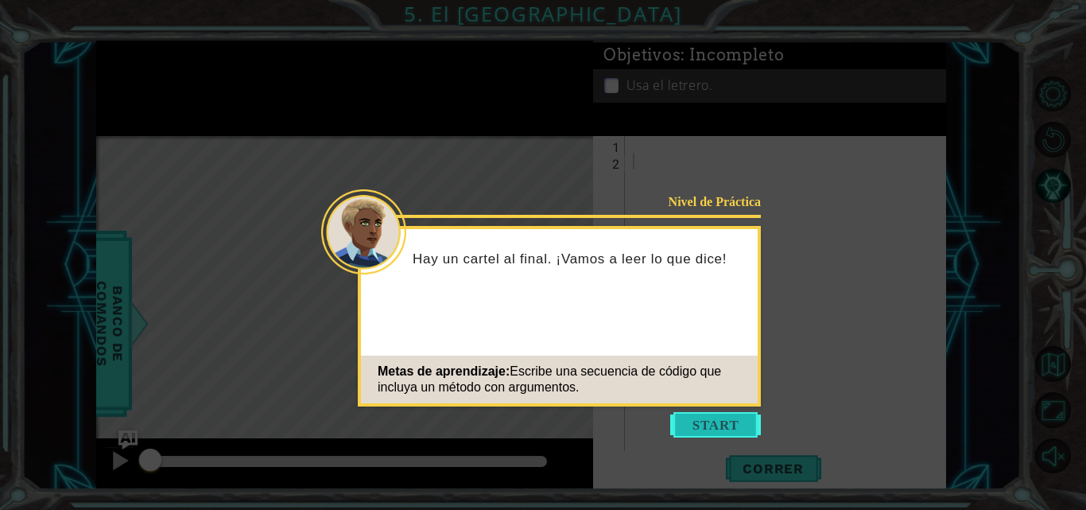
click at [715, 432] on button "Start" at bounding box center [716, 424] width 91 height 25
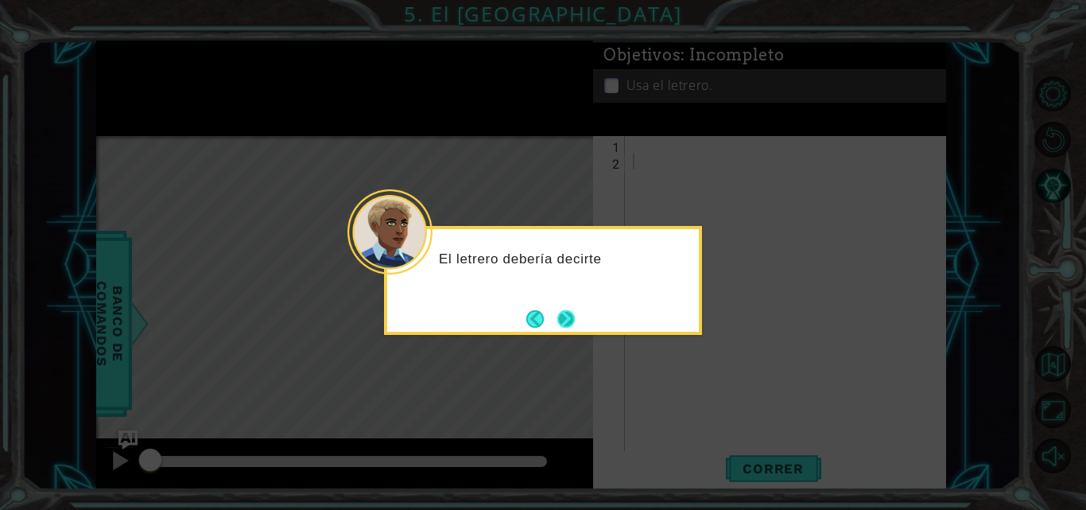
click at [570, 321] on button "Next" at bounding box center [566, 318] width 17 height 17
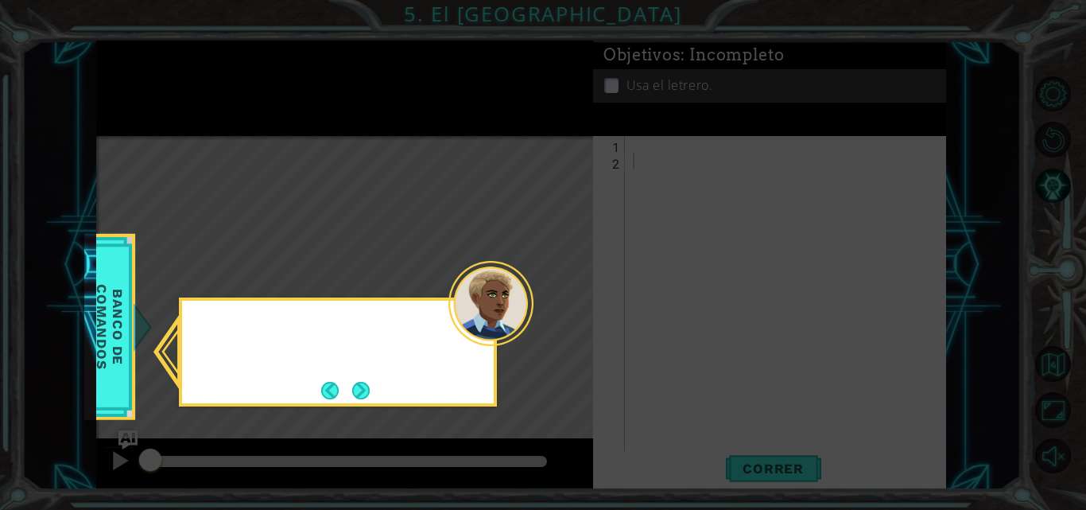
click at [570, 321] on icon at bounding box center [543, 255] width 1086 height 510
click at [361, 391] on button "Next" at bounding box center [360, 390] width 17 height 17
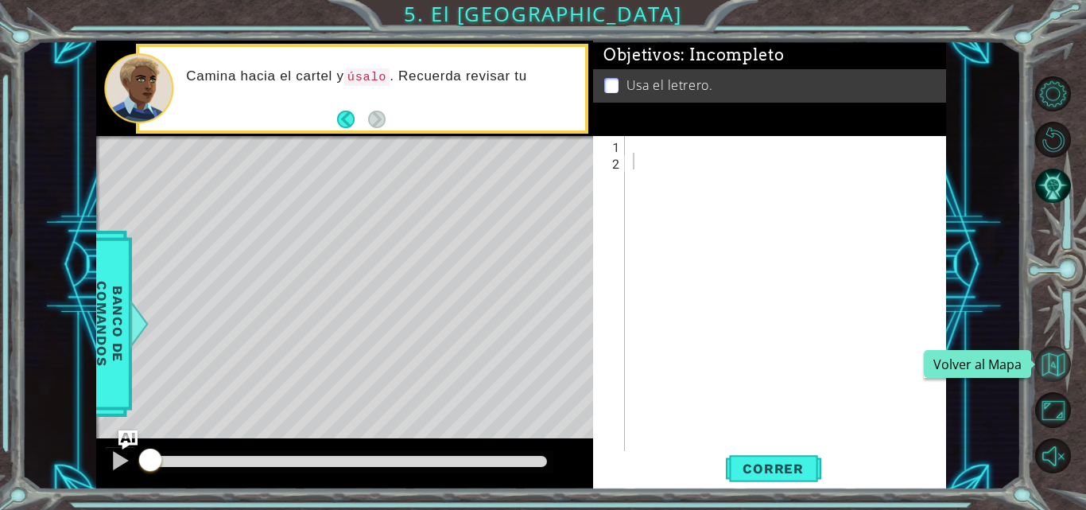
click at [1051, 372] on button "Volver al Mapa" at bounding box center [1054, 364] width 36 height 36
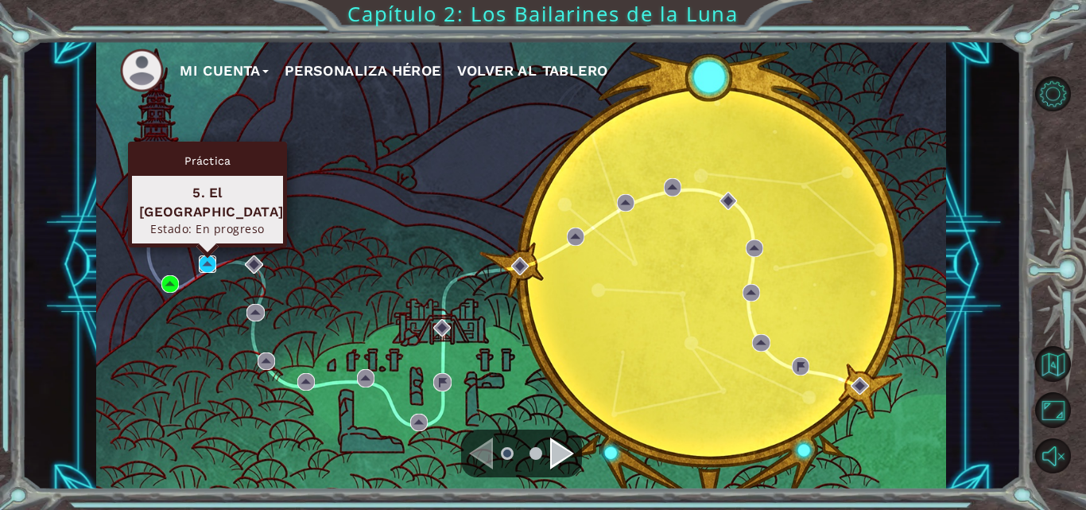
click at [212, 258] on img at bounding box center [207, 263] width 17 height 17
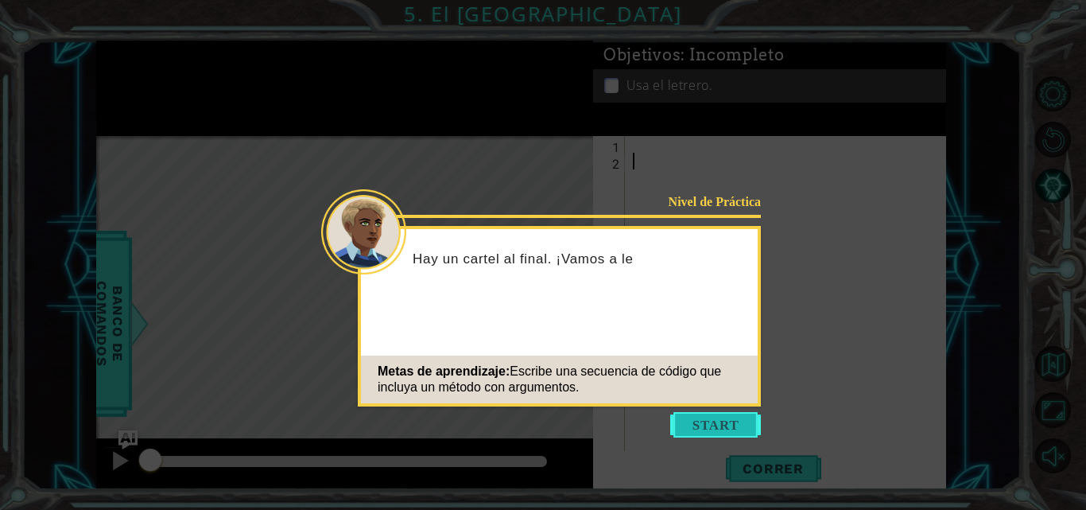
click at [698, 427] on button "Start" at bounding box center [716, 424] width 91 height 25
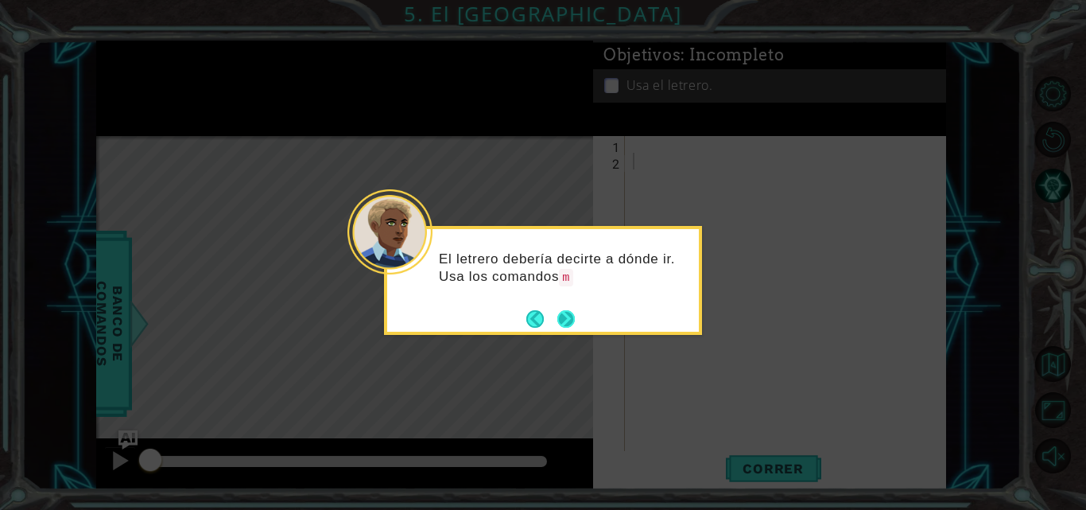
click at [563, 311] on button "Next" at bounding box center [566, 318] width 17 height 17
click at [567, 317] on button "Next" at bounding box center [566, 318] width 17 height 17
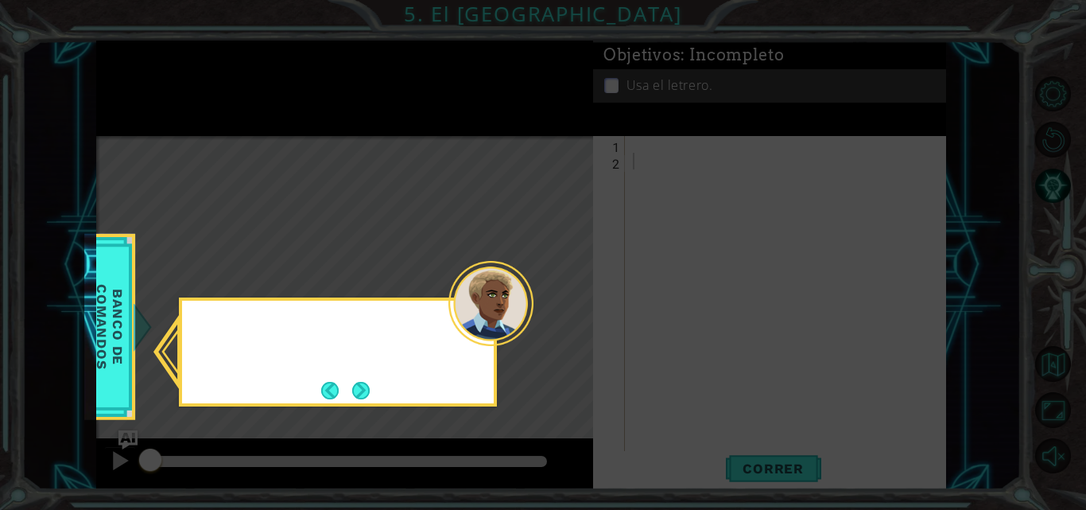
click at [567, 317] on icon at bounding box center [543, 255] width 1086 height 510
click at [352, 395] on button "Next" at bounding box center [360, 390] width 17 height 17
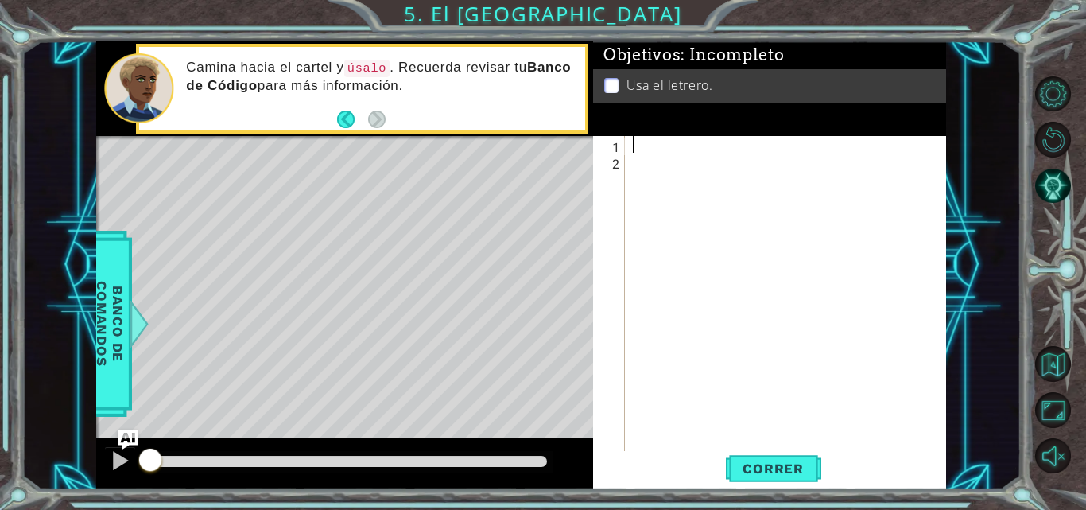
click at [675, 146] on div at bounding box center [790, 311] width 321 height 351
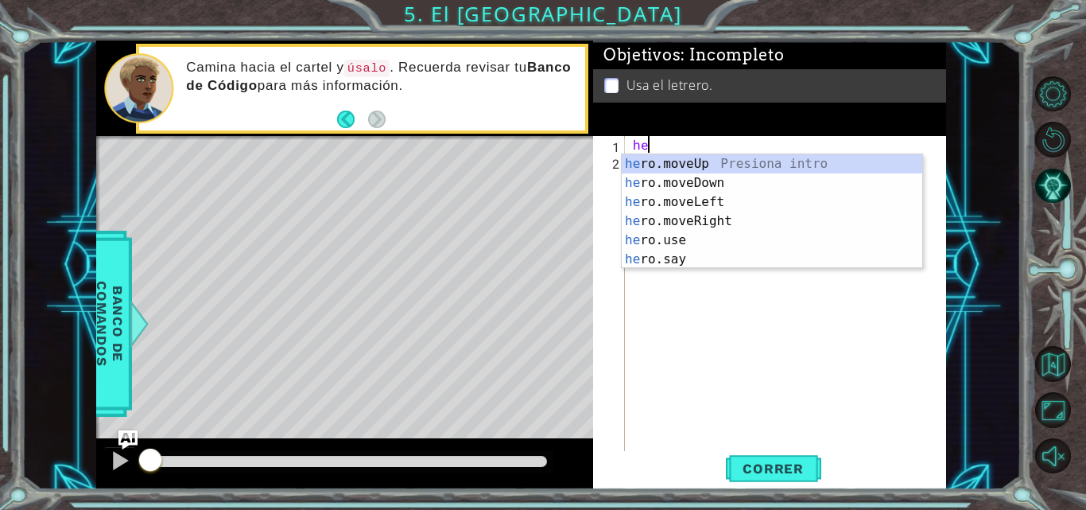
scroll to position [0, 1]
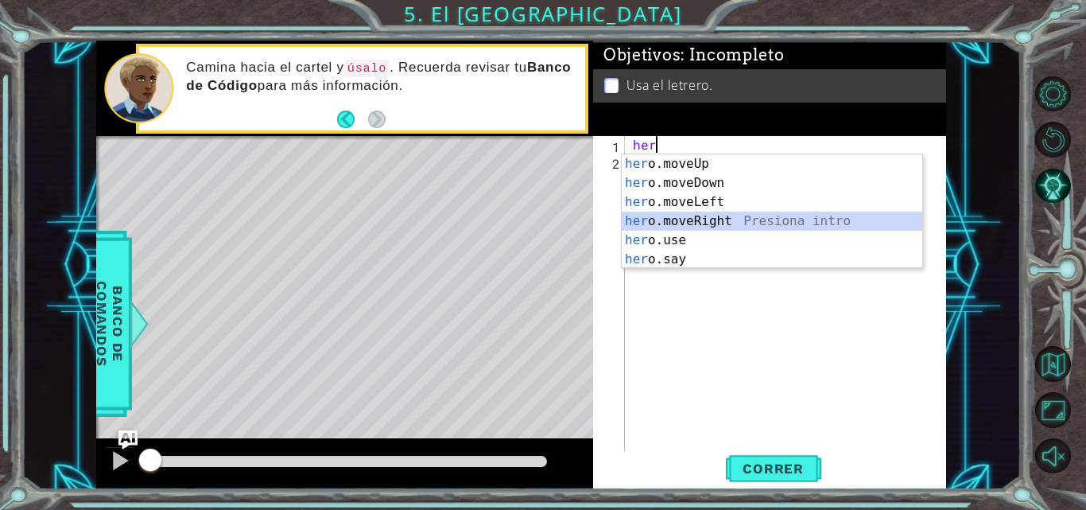
click at [713, 220] on div "her o.moveUp Presiona intro her o.moveDown Presiona intro her o.moveLeft Presio…" at bounding box center [772, 230] width 301 height 153
type textarea "hero.moveRight(1)"
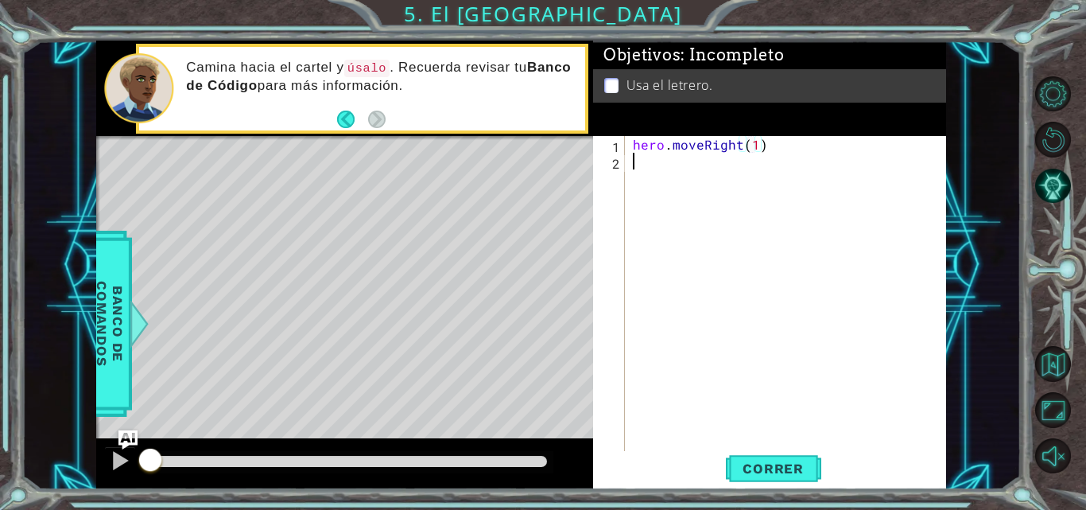
click at [702, 160] on div "hero . moveRight ( 1 )" at bounding box center [790, 311] width 321 height 351
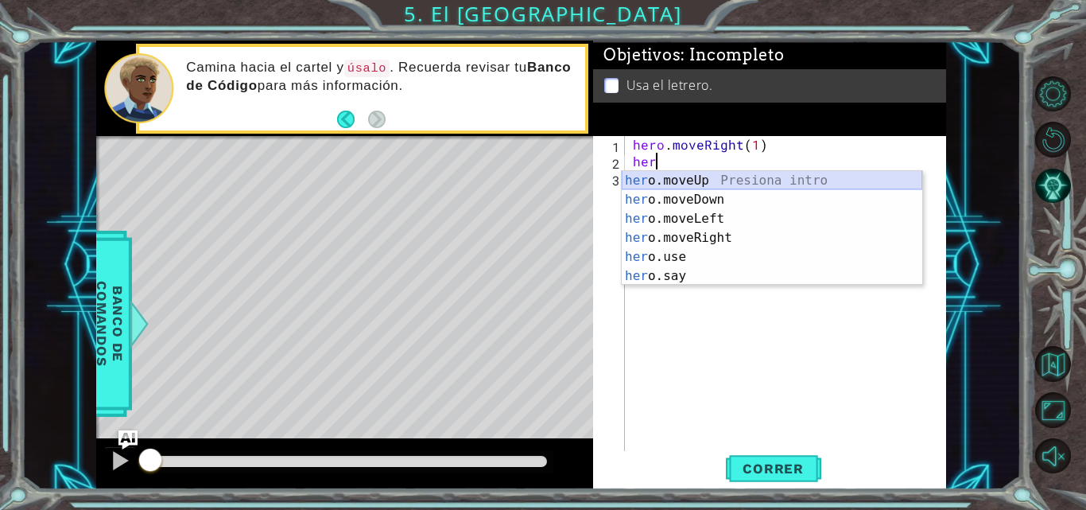
click at [713, 182] on div "her o.moveUp Presiona intro her o.moveDown Presiona intro her o.moveLeft Presio…" at bounding box center [772, 247] width 301 height 153
type textarea "hero.moveUp(1)"
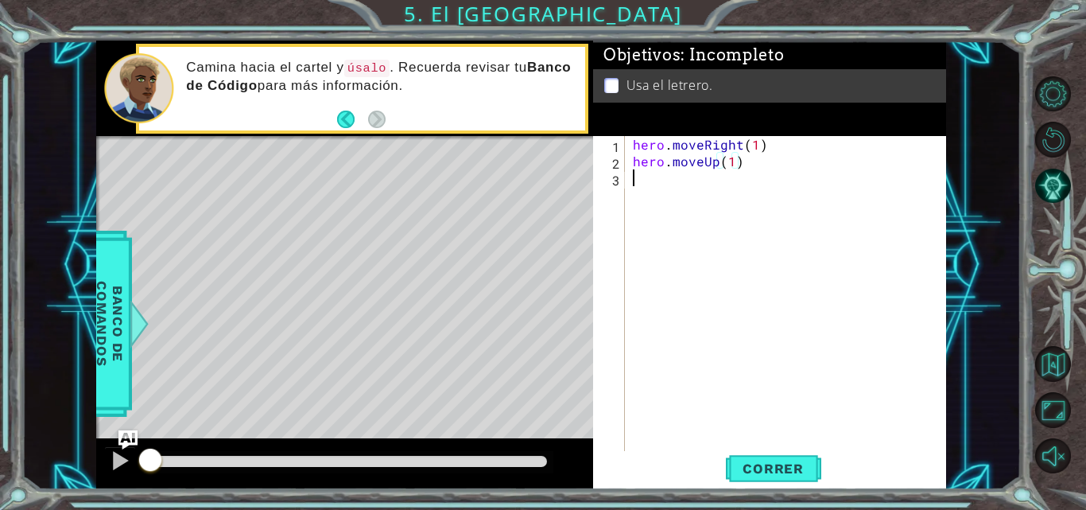
click at [697, 189] on div "hero . moveRight ( 1 ) hero . moveUp ( 1 )" at bounding box center [790, 311] width 321 height 351
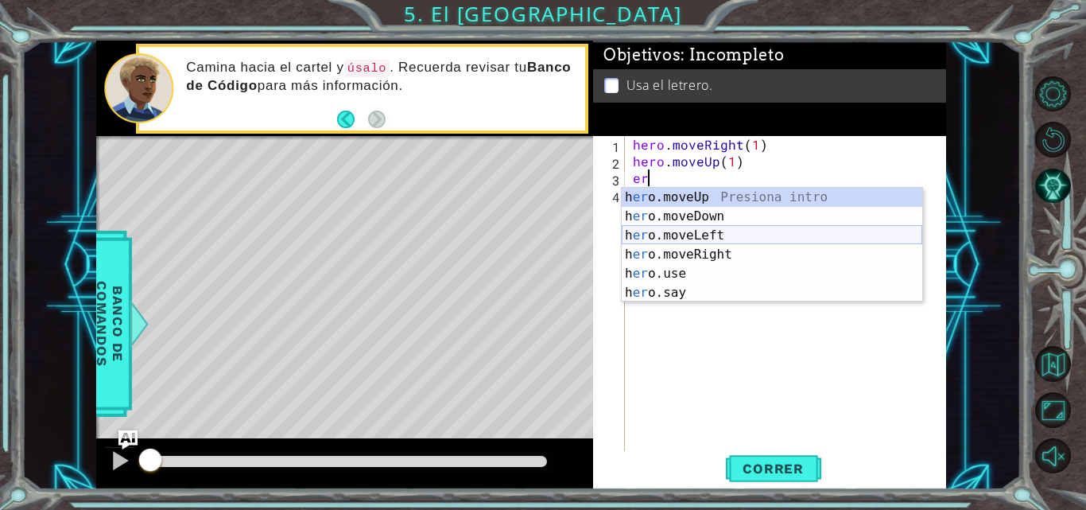
click at [701, 231] on div "h [PERSON_NAME]moveUp Presiona intro h [PERSON_NAME]moveDown Presiona intro h […" at bounding box center [772, 264] width 301 height 153
type textarea "hero.moveLeft(1)"
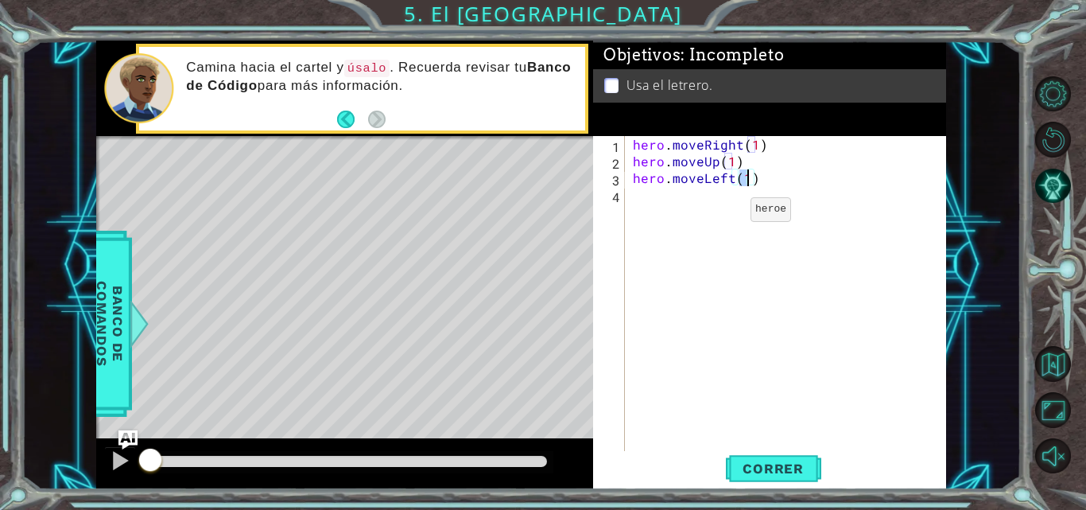
click at [724, 213] on div "hero . moveRight ( 1 ) hero . moveUp ( 1 ) hero . moveLeft ( 1 )" at bounding box center [790, 311] width 321 height 351
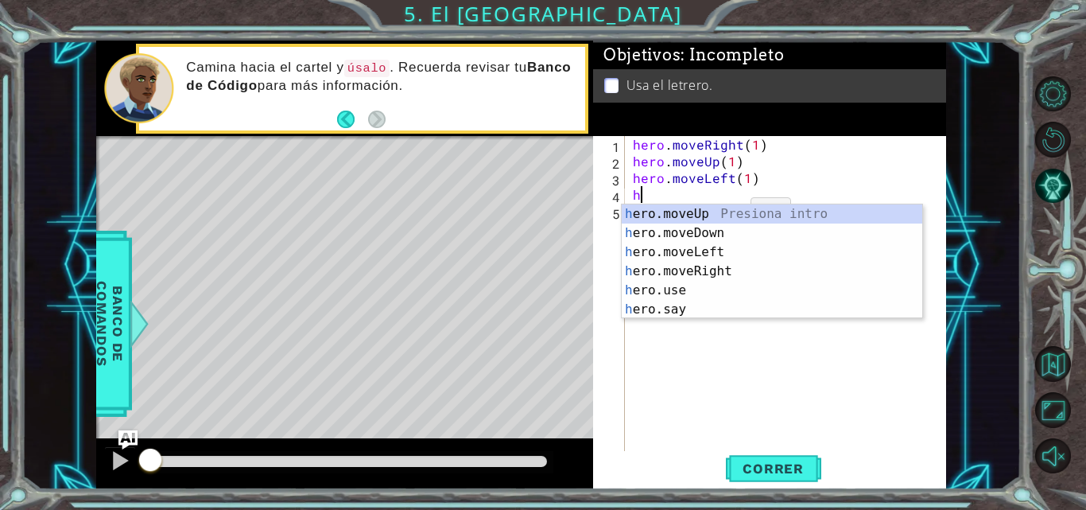
scroll to position [0, 1]
click at [724, 213] on div "her o.moveUp Presiona intro her o.moveDown Presiona intro her o.moveLeft Presio…" at bounding box center [772, 280] width 301 height 153
type textarea "hero.moveUp(1)"
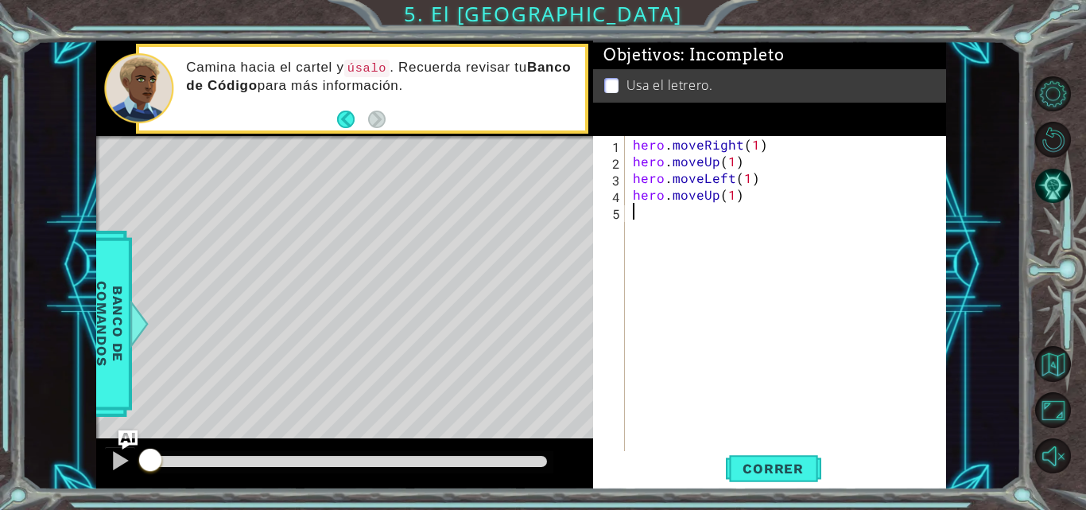
click at [707, 213] on div "hero . moveRight ( 1 ) hero . moveUp ( 1 ) hero . moveLeft ( 1 ) hero . moveUp …" at bounding box center [790, 311] width 321 height 351
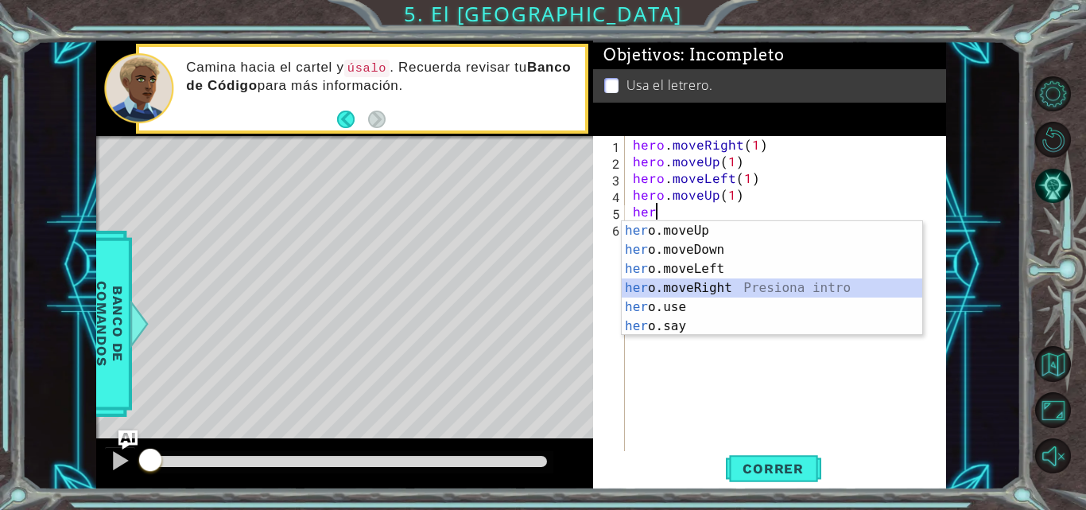
click at [724, 286] on div "her o.moveUp Presiona intro her o.moveDown Presiona intro her o.moveLeft Presio…" at bounding box center [772, 297] width 301 height 153
type textarea "hero.moveRight(1)"
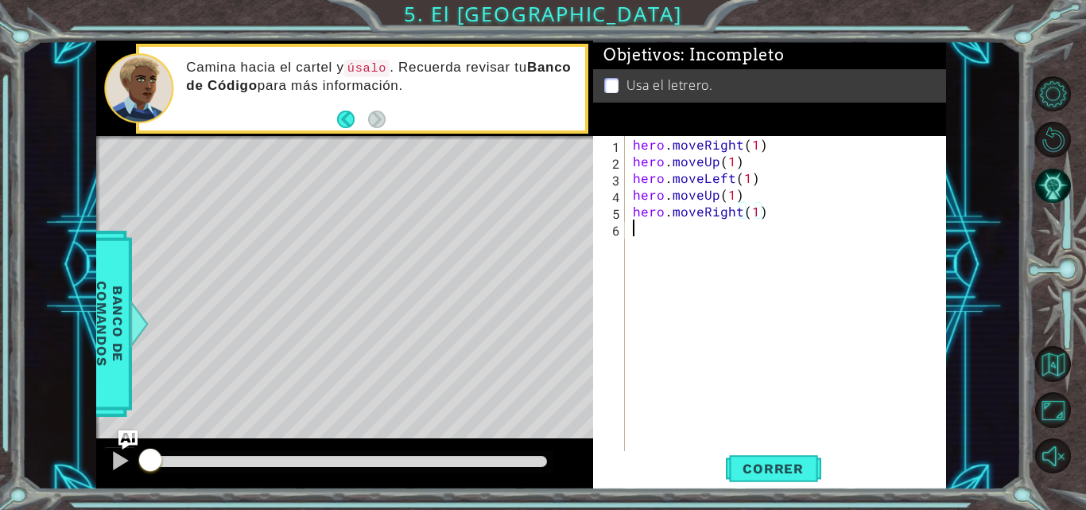
click at [752, 247] on div "hero . moveRight ( 1 ) hero . moveUp ( 1 ) hero . moveLeft ( 1 ) hero . moveUp …" at bounding box center [790, 311] width 321 height 351
click at [753, 209] on div "hero . moveRight ( 1 ) hero . moveUp ( 1 ) hero . moveLeft ( 1 ) hero . moveUp …" at bounding box center [790, 311] width 321 height 351
type textarea "hero.moveRight(2)"
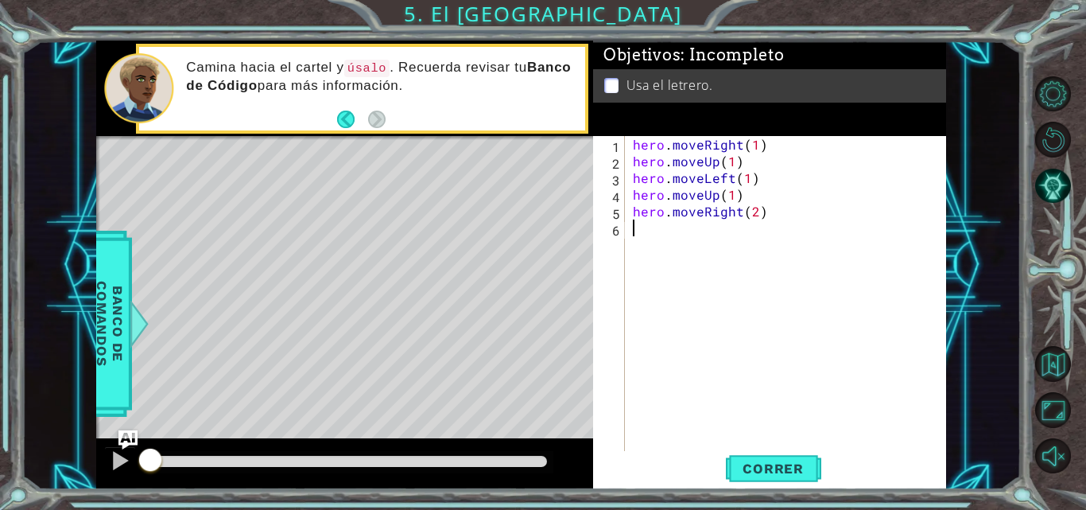
click at [707, 239] on div "hero . moveRight ( 1 ) hero . moveUp ( 1 ) hero . moveLeft ( 1 ) hero . moveUp …" at bounding box center [790, 311] width 321 height 351
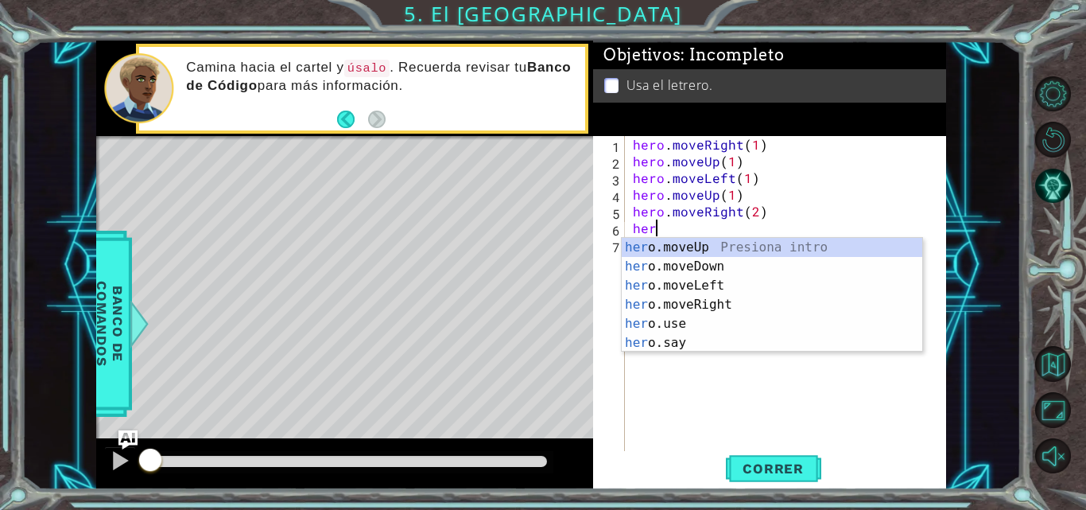
scroll to position [0, 1]
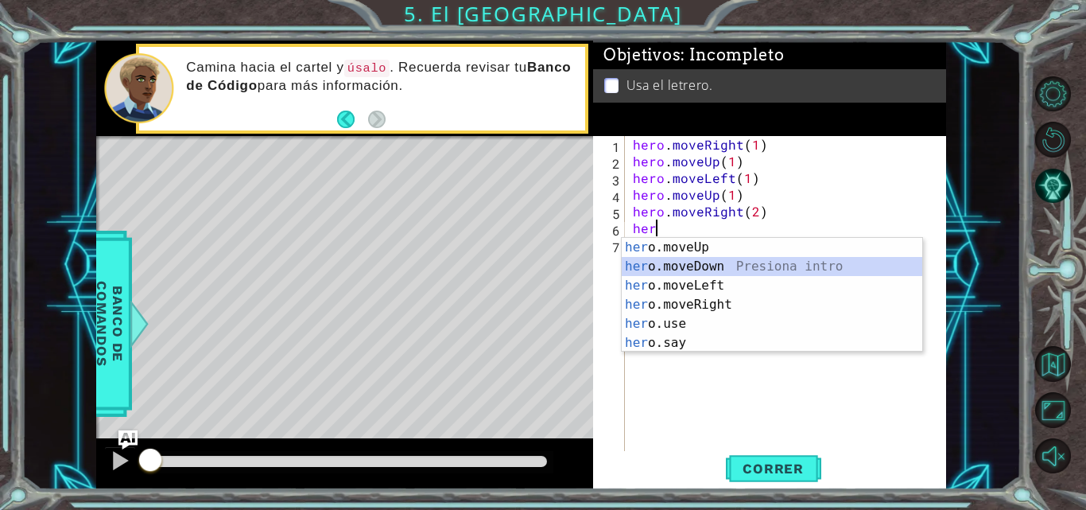
click at [738, 268] on div "her o.moveUp Presiona intro her o.moveDown Presiona intro her o.moveLeft Presio…" at bounding box center [772, 314] width 301 height 153
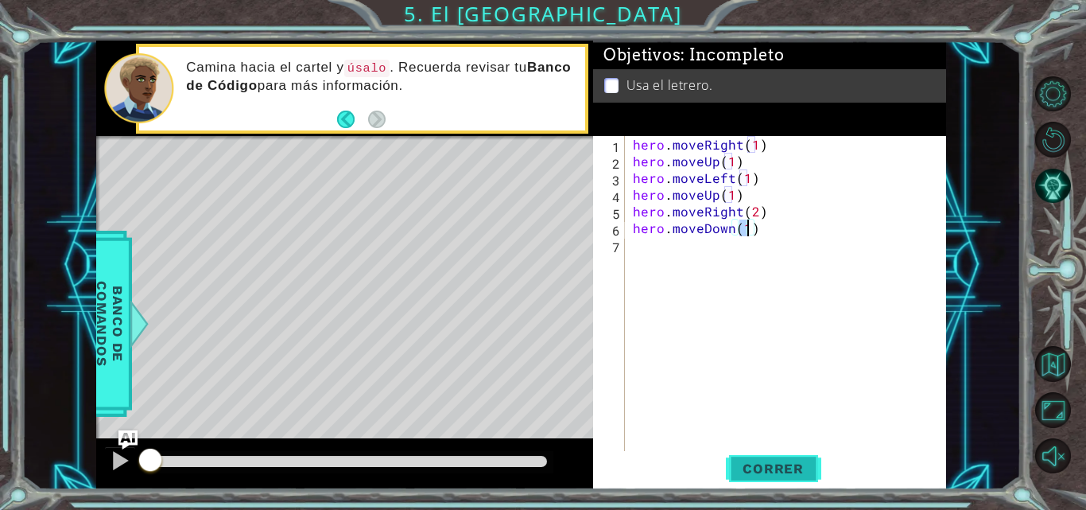
type textarea "hero.moveDown(1)"
click at [777, 475] on span "Correr" at bounding box center [773, 469] width 93 height 16
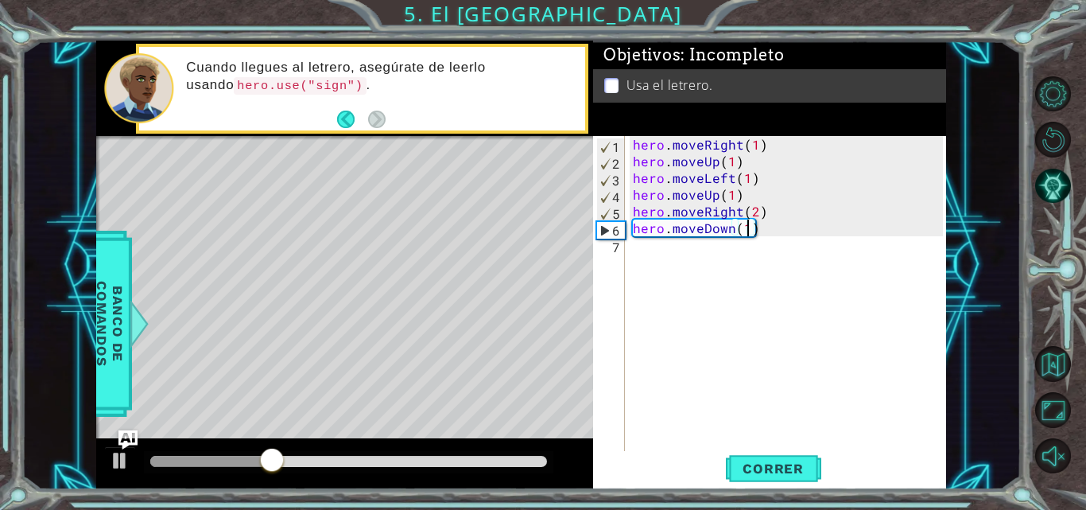
click at [687, 253] on div "hero . moveRight ( 1 ) hero . moveUp ( 1 ) hero . moveLeft ( 1 ) hero . moveUp …" at bounding box center [790, 311] width 321 height 351
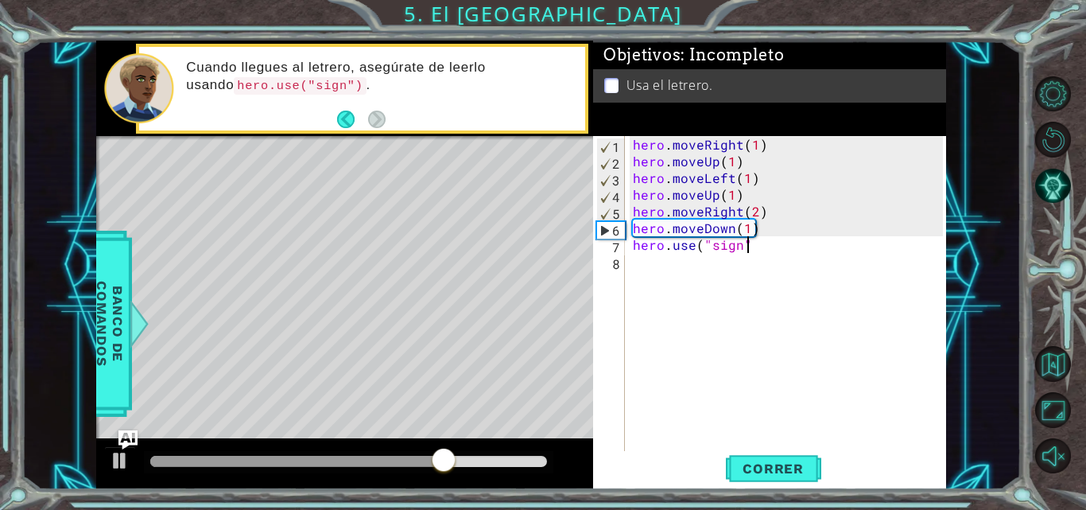
scroll to position [0, 7]
type textarea "hero.use("sign")"
click at [766, 472] on span "Correr" at bounding box center [773, 469] width 93 height 16
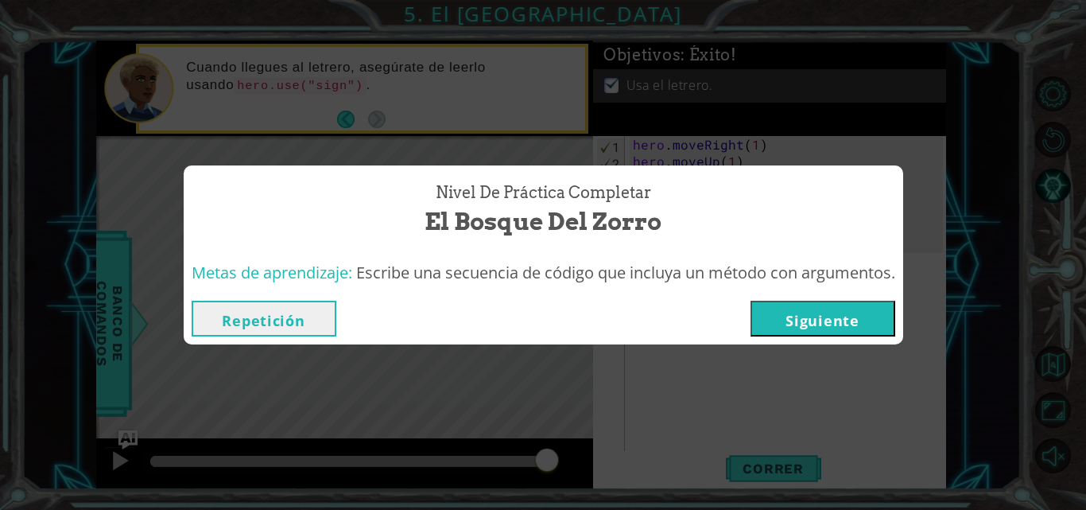
click at [815, 324] on button "Siguiente" at bounding box center [823, 319] width 145 height 36
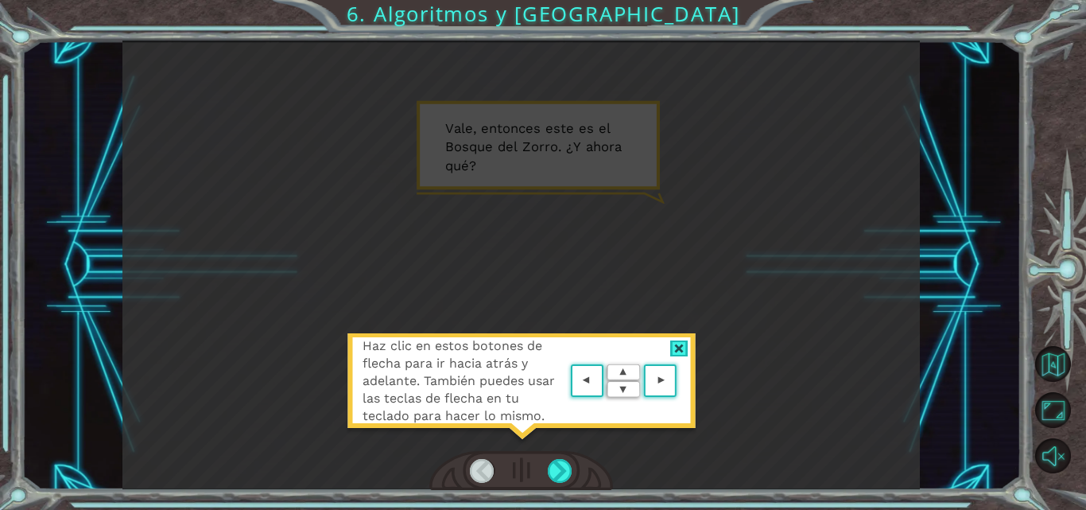
click at [679, 349] on div at bounding box center [680, 348] width 18 height 17
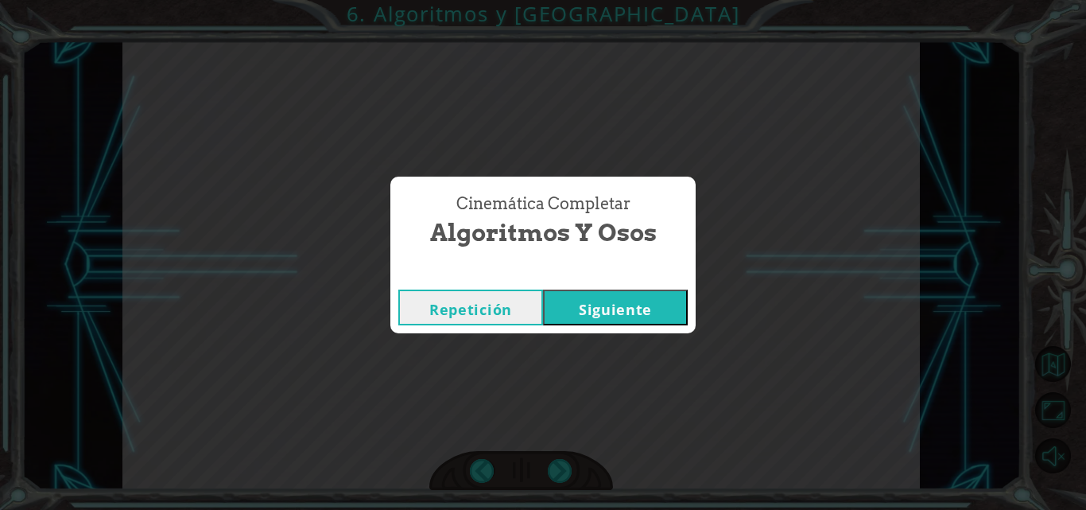
click at [645, 295] on button "Siguiente" at bounding box center [615, 308] width 145 height 36
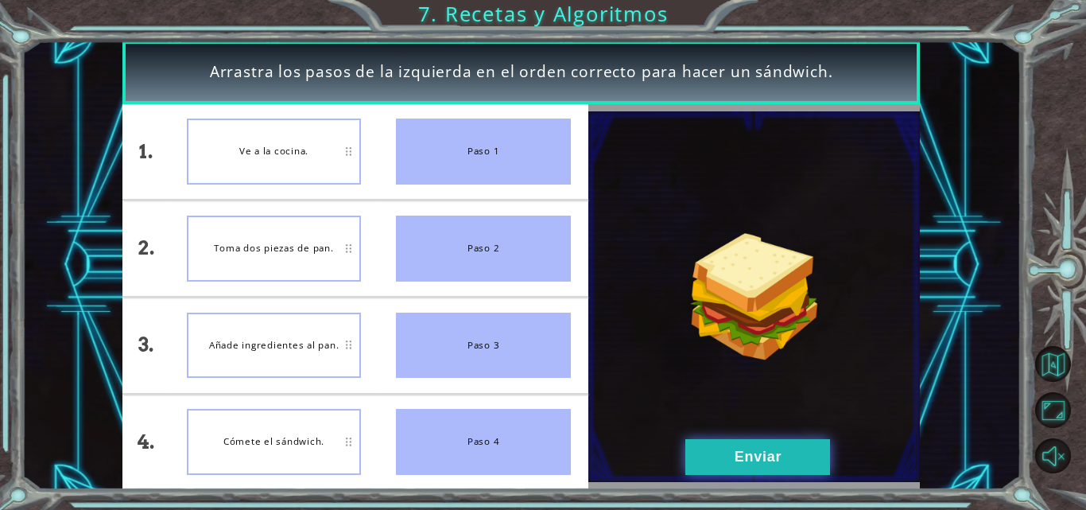
click at [760, 470] on button "Enviar" at bounding box center [758, 457] width 145 height 36
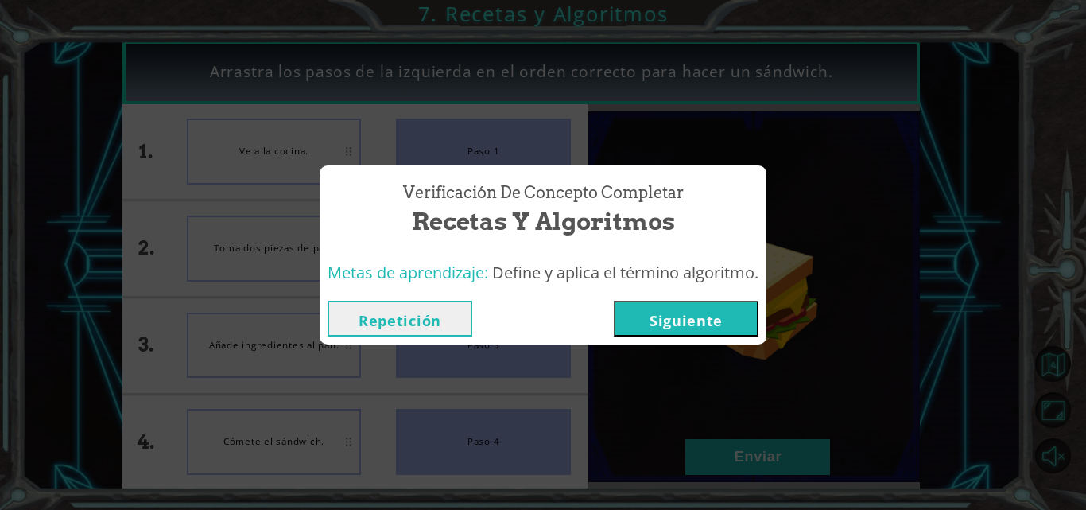
click at [742, 335] on button "Siguiente" at bounding box center [686, 319] width 145 height 36
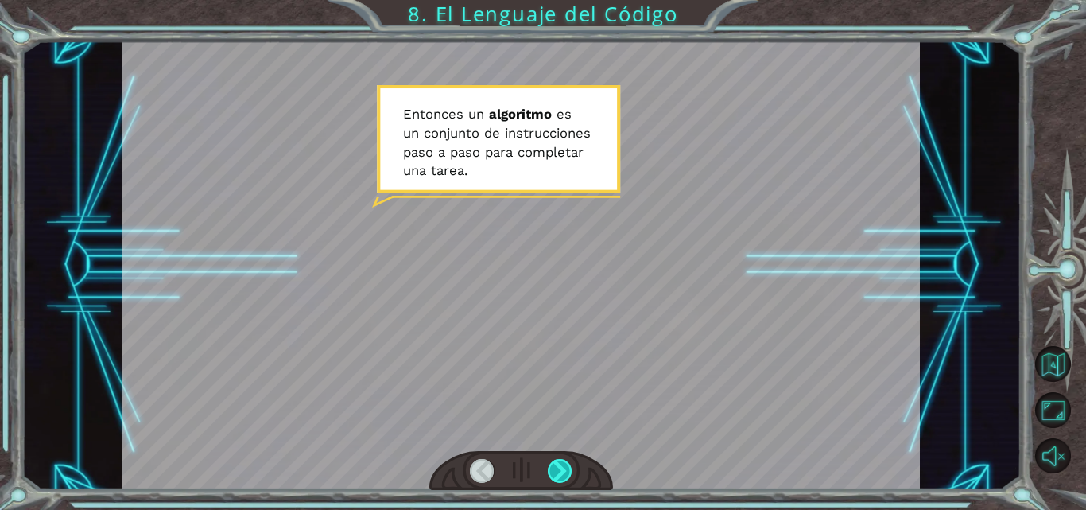
click at [560, 469] on div at bounding box center [560, 471] width 25 height 24
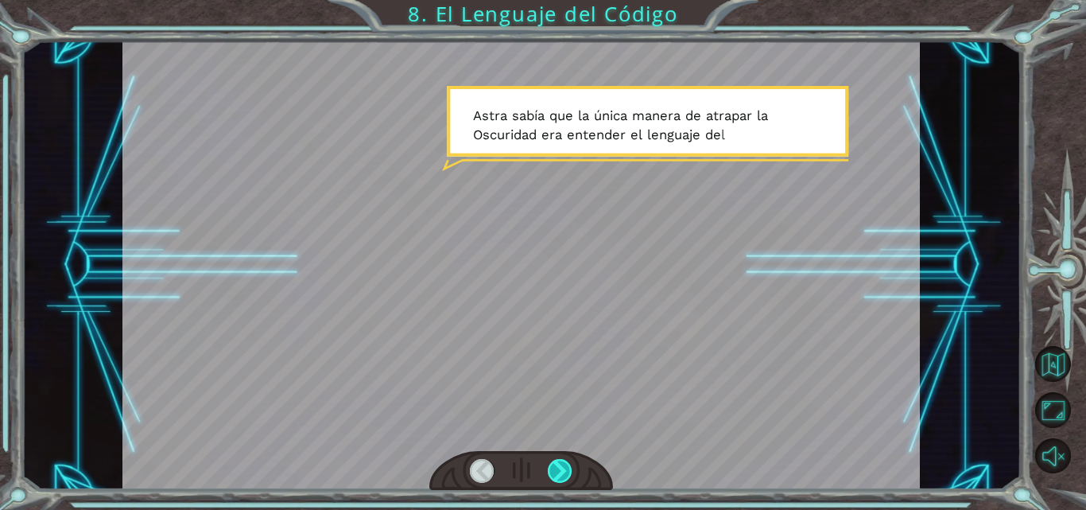
click at [560, 469] on div at bounding box center [560, 471] width 25 height 24
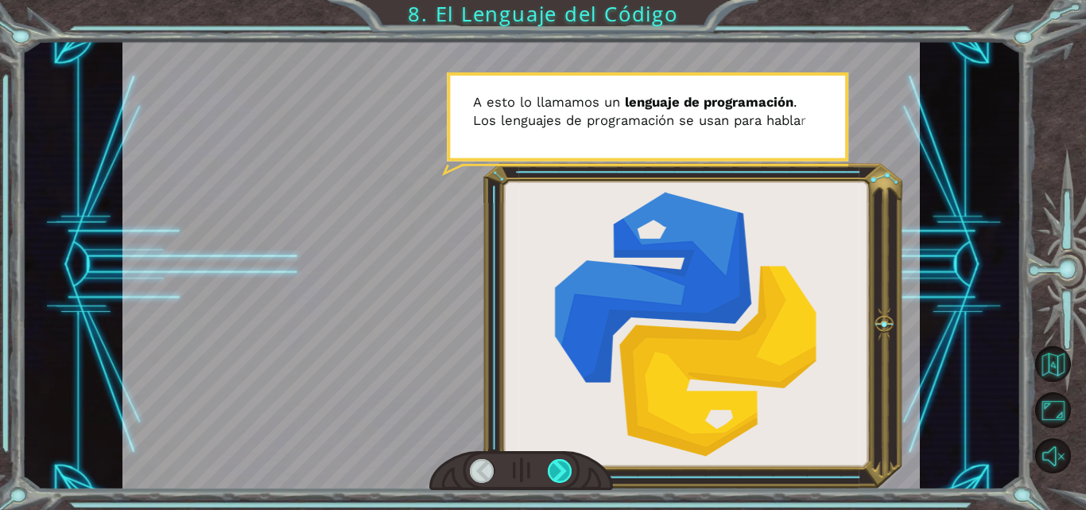
click at [560, 469] on div at bounding box center [560, 471] width 25 height 24
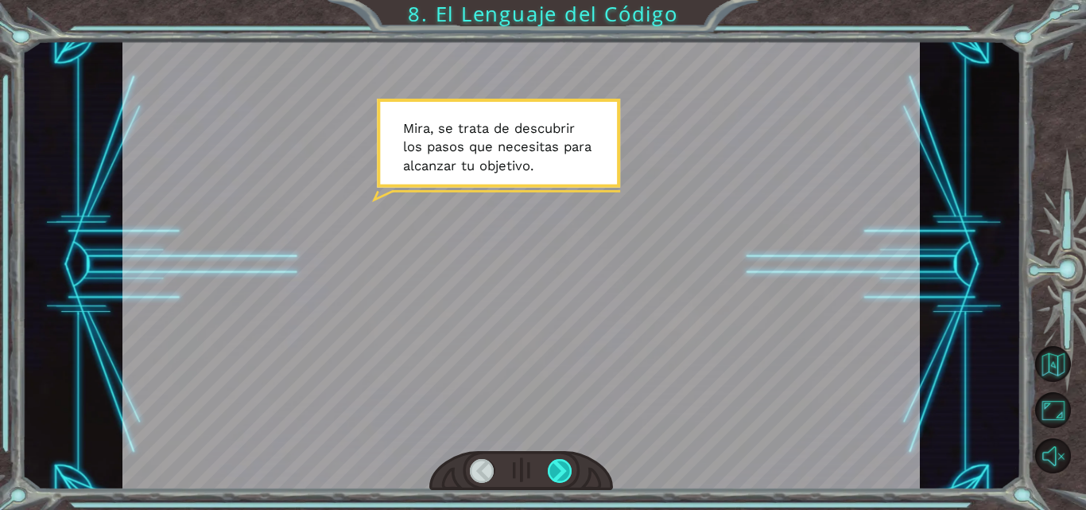
click at [560, 469] on div at bounding box center [560, 471] width 25 height 24
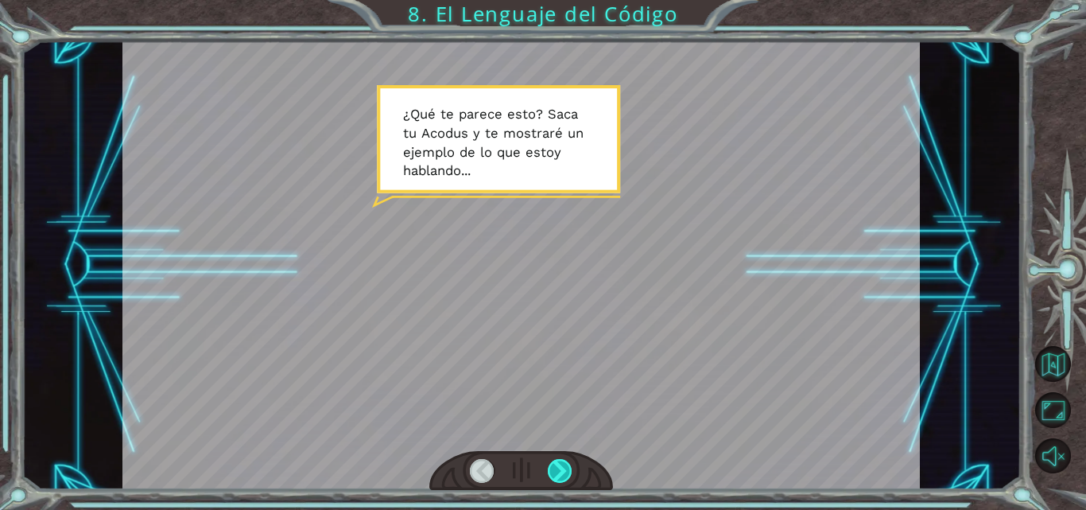
click at [560, 469] on div at bounding box center [560, 471] width 25 height 24
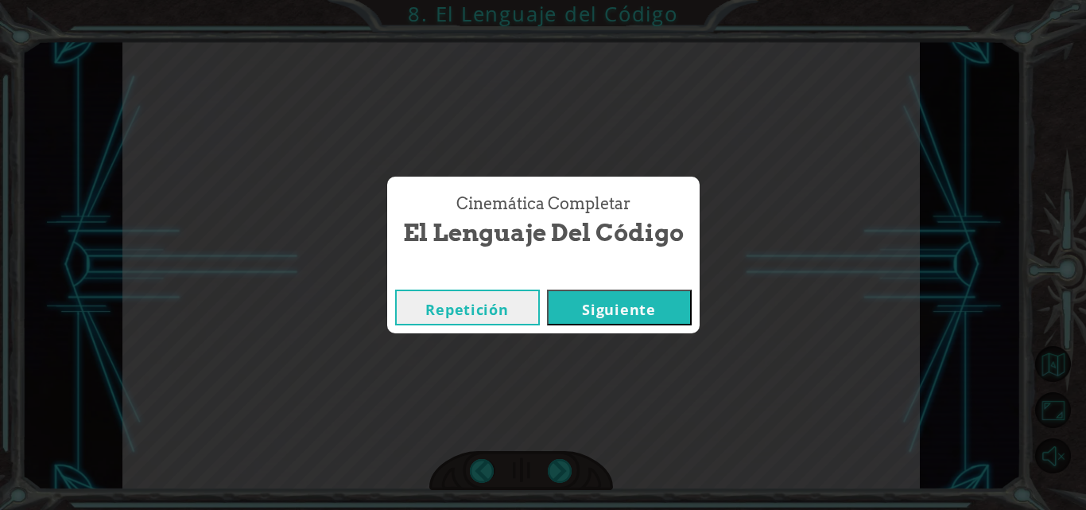
click at [592, 317] on button "Siguiente" at bounding box center [619, 308] width 145 height 36
